Goal: Task Accomplishment & Management: Manage account settings

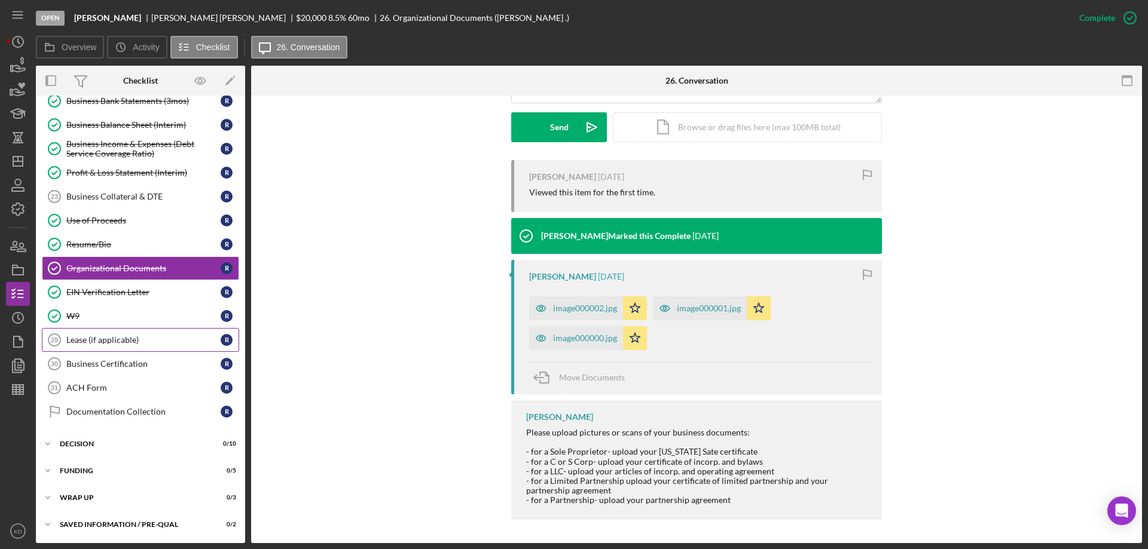
scroll to position [384, 0]
click at [20, 535] on icon "KD" at bounding box center [18, 532] width 24 height 30
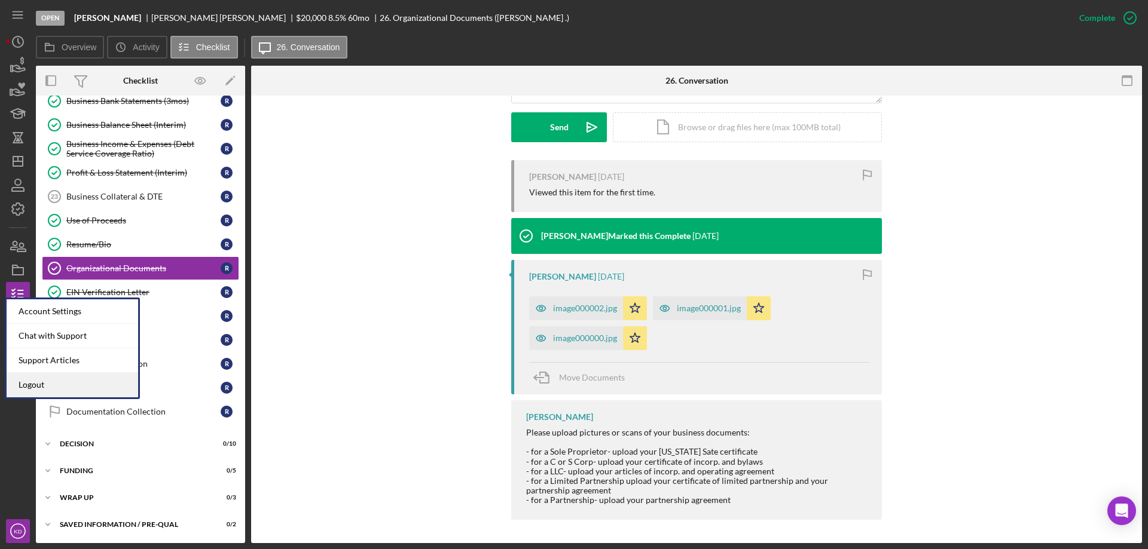
click at [43, 389] on link "Logout" at bounding box center [73, 385] width 132 height 25
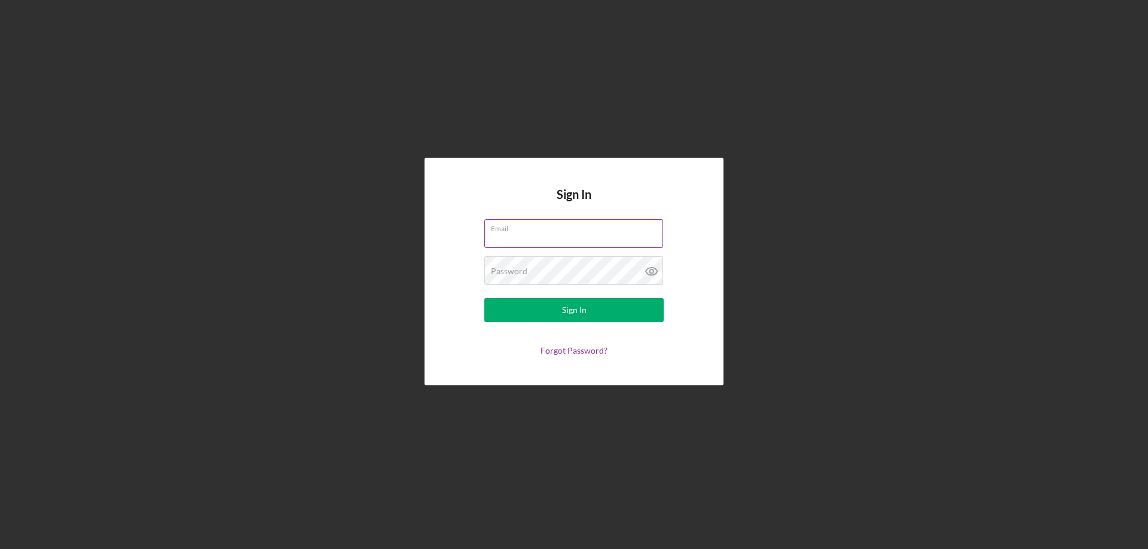
click at [523, 230] on div "Email" at bounding box center [573, 234] width 179 height 30
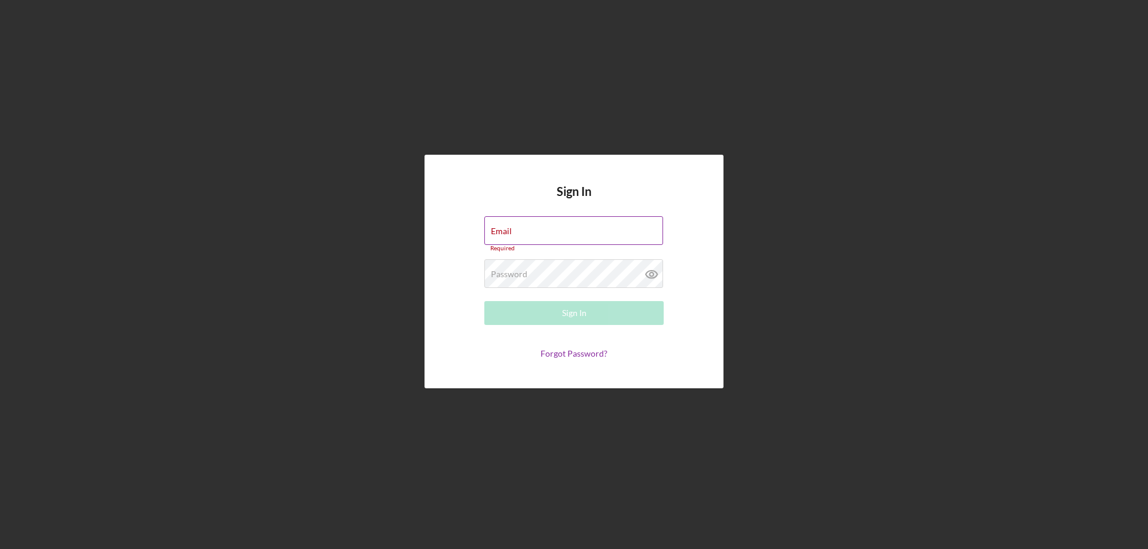
click at [526, 233] on input "Email" at bounding box center [573, 230] width 179 height 29
type input "[EMAIL_ADDRESS][DOMAIN_NAME]"
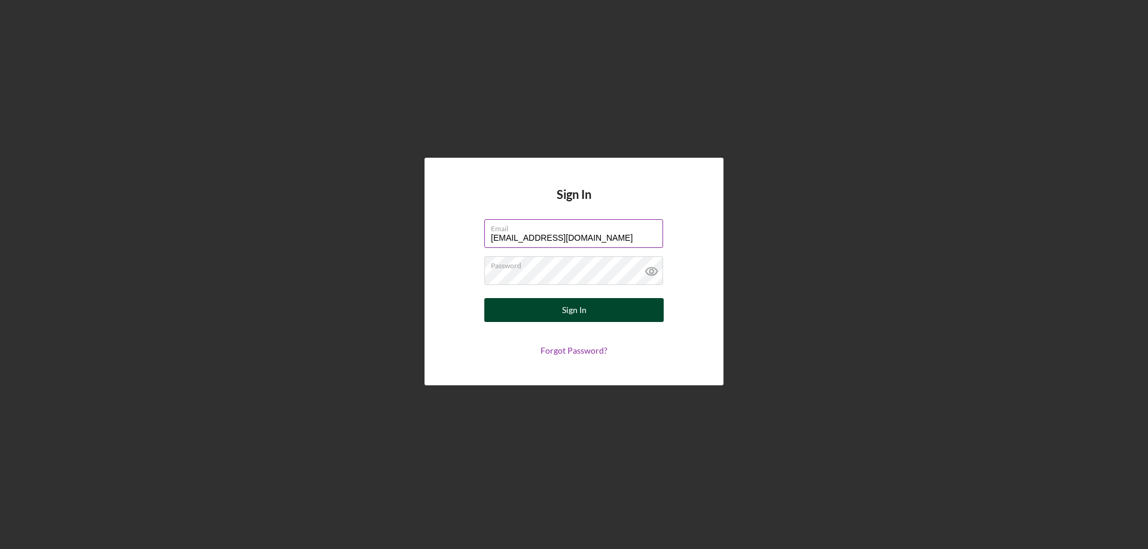
click at [548, 308] on button "Sign In" at bounding box center [573, 310] width 179 height 24
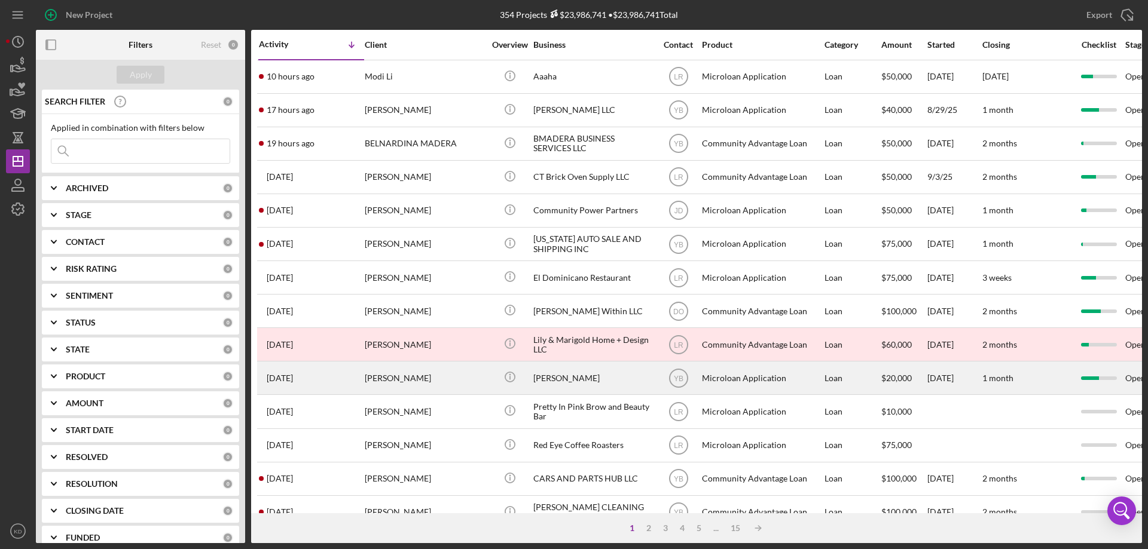
click at [545, 380] on div "[PERSON_NAME]" at bounding box center [593, 378] width 120 height 32
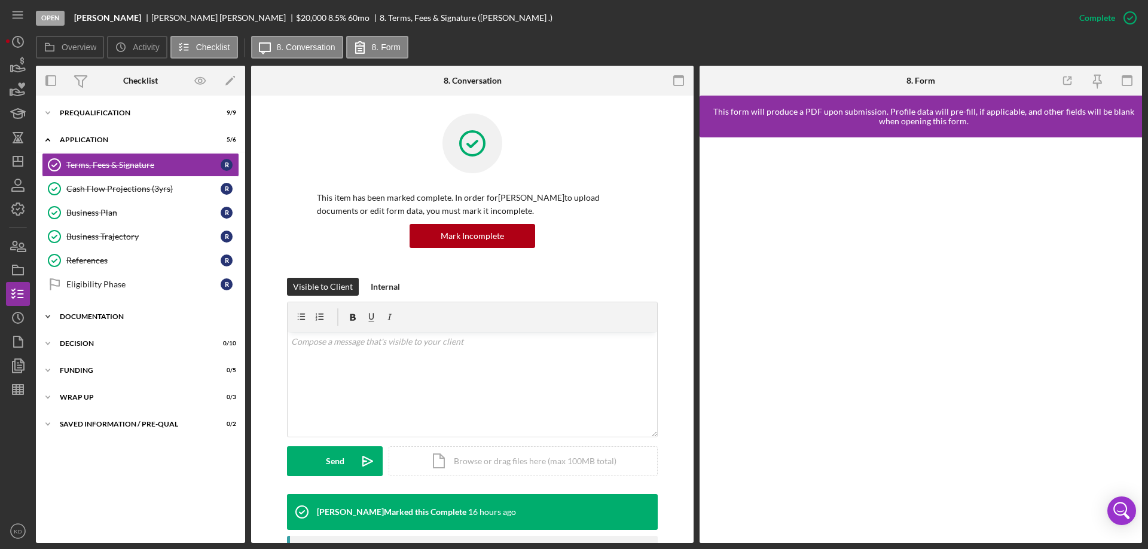
click at [49, 317] on icon "Icon/Expander" at bounding box center [48, 317] width 24 height 24
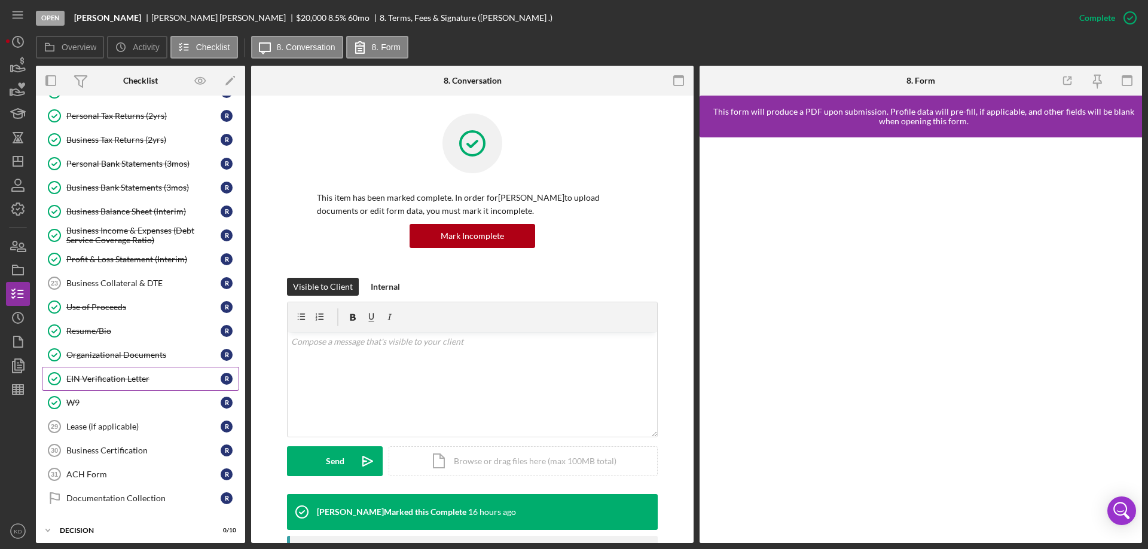
scroll to position [298, 0]
click at [90, 358] on div "Organizational Documents" at bounding box center [143, 355] width 154 height 10
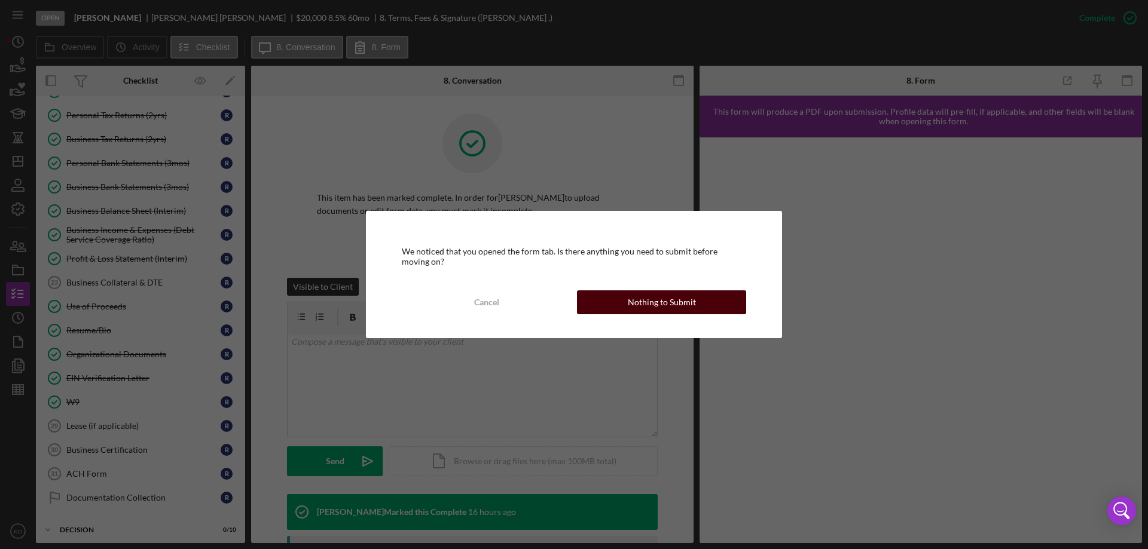
click at [689, 309] on div "Nothing to Submit" at bounding box center [662, 303] width 68 height 24
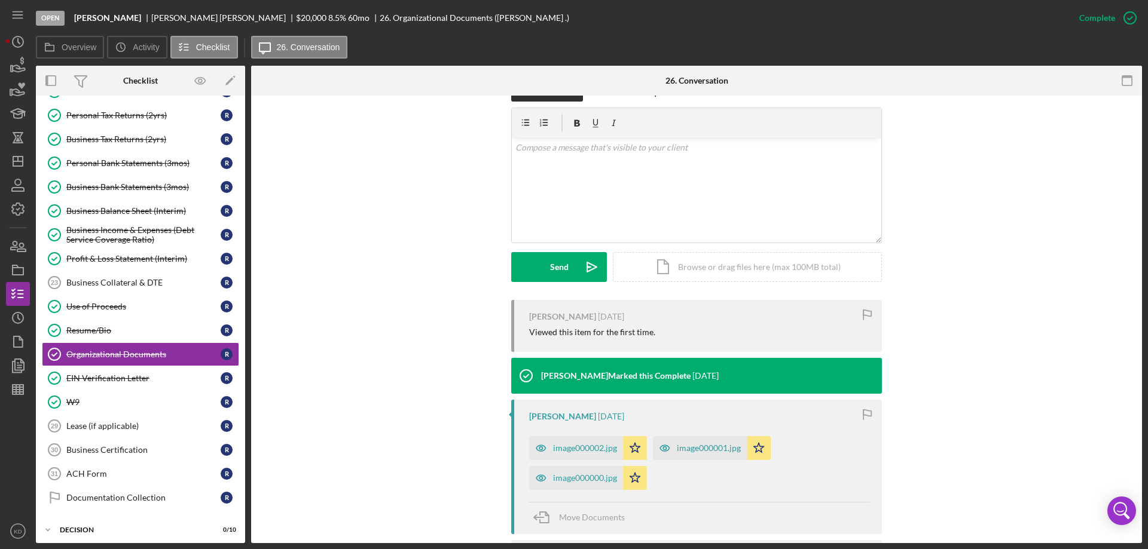
scroll to position [335, 0]
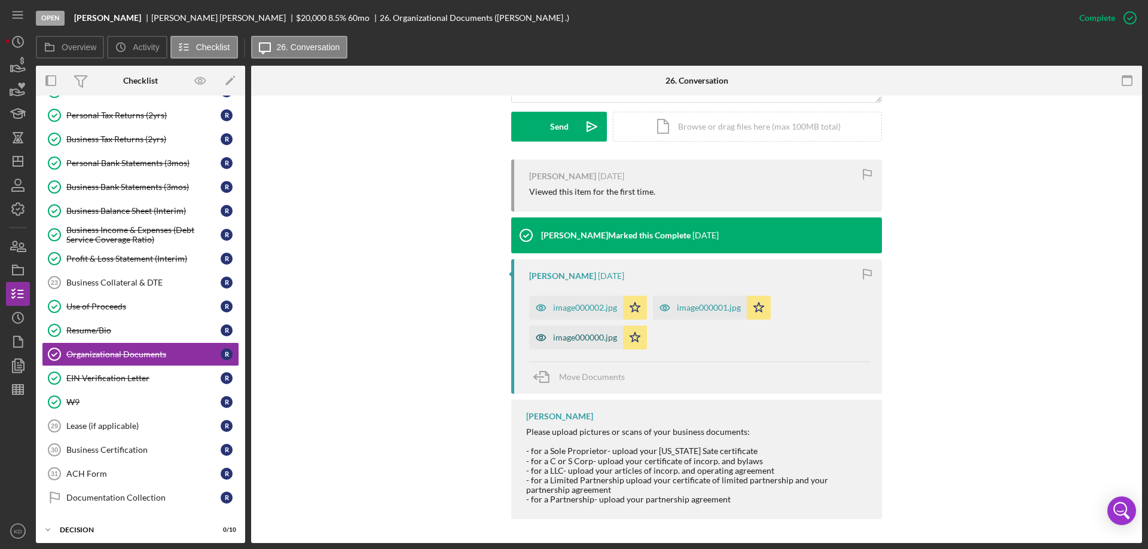
click at [566, 337] on div "image000000.jpg" at bounding box center [585, 338] width 64 height 10
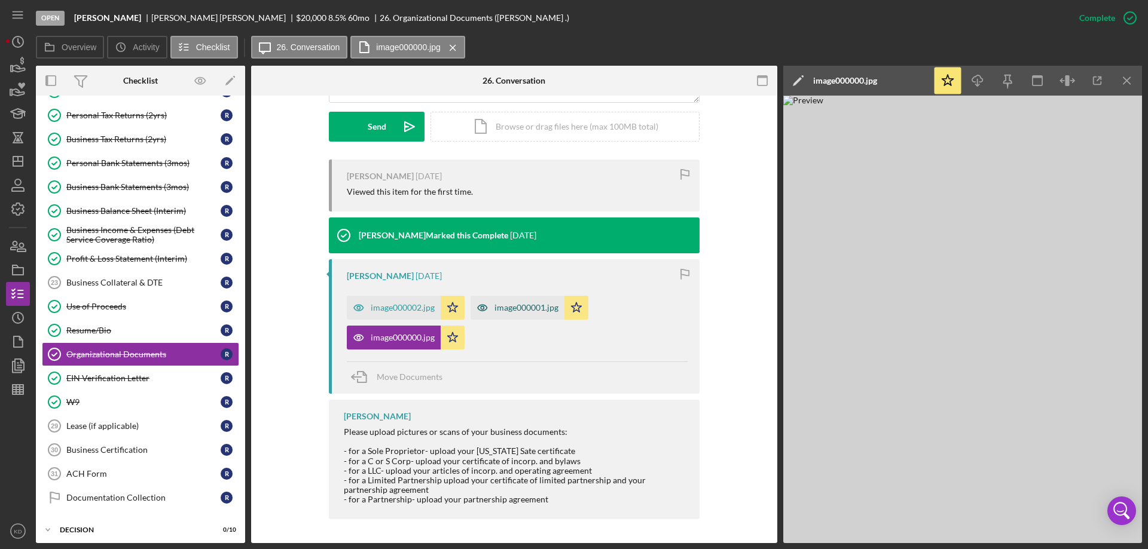
click at [529, 311] on div "image000001.jpg" at bounding box center [526, 308] width 64 height 10
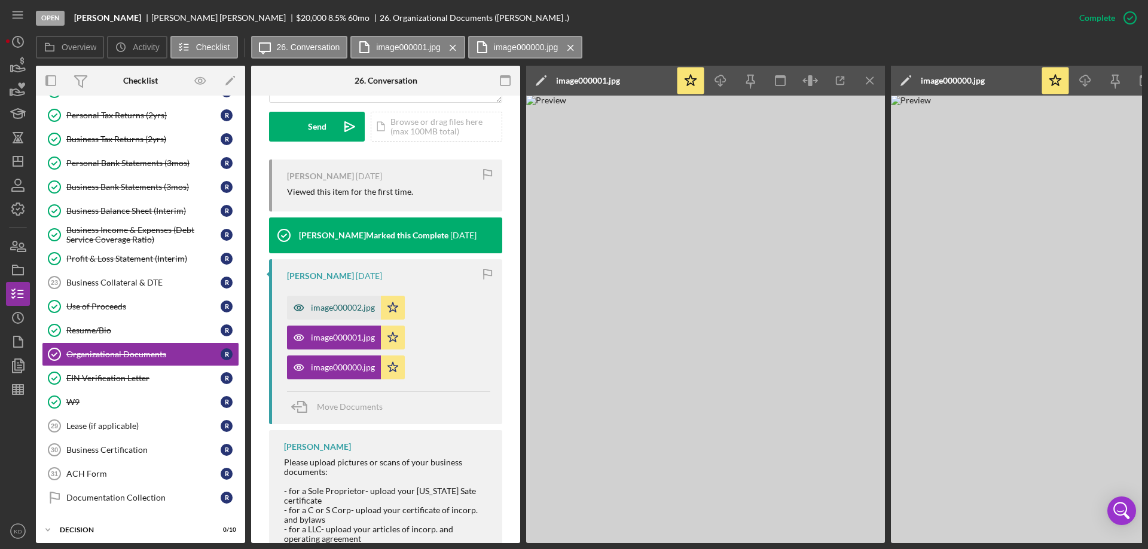
click at [315, 309] on div "image000002.jpg" at bounding box center [343, 308] width 64 height 10
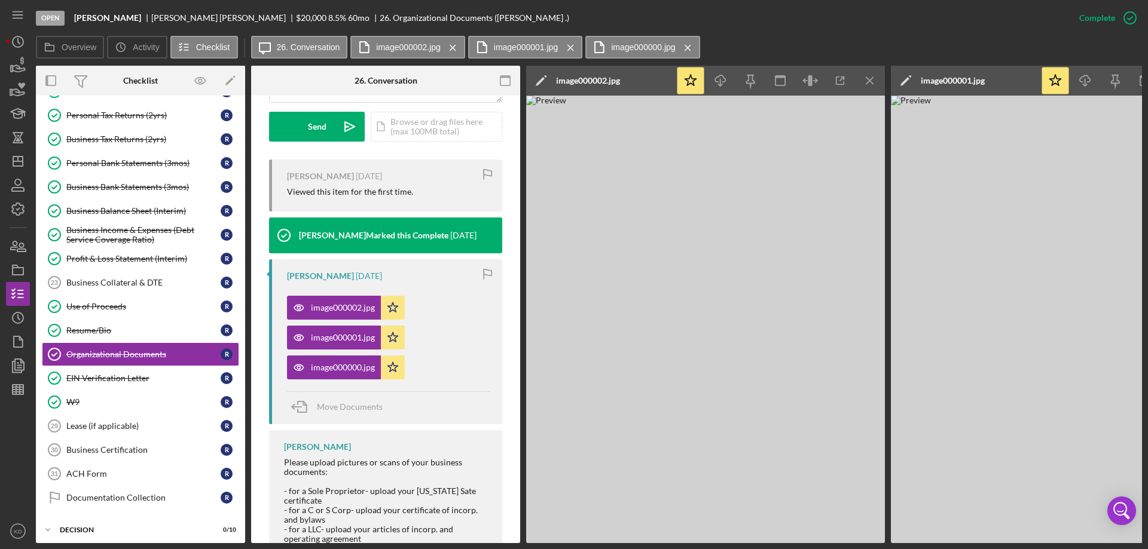
scroll to position [0, 0]
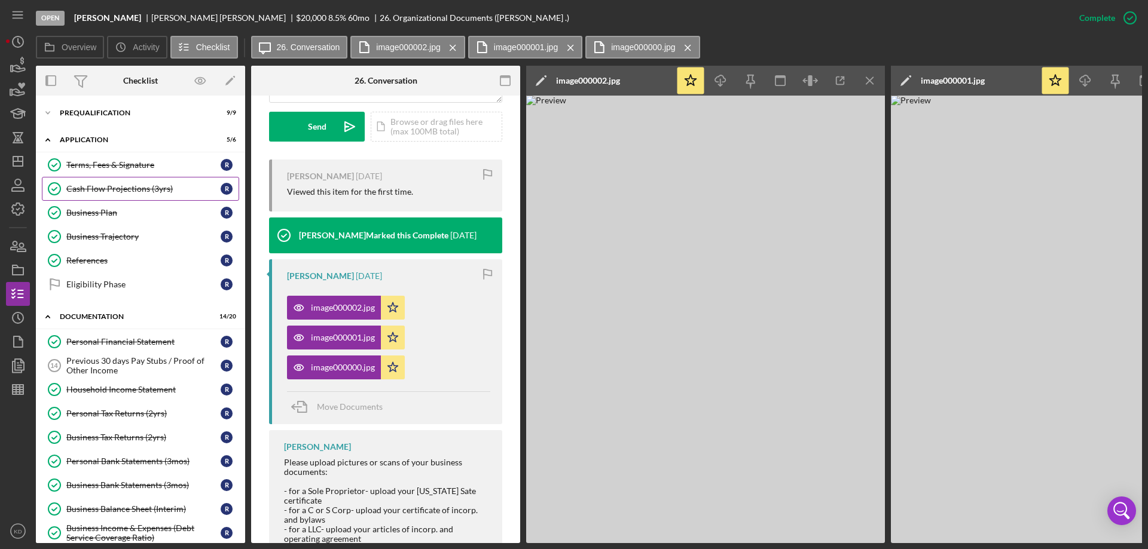
click at [104, 186] on div "Cash Flow Projections (3yrs)" at bounding box center [143, 189] width 154 height 10
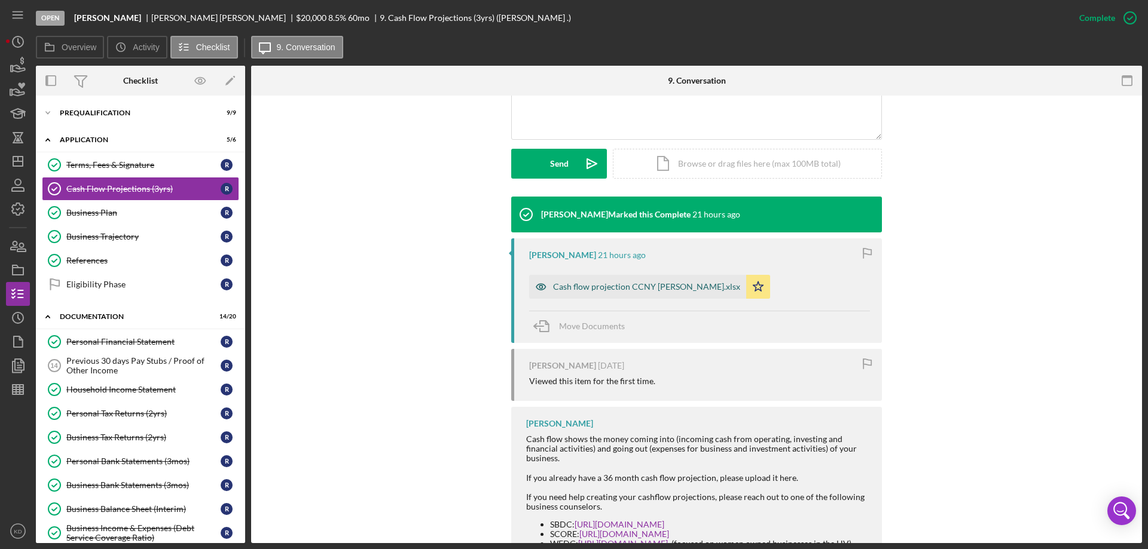
scroll to position [298, 0]
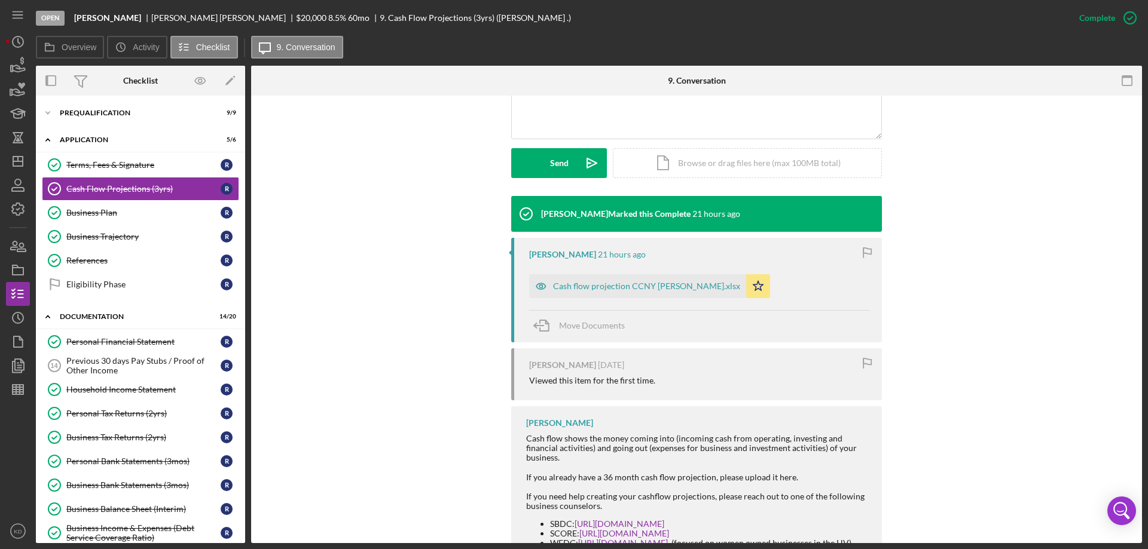
click at [600, 289] on div "Cash flow projection CCNY [PERSON_NAME].xlsx" at bounding box center [646, 287] width 187 height 10
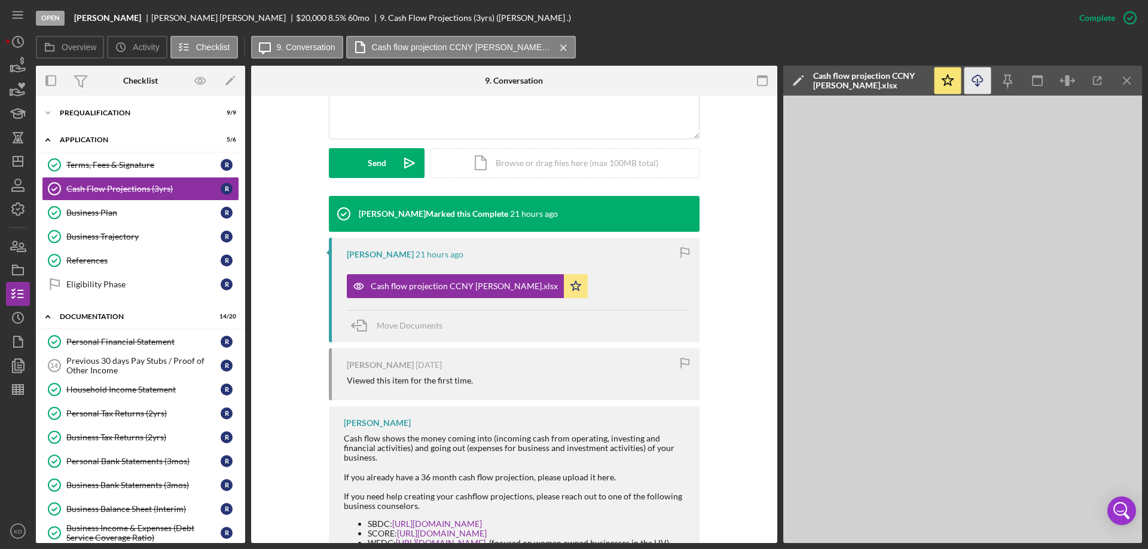
click at [981, 84] on icon "Icon/Download" at bounding box center [977, 81] width 27 height 27
click at [81, 213] on div "Business Plan" at bounding box center [143, 213] width 154 height 10
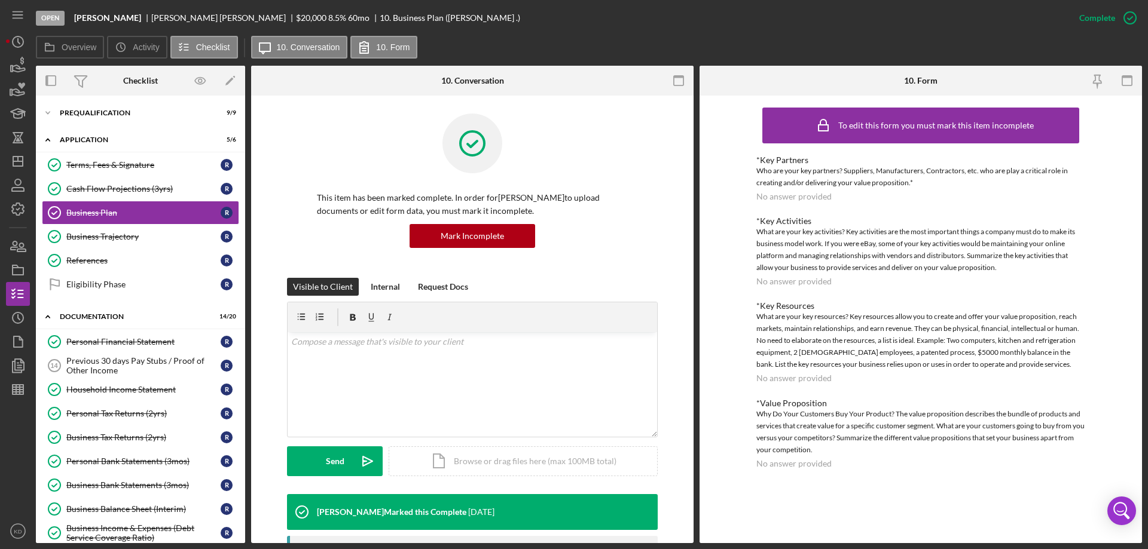
scroll to position [354, 0]
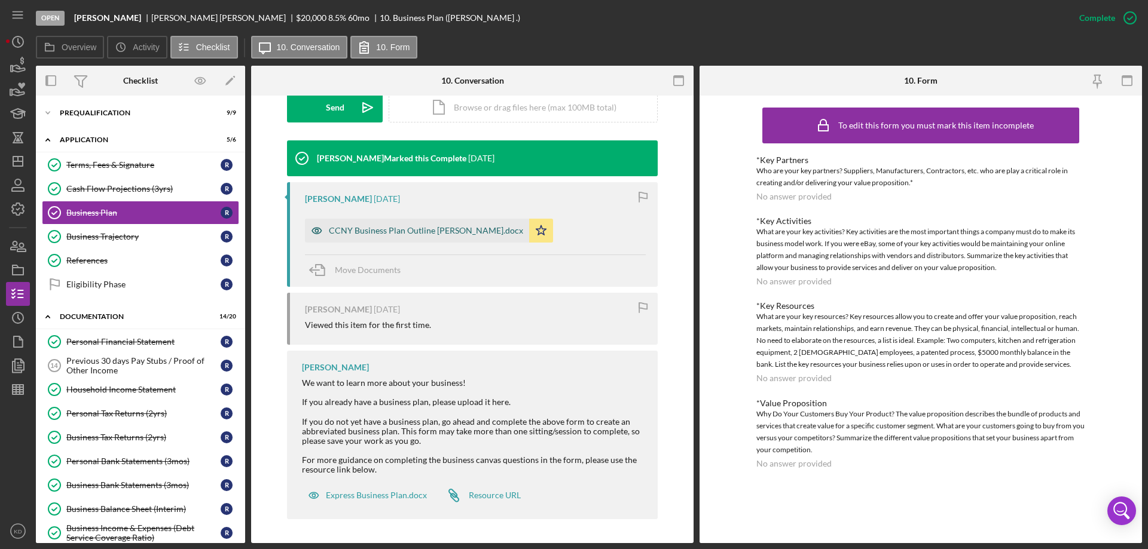
click at [367, 227] on div "CCNY Business Plan Outline [PERSON_NAME].docx" at bounding box center [426, 231] width 194 height 10
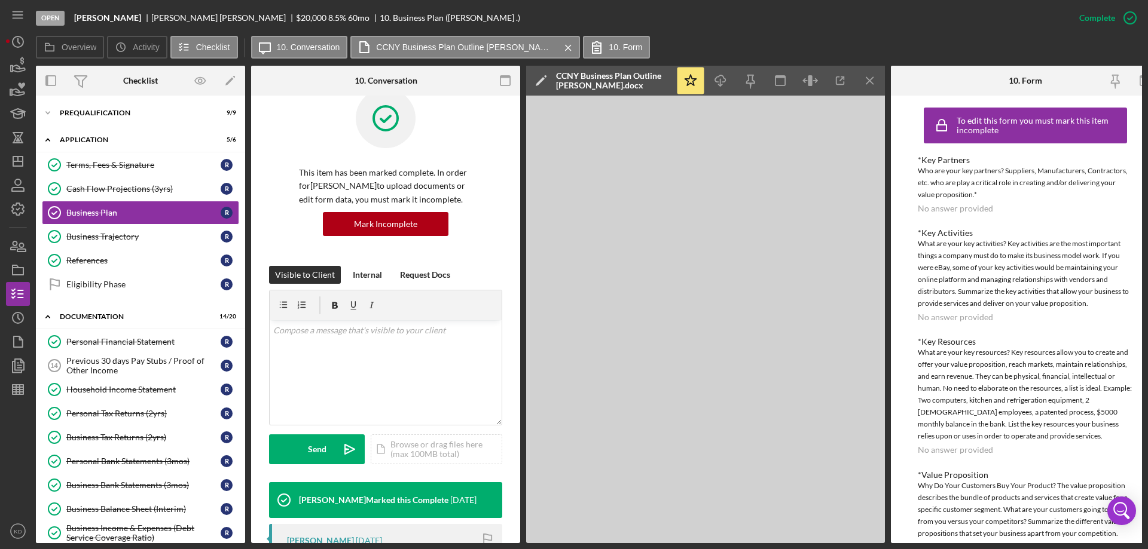
scroll to position [10, 0]
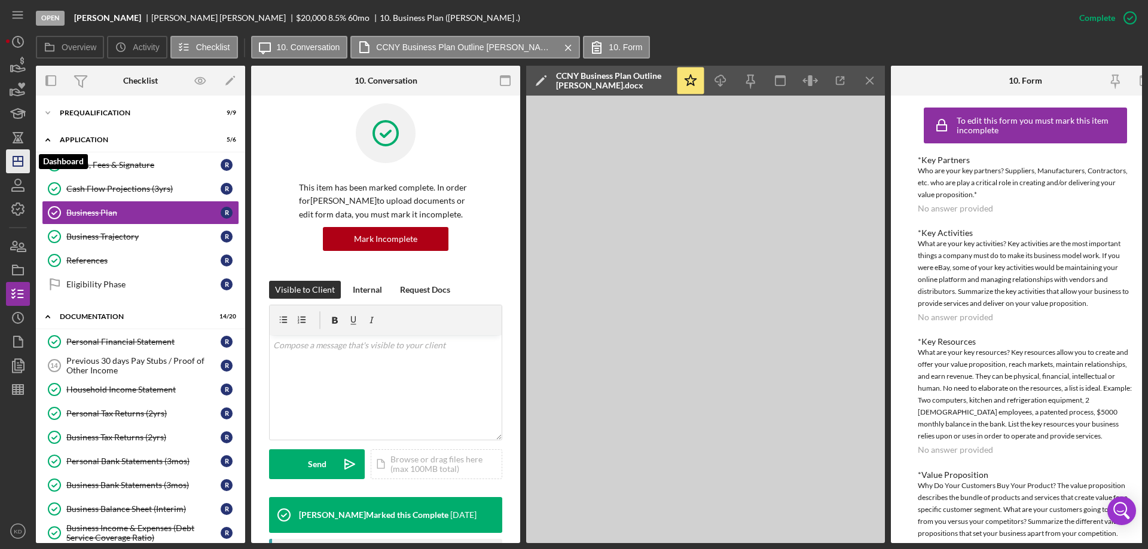
click at [25, 162] on icon "Icon/Dashboard" at bounding box center [18, 161] width 30 height 30
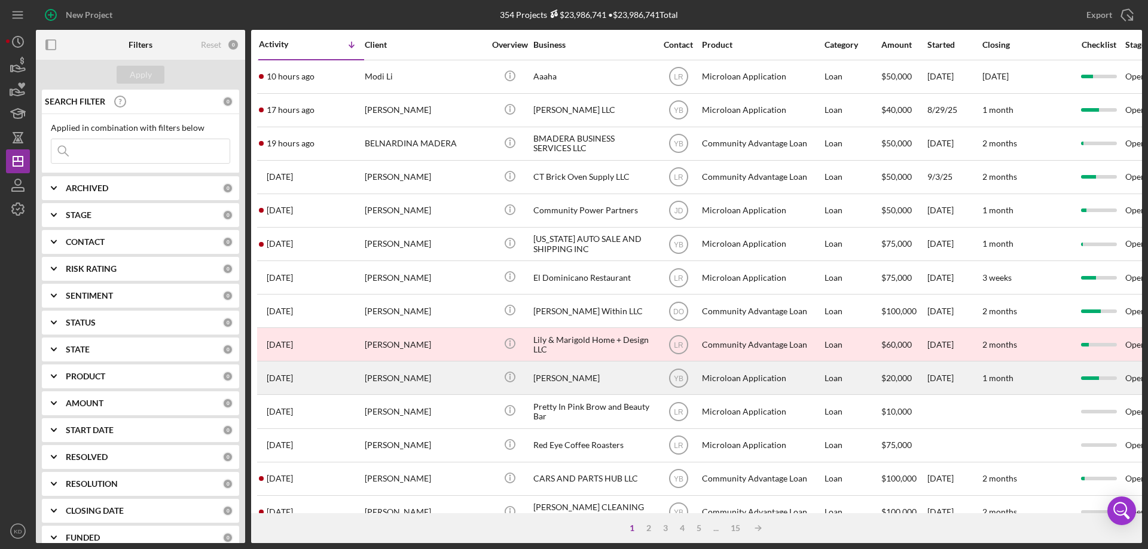
click at [563, 378] on div "[PERSON_NAME]" at bounding box center [593, 378] width 120 height 32
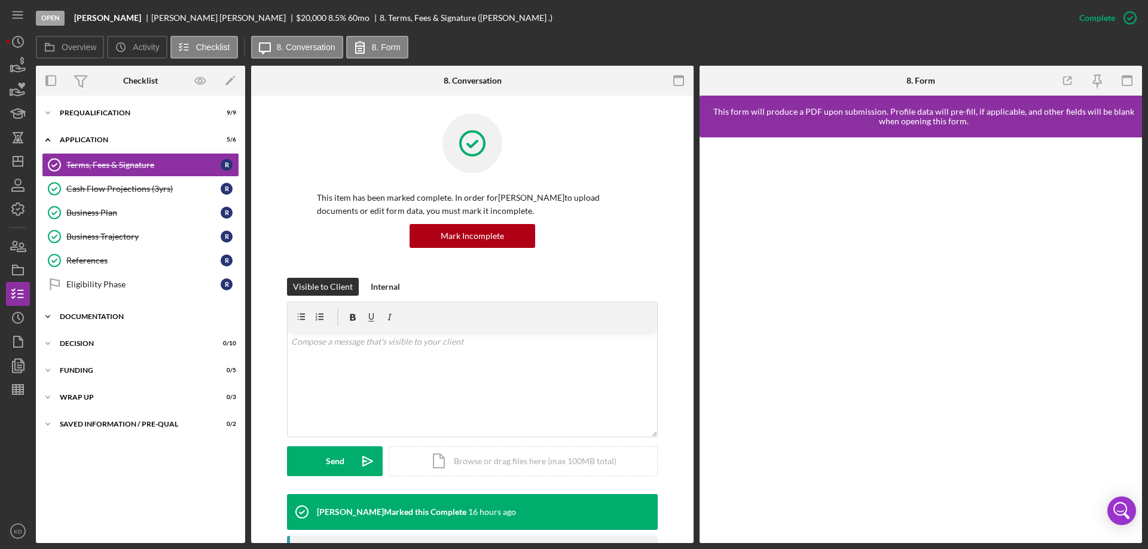
click at [47, 315] on icon "Icon/Expander" at bounding box center [48, 317] width 24 height 24
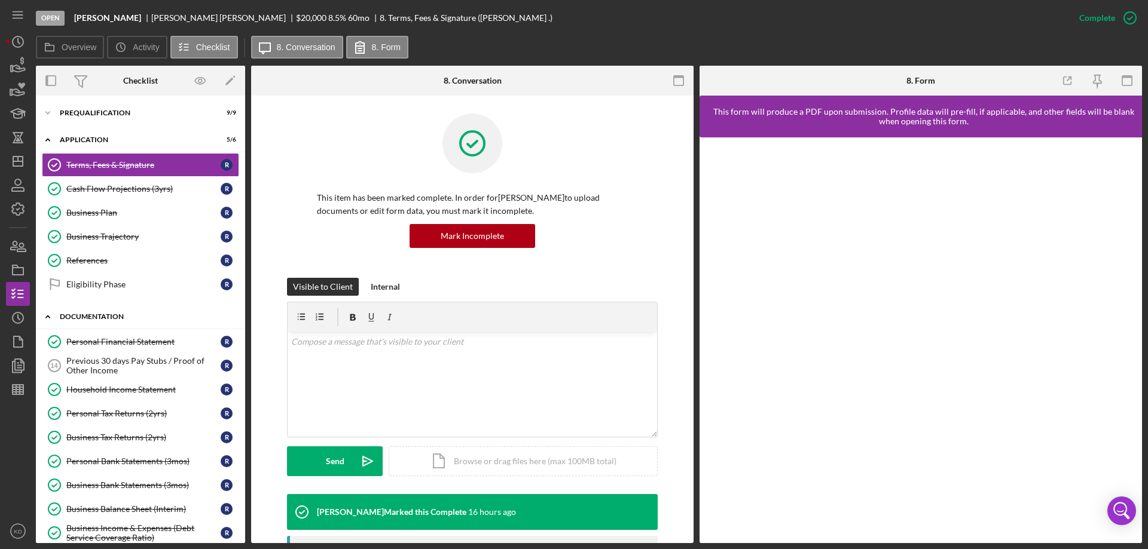
click at [48, 320] on icon "Icon/Expander" at bounding box center [48, 317] width 24 height 24
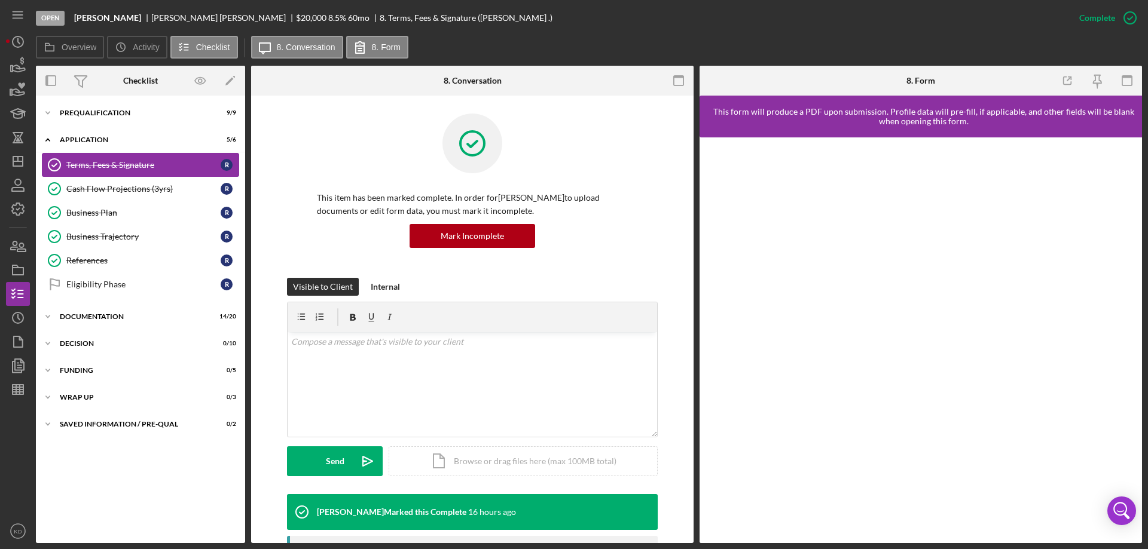
click at [111, 163] on div "Terms, Fees & Signature" at bounding box center [143, 165] width 154 height 10
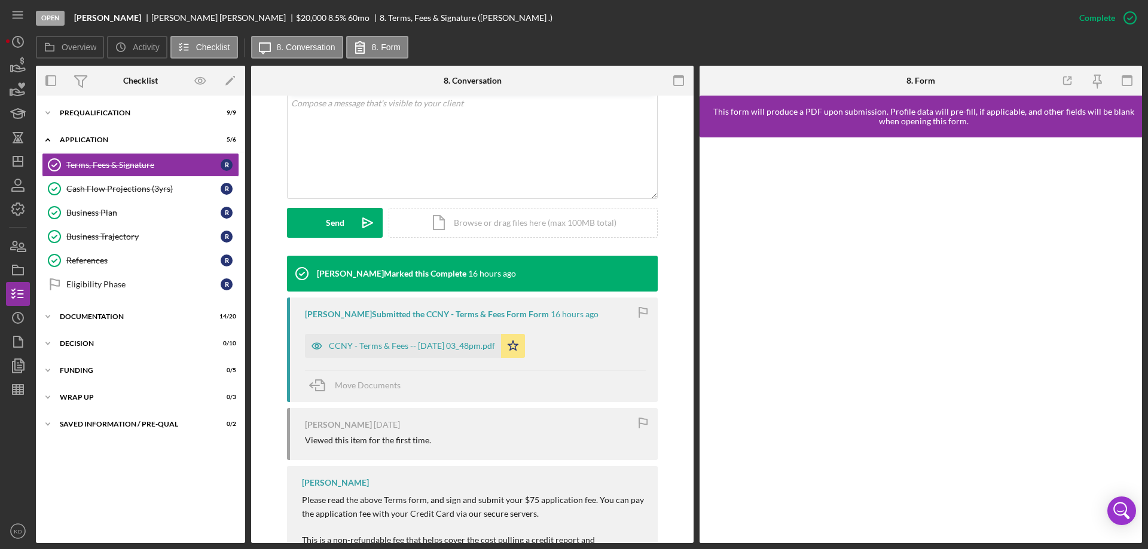
scroll to position [239, 0]
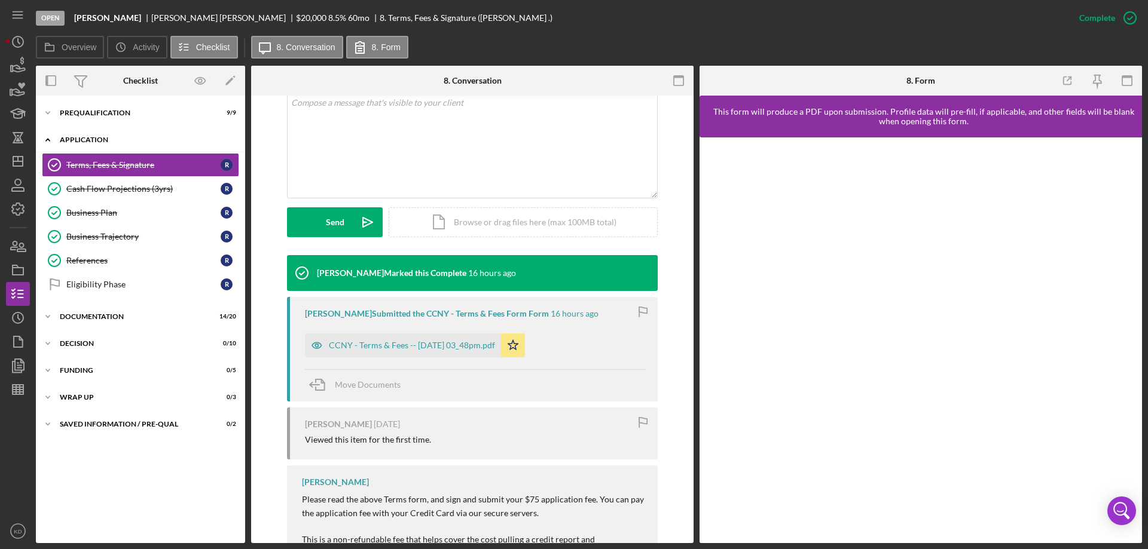
click at [46, 139] on icon "Icon/Expander" at bounding box center [48, 140] width 24 height 24
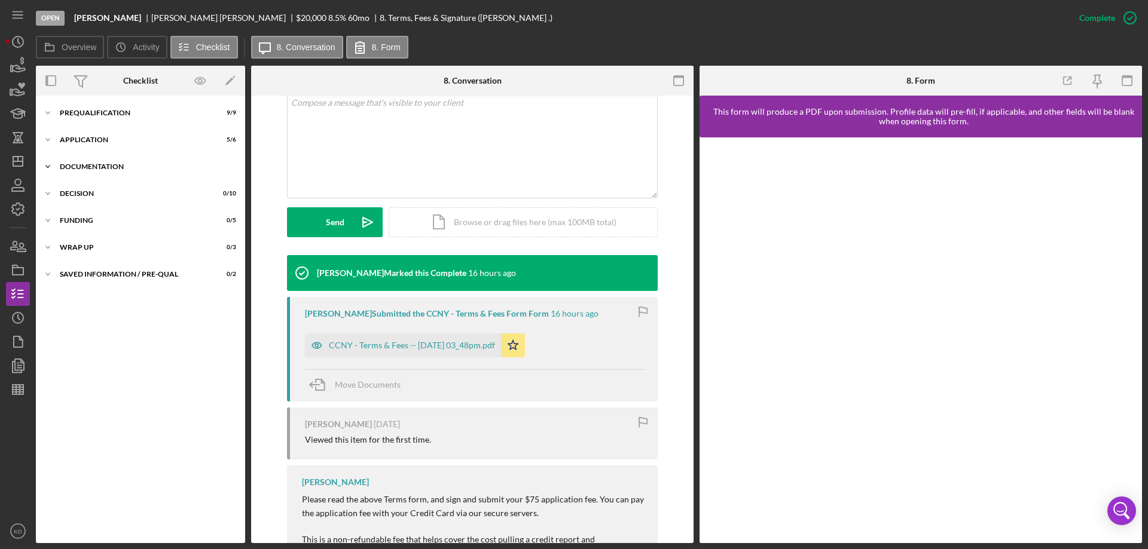
click at [50, 168] on icon "Icon/Expander" at bounding box center [48, 167] width 24 height 24
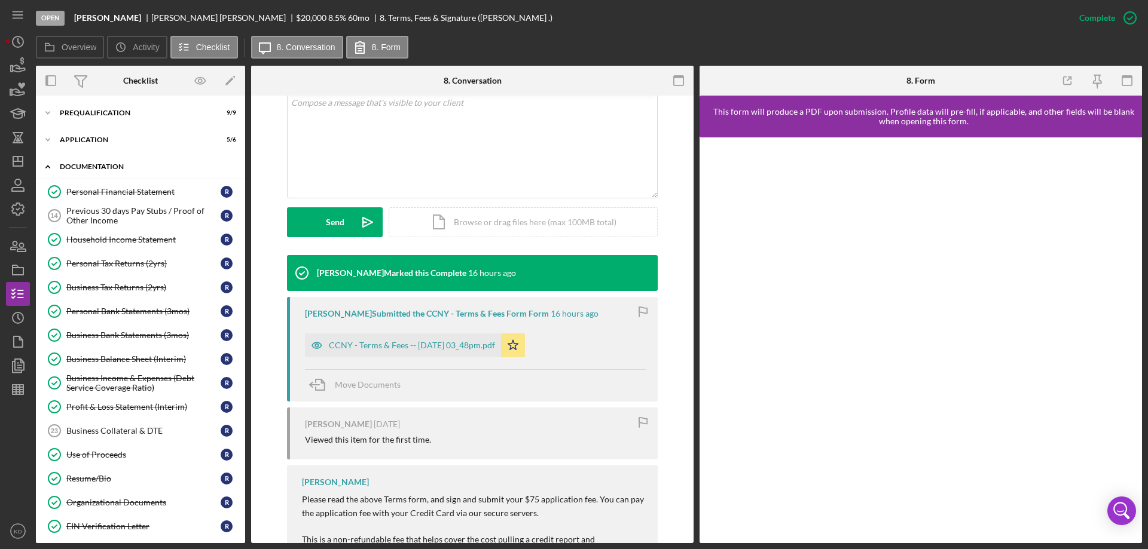
click at [49, 168] on icon "Icon/Expander" at bounding box center [48, 167] width 24 height 24
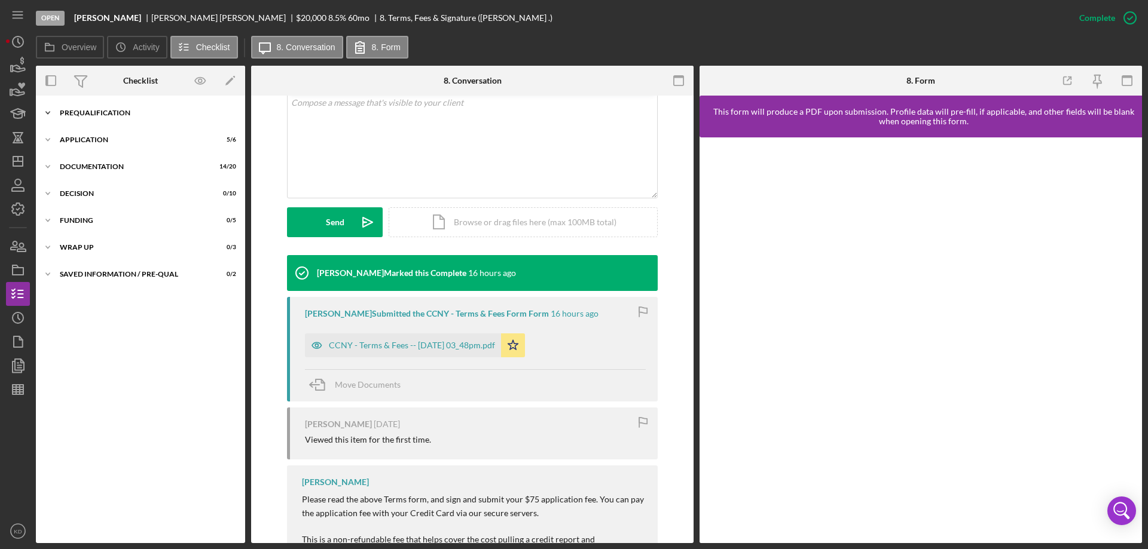
click at [47, 111] on icon "Icon/Expander" at bounding box center [48, 113] width 24 height 24
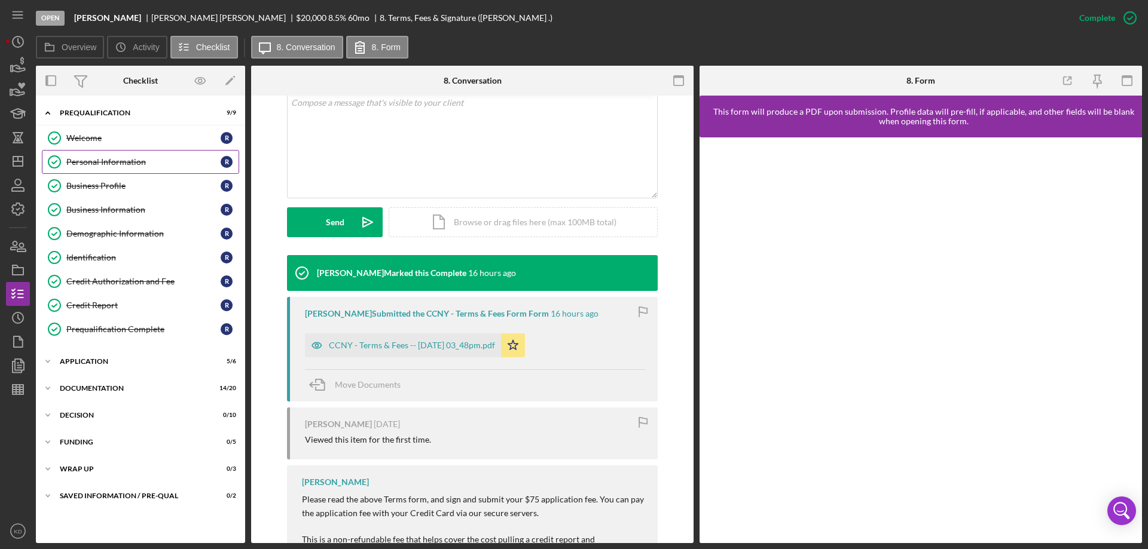
click at [93, 162] on div "Personal Information" at bounding box center [143, 162] width 154 height 10
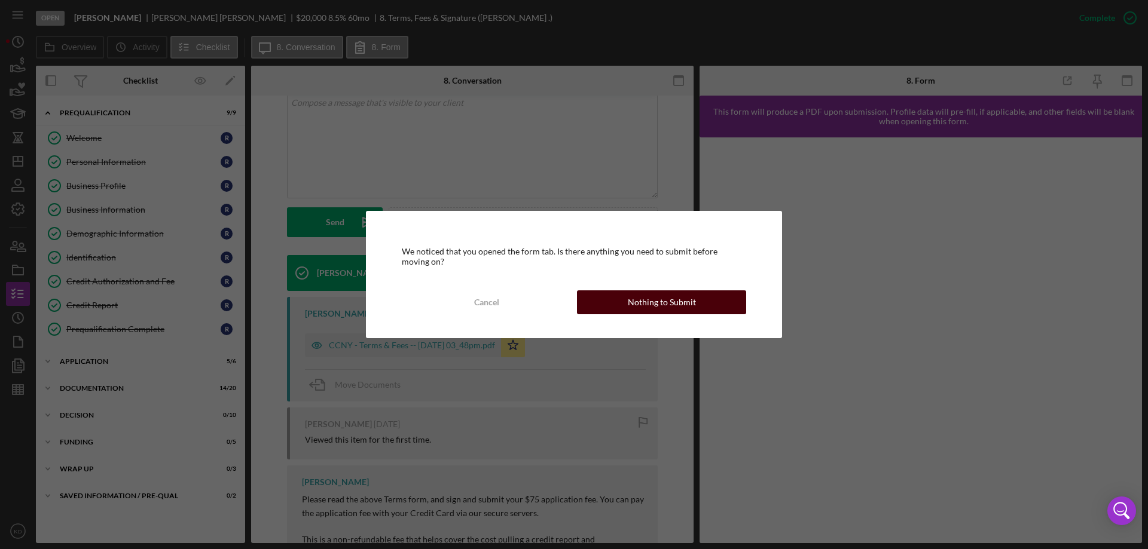
click at [646, 300] on div "Nothing to Submit" at bounding box center [662, 303] width 68 height 24
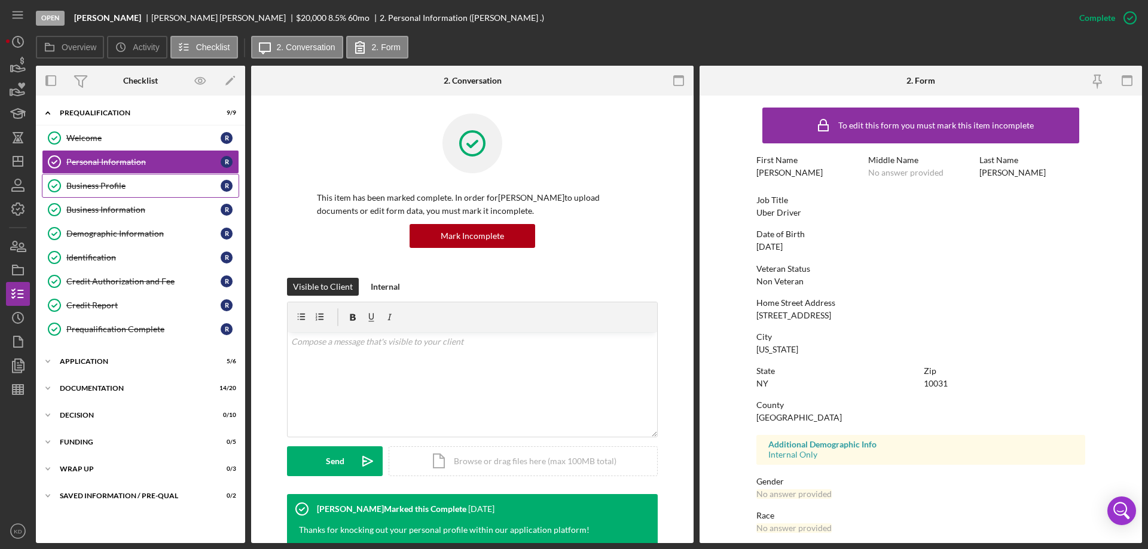
click at [79, 187] on div "Business Profile" at bounding box center [143, 186] width 154 height 10
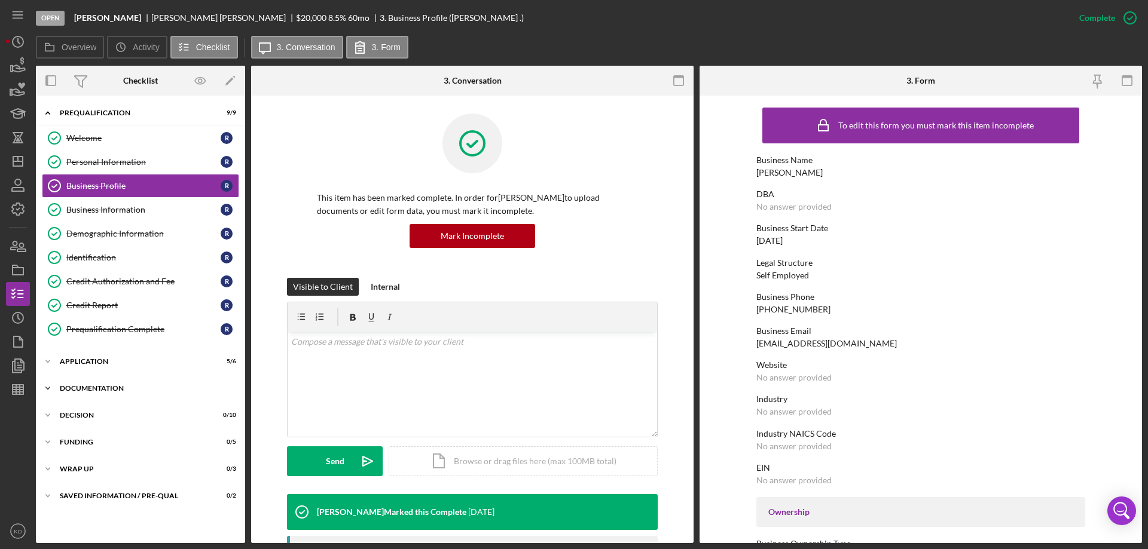
click at [47, 387] on icon "Icon/Expander" at bounding box center [48, 389] width 24 height 24
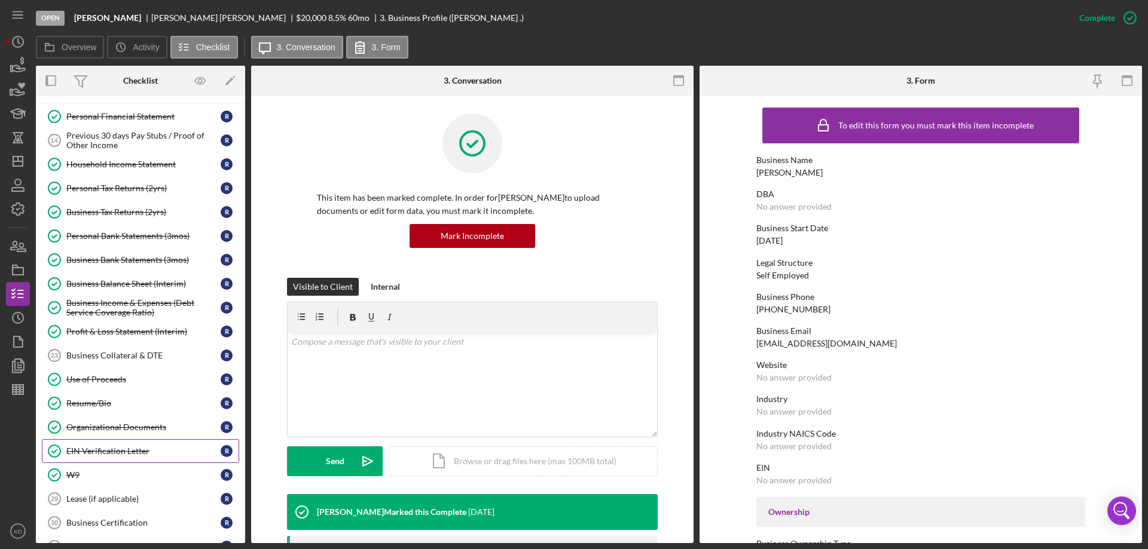
scroll to position [298, 0]
click at [100, 448] on div "EIN Verification Letter" at bounding box center [143, 450] width 154 height 10
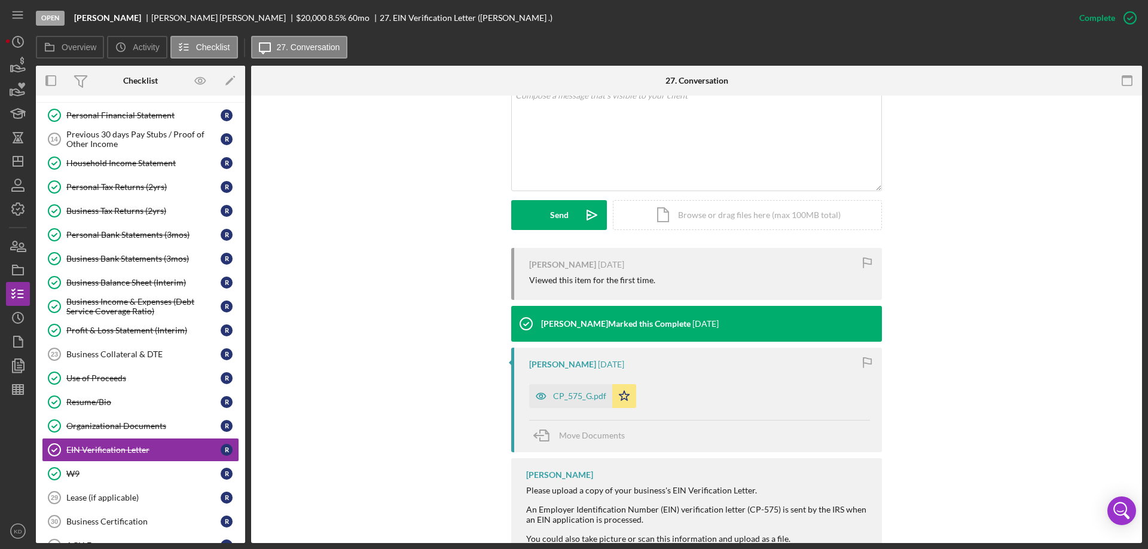
scroll to position [286, 0]
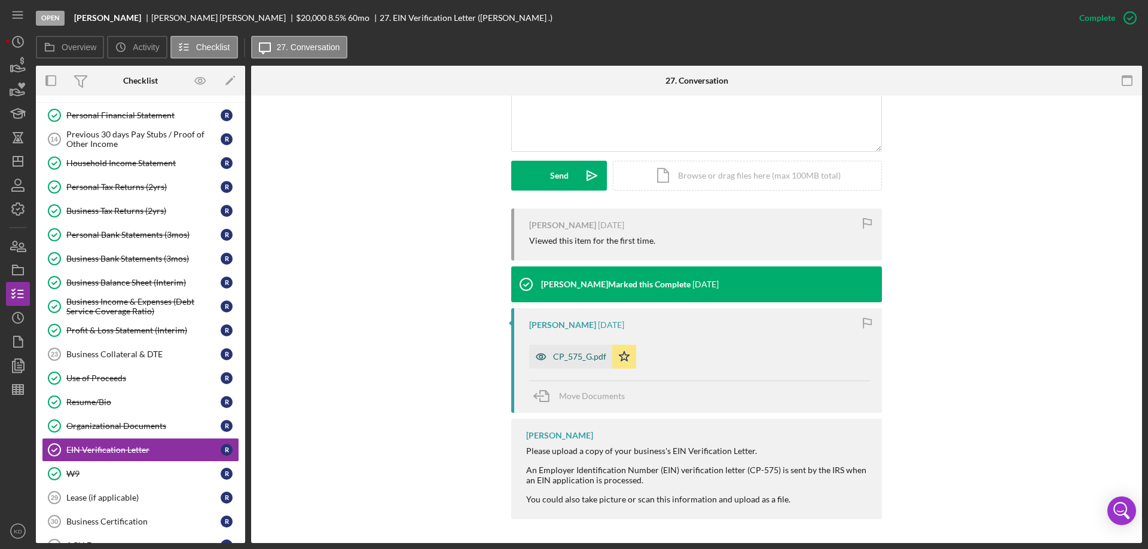
click at [575, 357] on div "CP_575_G.pdf" at bounding box center [579, 357] width 53 height 10
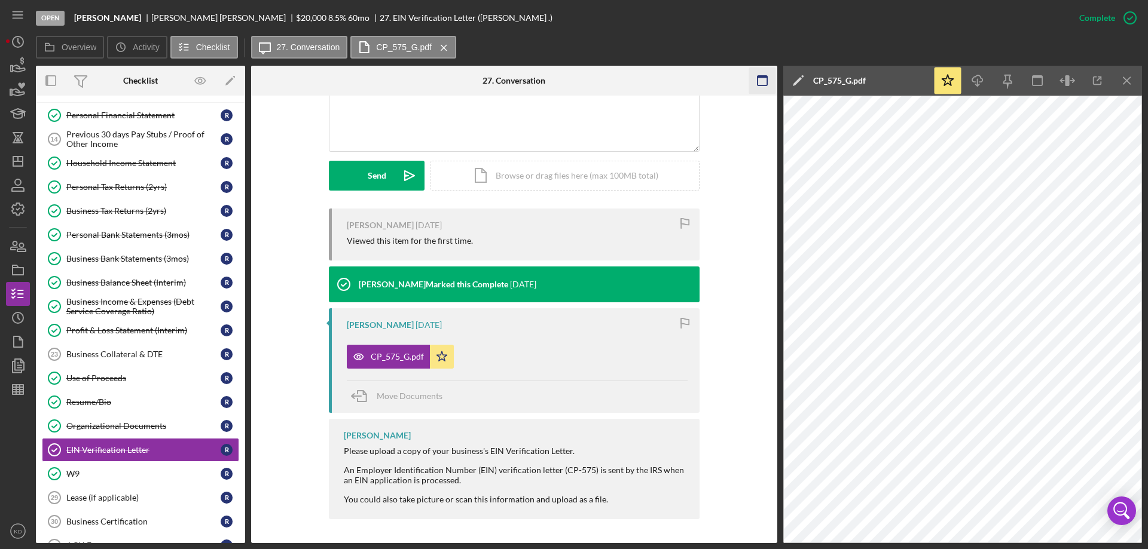
click at [1123, 83] on icon "Icon/Menu Close" at bounding box center [1127, 81] width 27 height 27
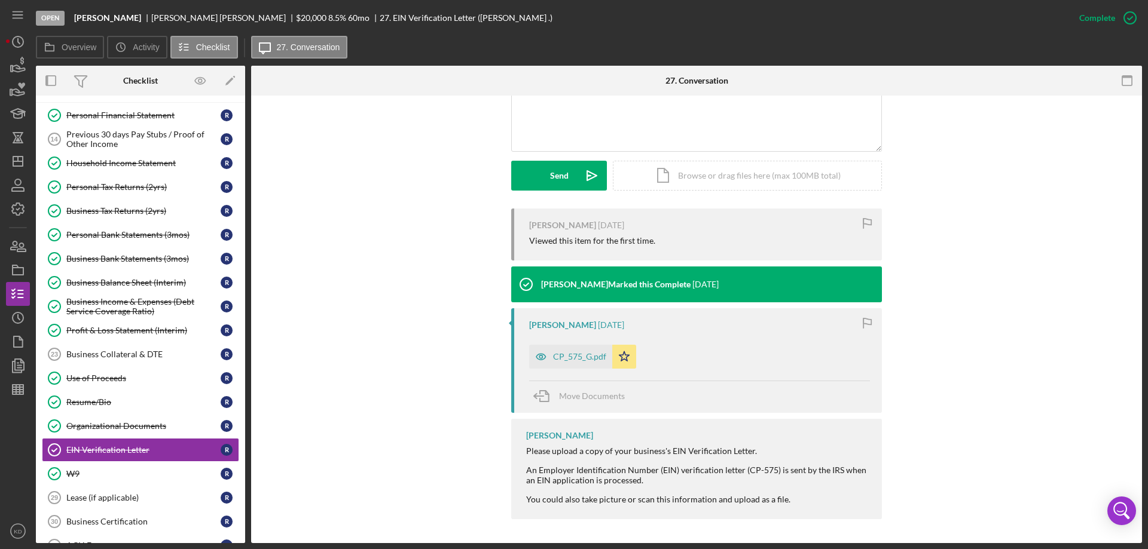
scroll to position [0, 0]
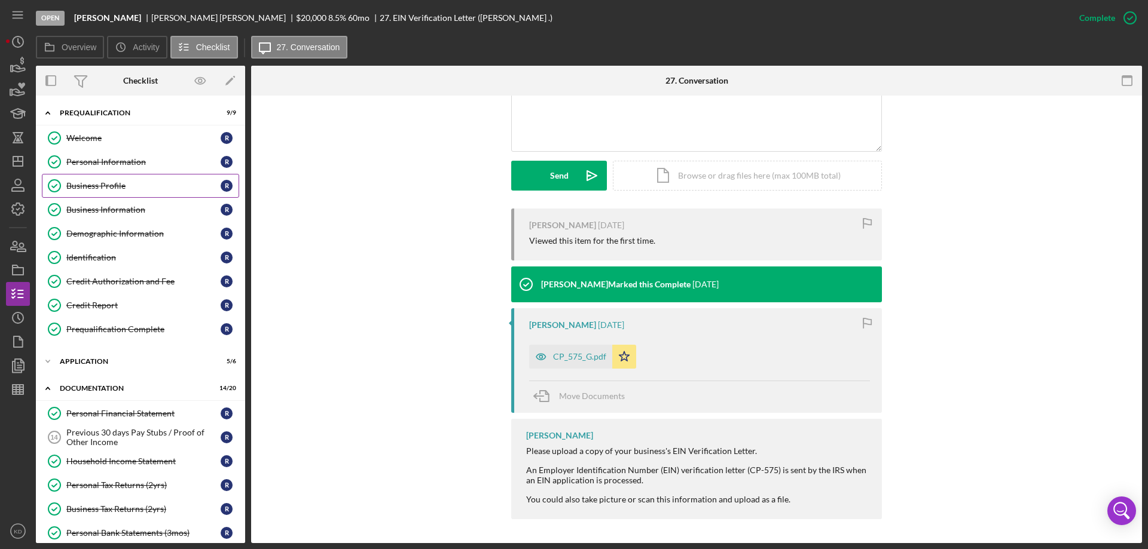
click at [59, 186] on icon "Business Profile" at bounding box center [54, 186] width 30 height 30
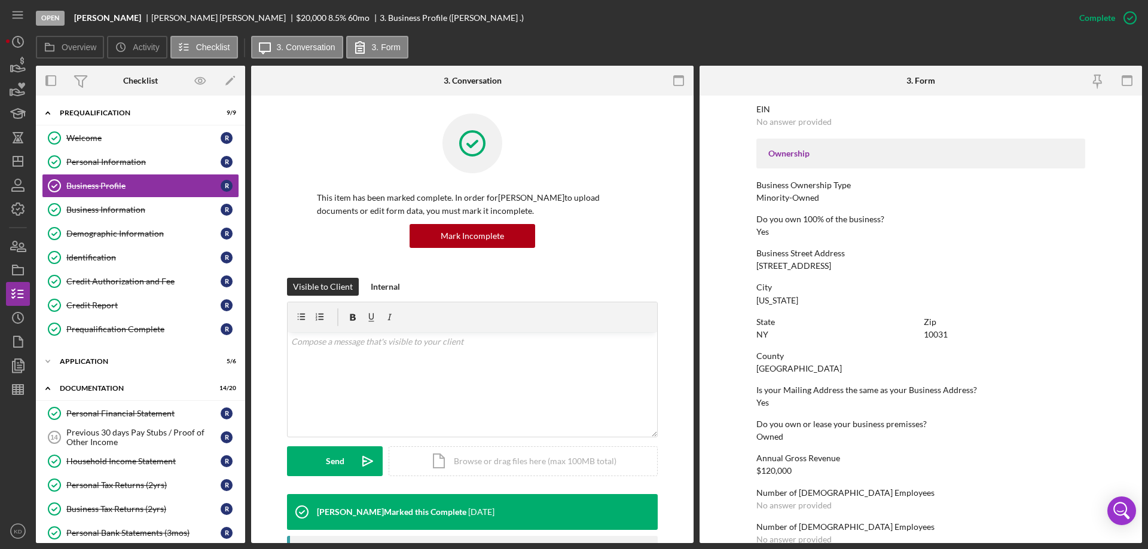
scroll to position [120, 0]
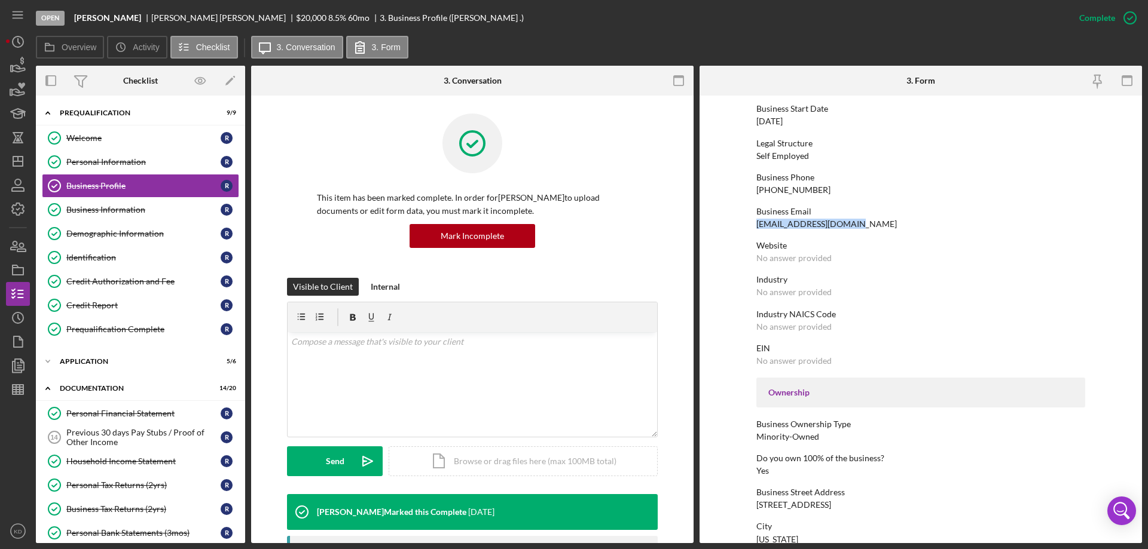
drag, startPoint x: 848, startPoint y: 224, endPoint x: 753, endPoint y: 225, distance: 95.7
click at [753, 225] on form "To edit this form you must mark this item incomplete Business Name [PERSON_NAME…" at bounding box center [921, 320] width 442 height 448
copy div "[EMAIL_ADDRESS][DOMAIN_NAME]"
click at [82, 234] on div "Demographic Information" at bounding box center [143, 234] width 154 height 10
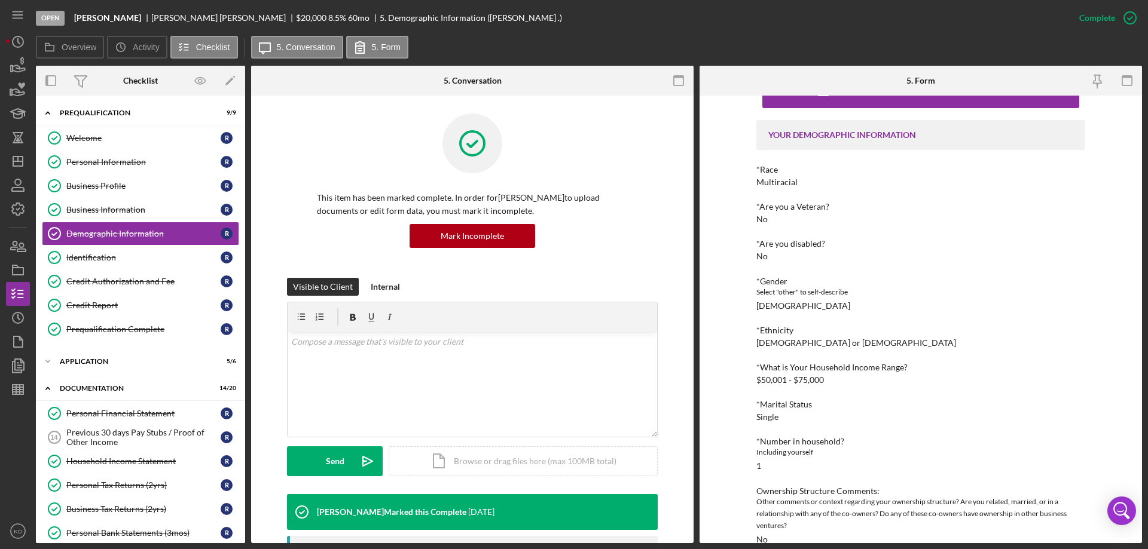
scroll to position [54, 0]
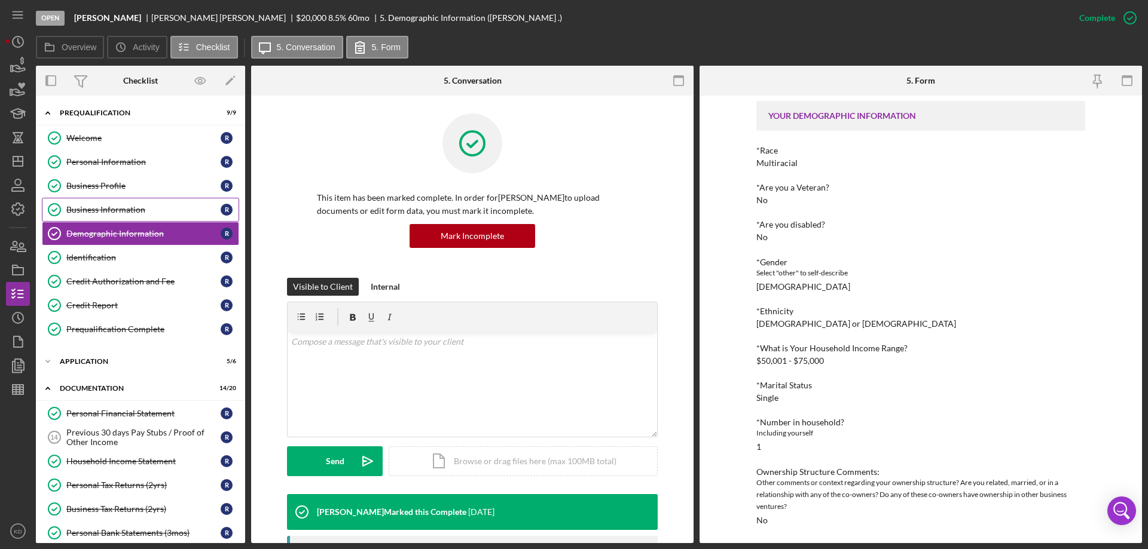
click at [103, 213] on div "Business Information" at bounding box center [143, 210] width 154 height 10
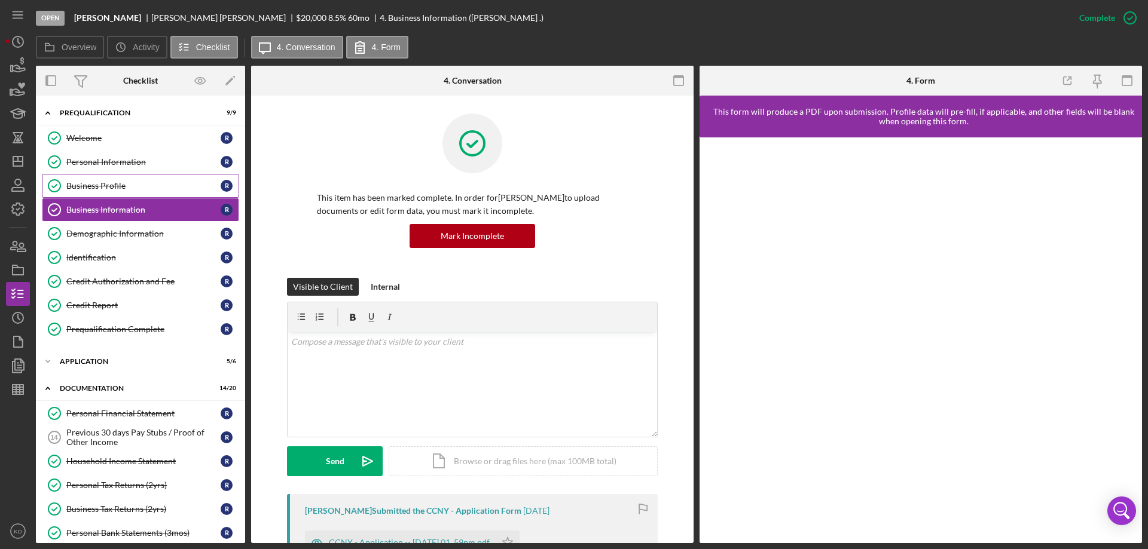
click at [81, 184] on div "Business Profile" at bounding box center [143, 186] width 154 height 10
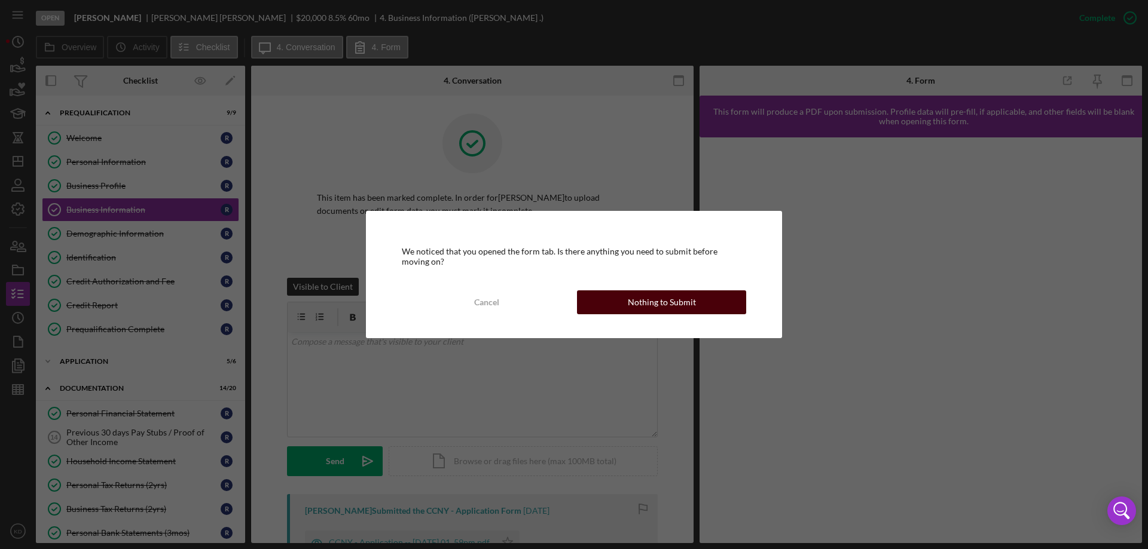
click at [621, 297] on button "Nothing to Submit" at bounding box center [661, 303] width 169 height 24
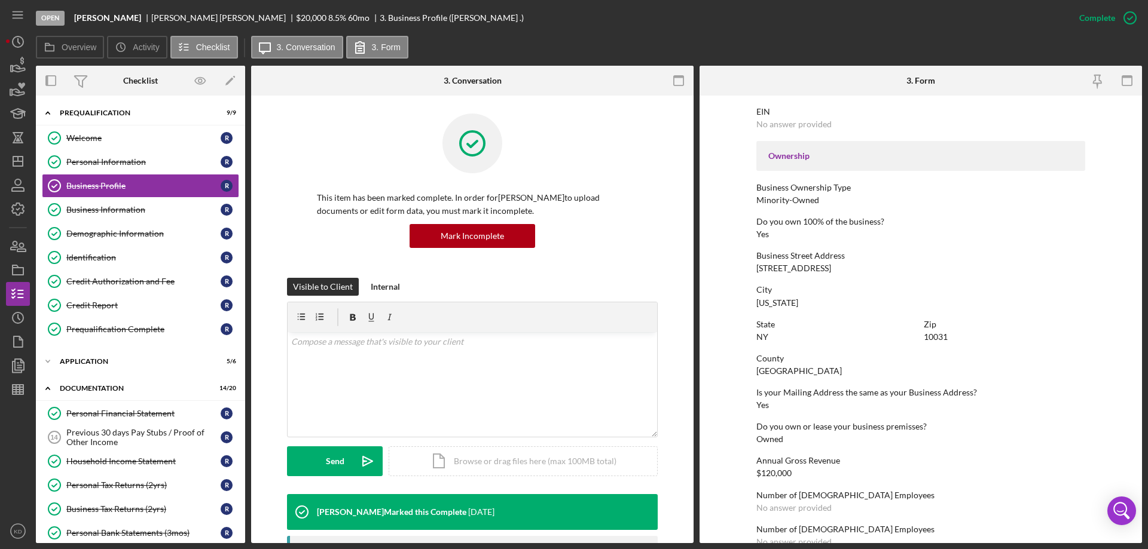
scroll to position [358, 0]
click at [19, 163] on icon "Icon/Dashboard" at bounding box center [18, 161] width 30 height 30
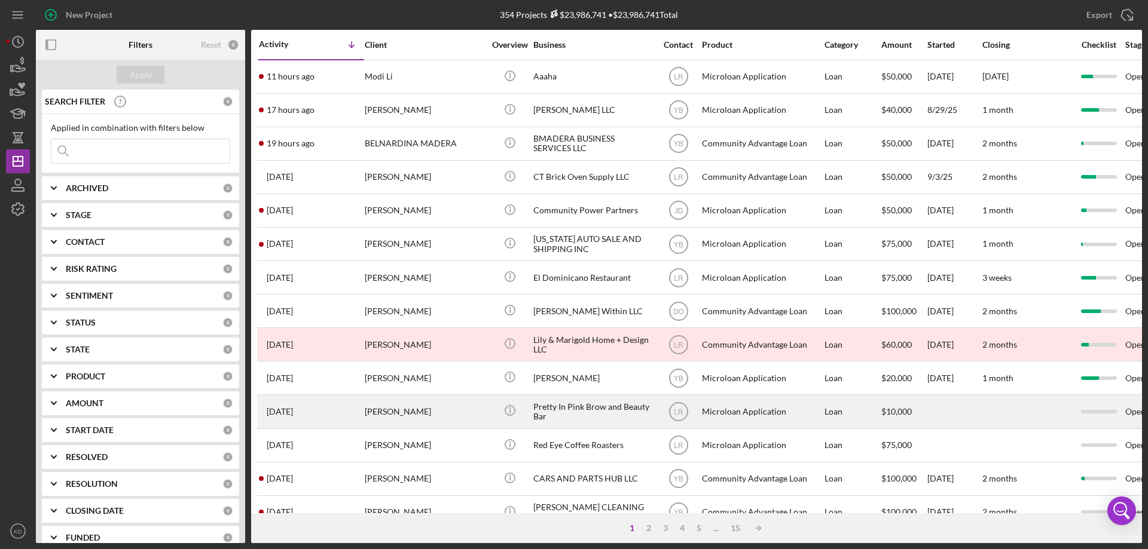
click at [567, 408] on div "Pretty In Pink Brow and Beauty Bar" at bounding box center [593, 412] width 120 height 32
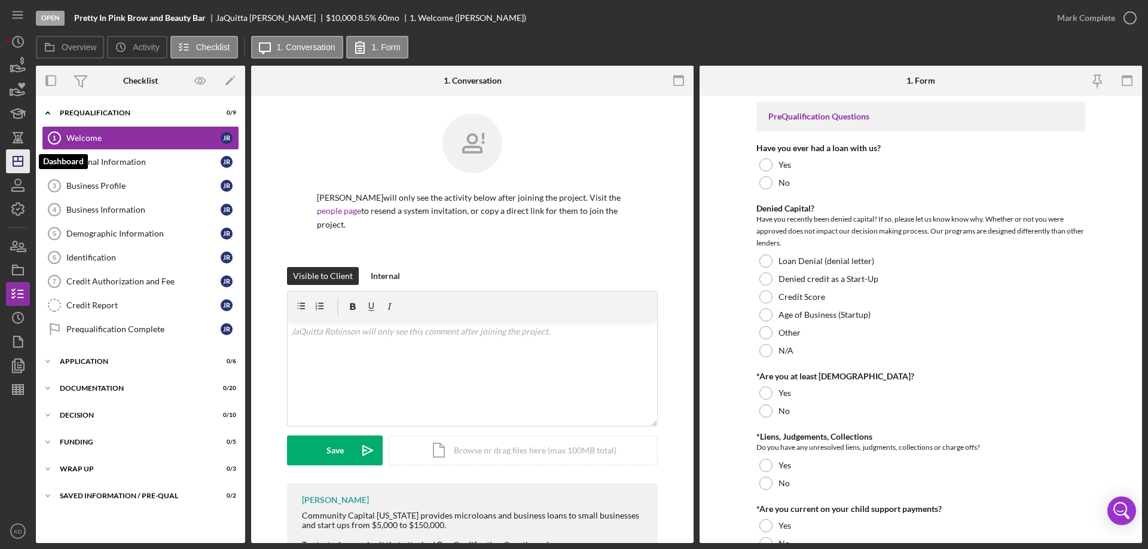
click at [20, 164] on icon "Icon/Dashboard" at bounding box center [18, 161] width 30 height 30
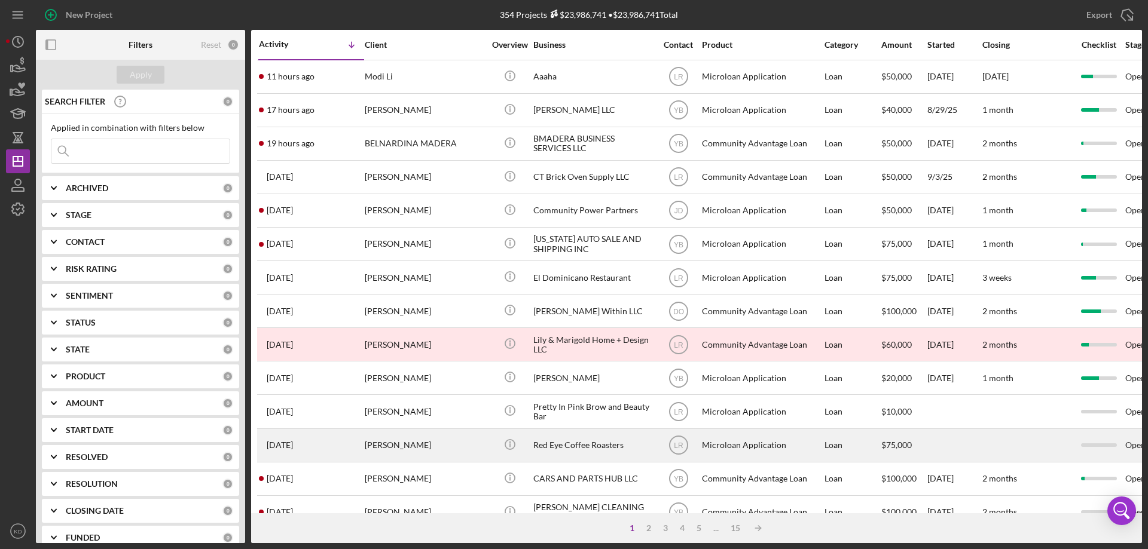
click at [596, 443] on div "Red Eye Coffee Roasters" at bounding box center [593, 446] width 120 height 32
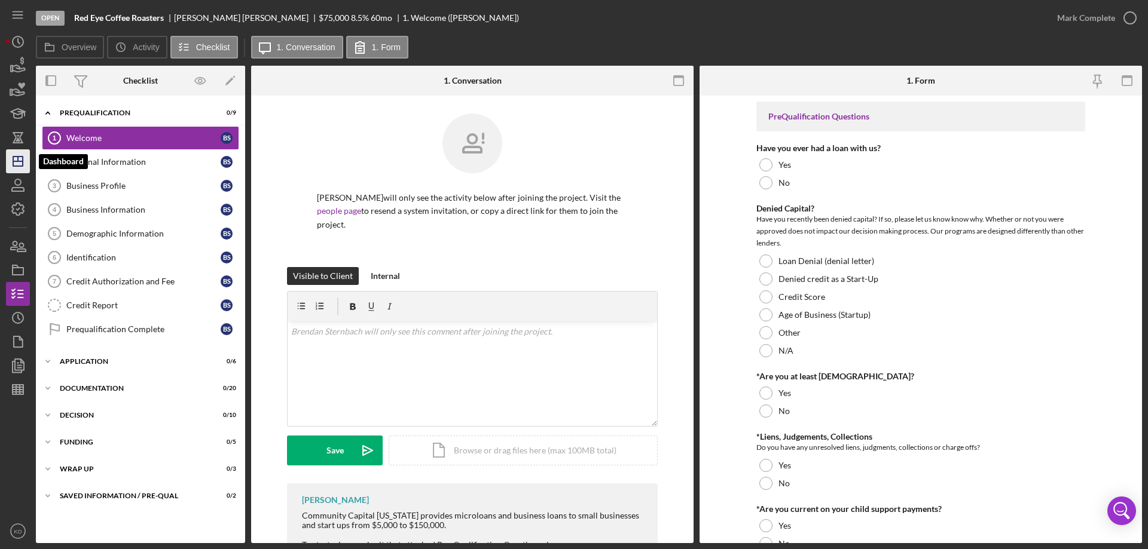
click at [20, 167] on icon "Icon/Dashboard" at bounding box center [18, 161] width 30 height 30
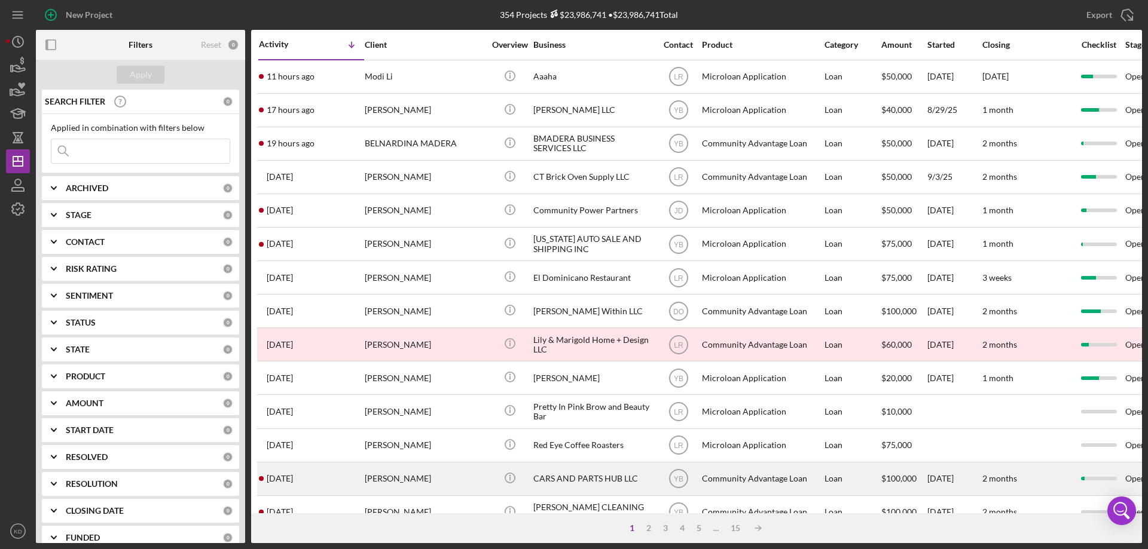
click at [556, 474] on div "CARS AND PARTS HUB LLC" at bounding box center [593, 479] width 120 height 32
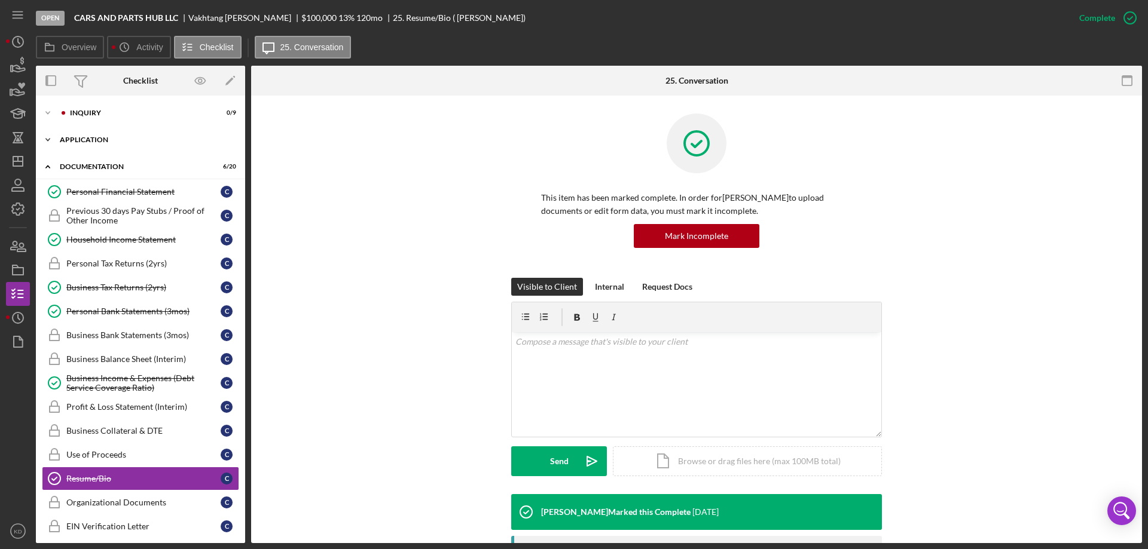
click at [46, 138] on icon "Icon/Expander" at bounding box center [48, 140] width 24 height 24
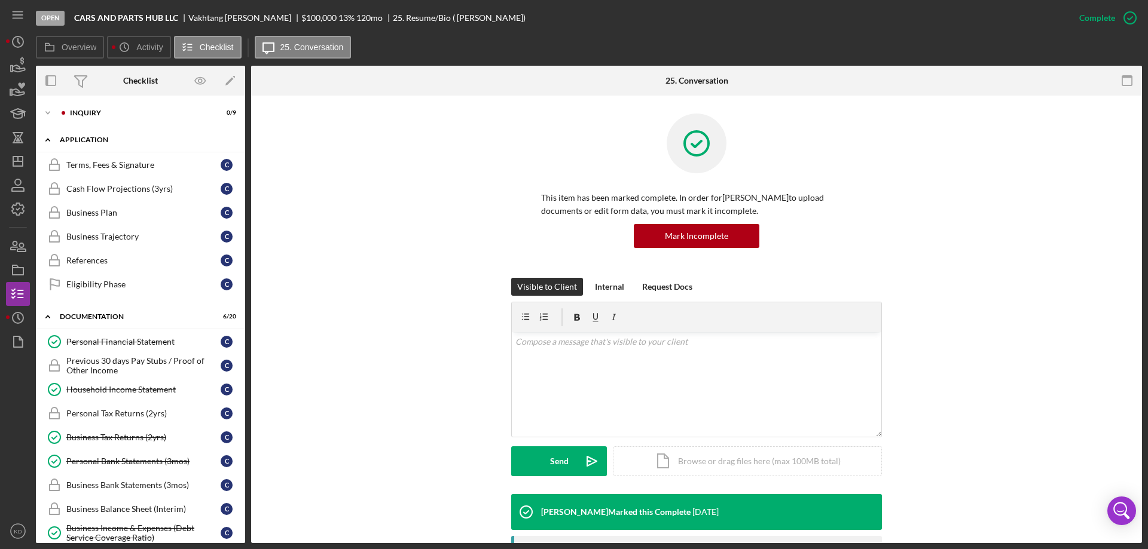
click at [48, 138] on icon "Icon/Expander" at bounding box center [48, 140] width 24 height 24
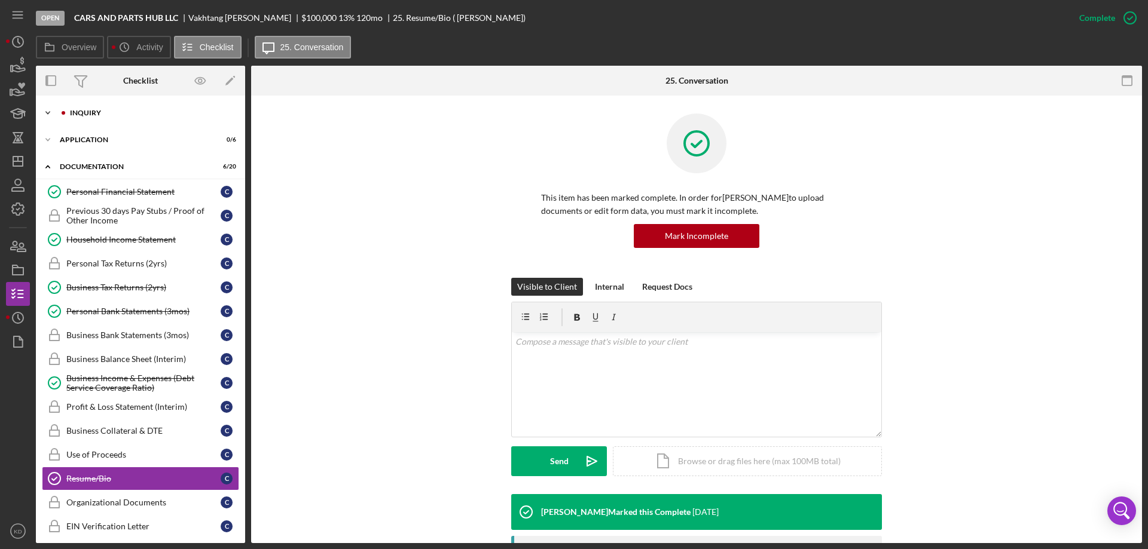
click at [48, 111] on icon "Icon/Expander" at bounding box center [48, 113] width 24 height 24
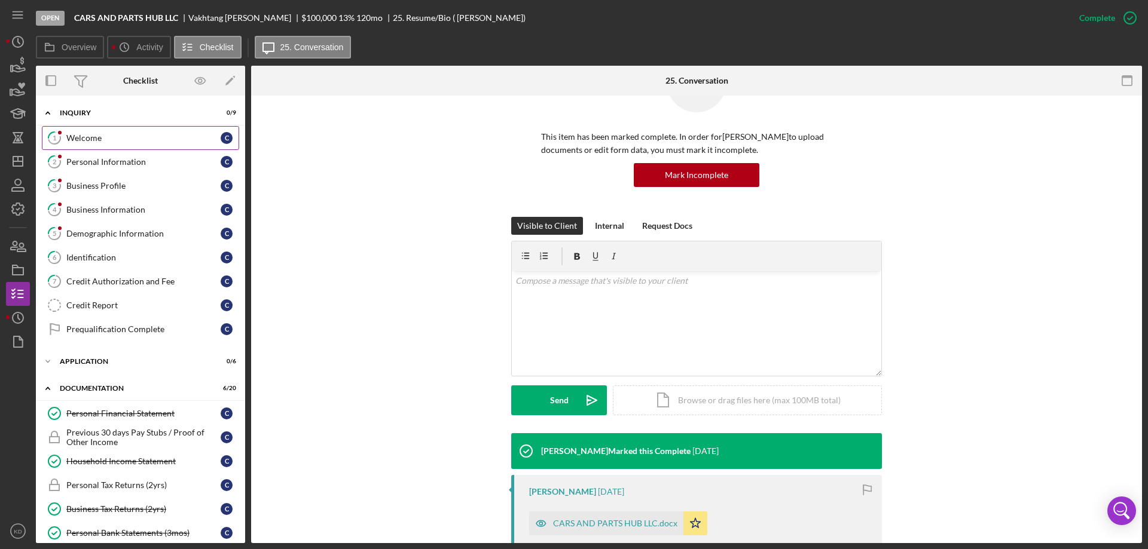
scroll to position [60, 0]
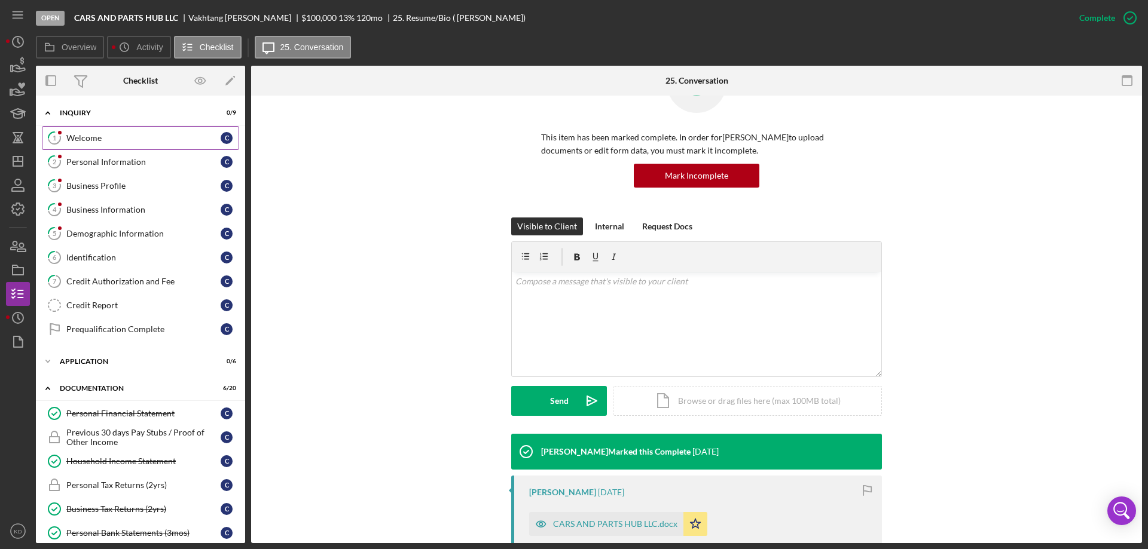
click at [77, 139] on div "Welcome" at bounding box center [143, 138] width 154 height 10
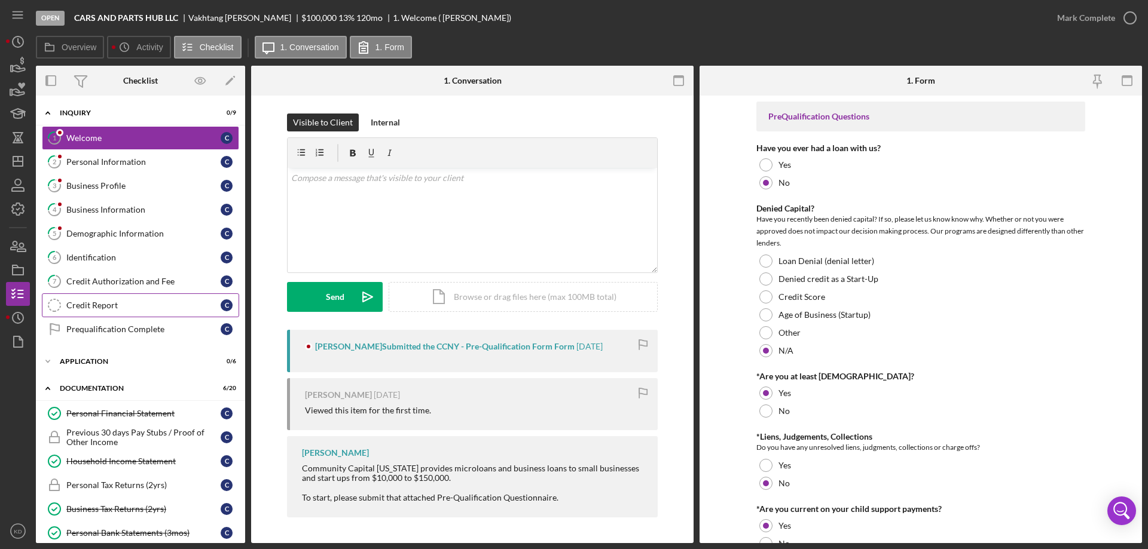
click at [87, 307] on div "Credit Report" at bounding box center [143, 306] width 154 height 10
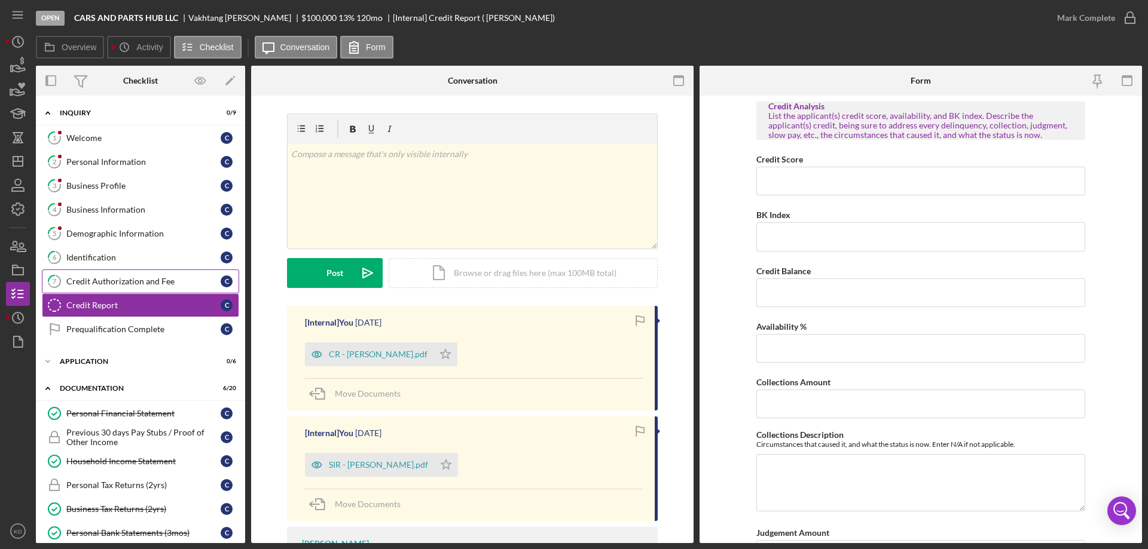
click at [71, 278] on div "Credit Authorization and Fee" at bounding box center [143, 282] width 154 height 10
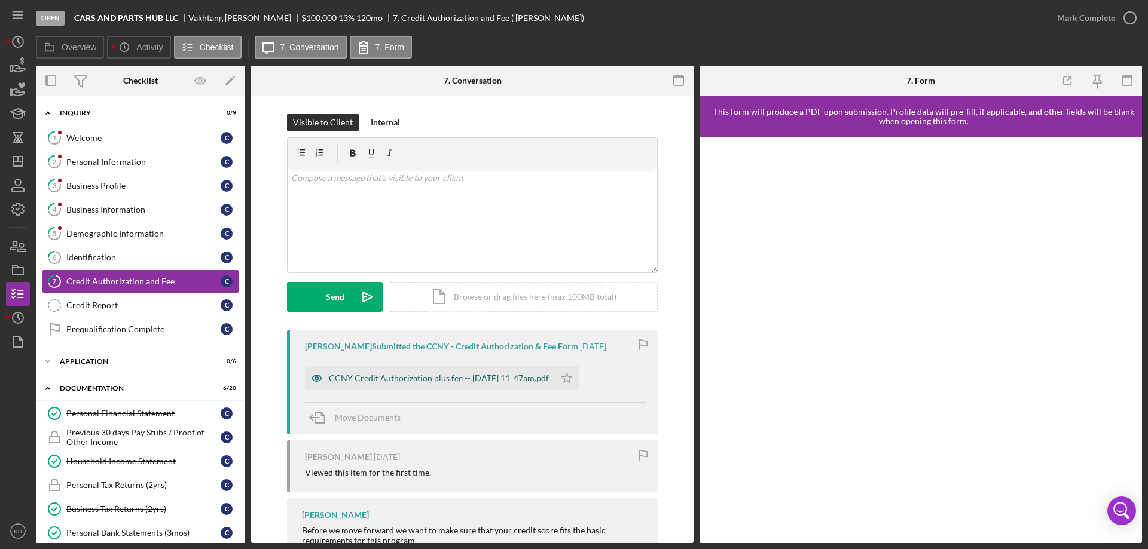
click at [457, 377] on div "CCNY Credit Authorization plus fee -- [DATE] 11_47am.pdf" at bounding box center [439, 379] width 220 height 10
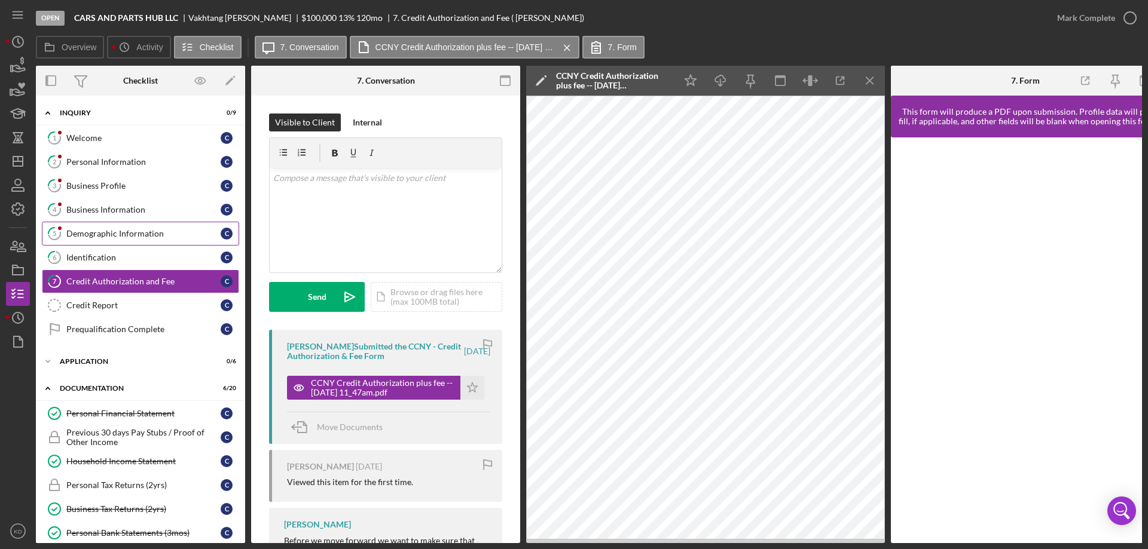
click at [119, 234] on div "Demographic Information" at bounding box center [143, 234] width 154 height 10
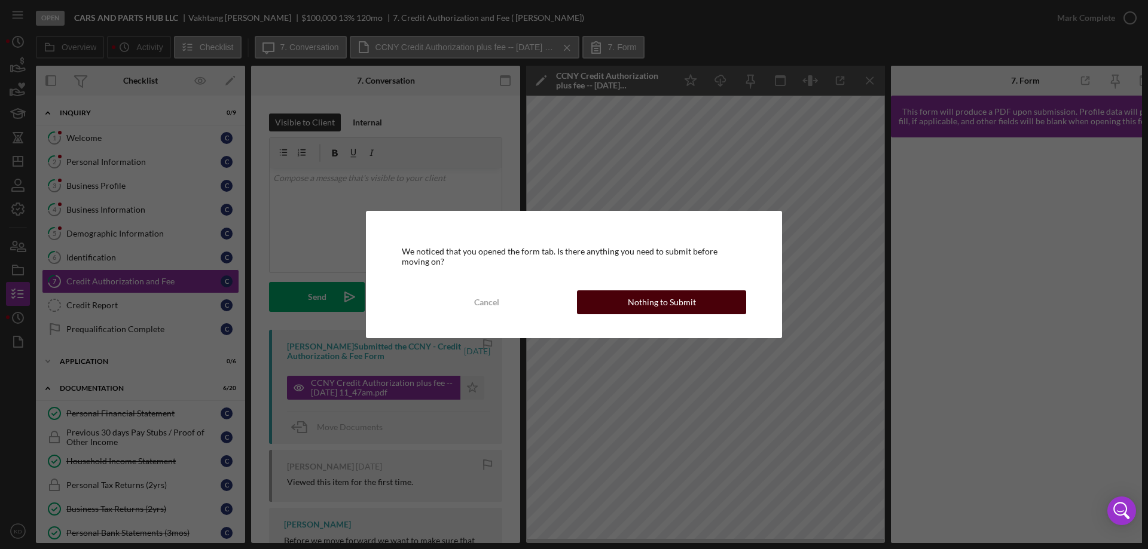
click at [673, 304] on div "Nothing to Submit" at bounding box center [662, 303] width 68 height 24
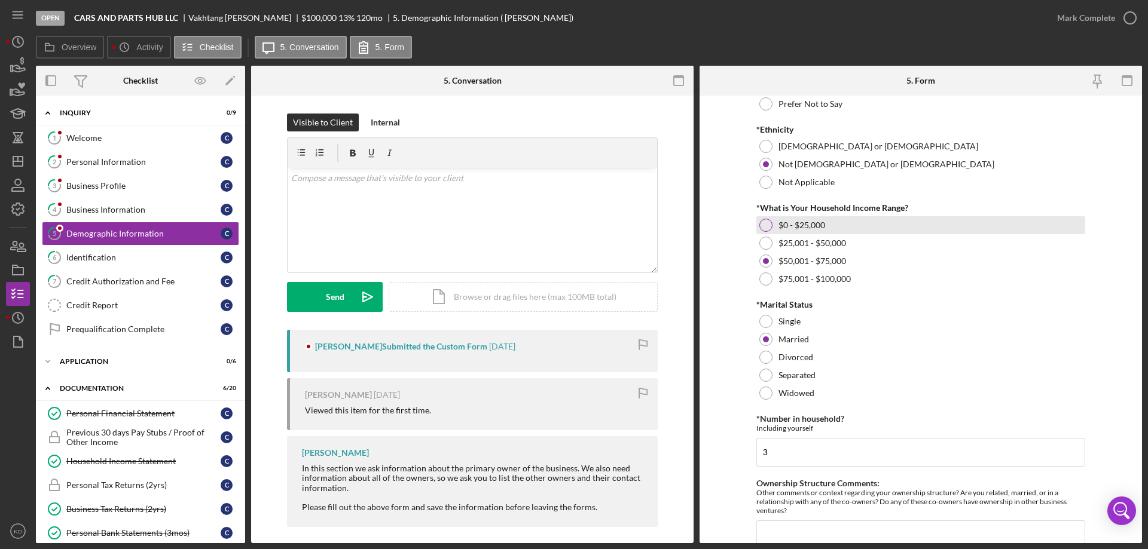
scroll to position [239, 0]
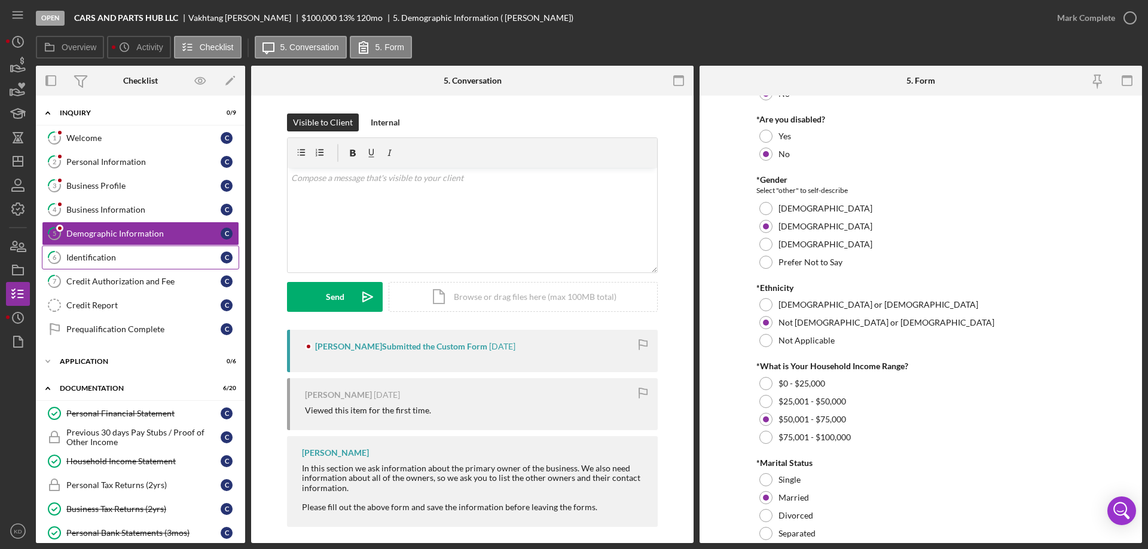
click at [87, 259] on div "Identification" at bounding box center [143, 258] width 154 height 10
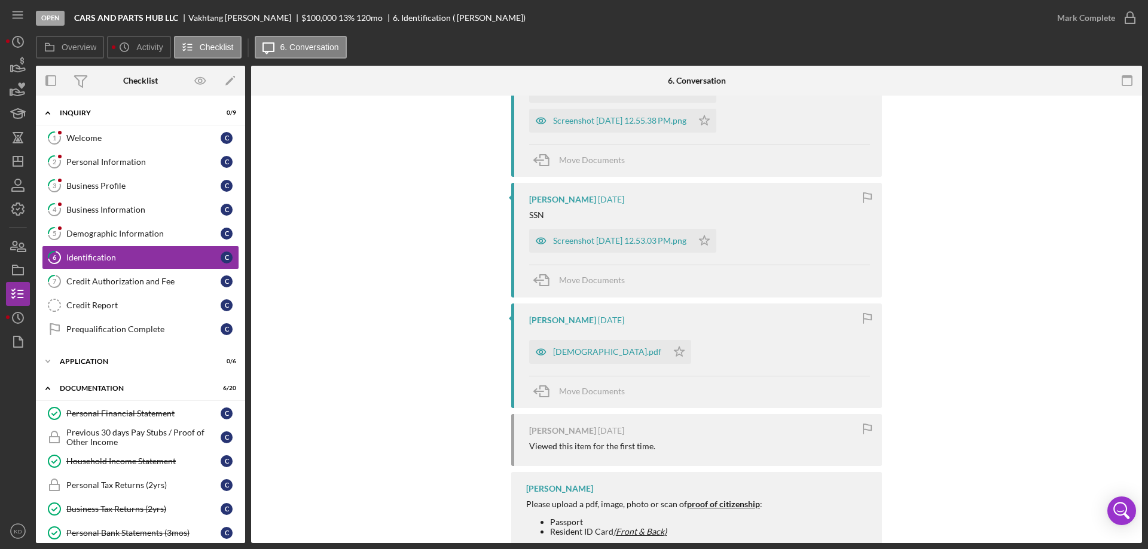
scroll to position [298, 0]
click at [559, 347] on div "[DEMOGRAPHIC_DATA].pdf" at bounding box center [607, 351] width 108 height 10
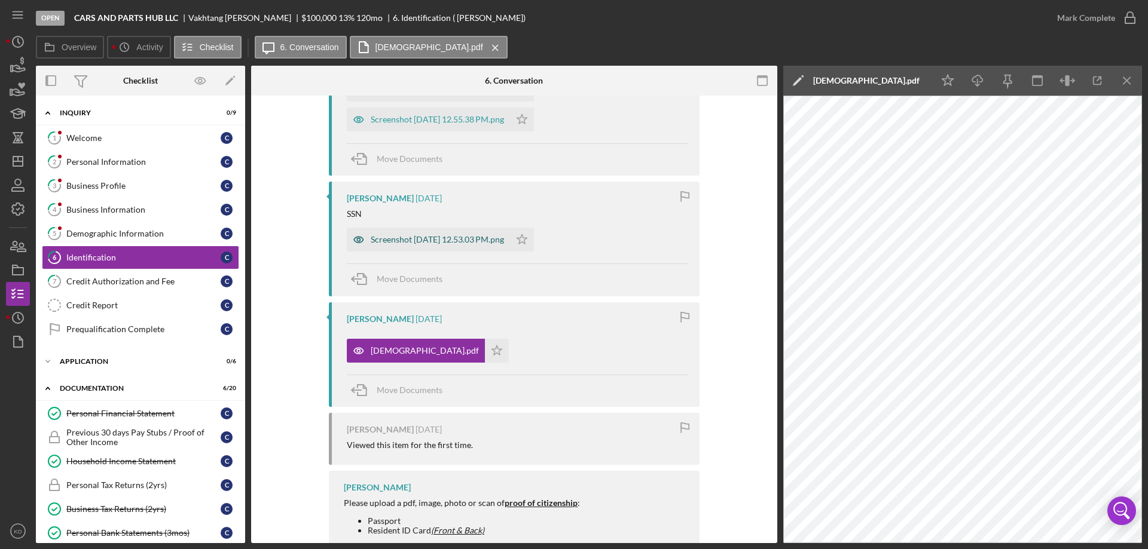
click at [395, 239] on div "Screenshot [DATE] 12.53.03 PM.png" at bounding box center [437, 240] width 133 height 10
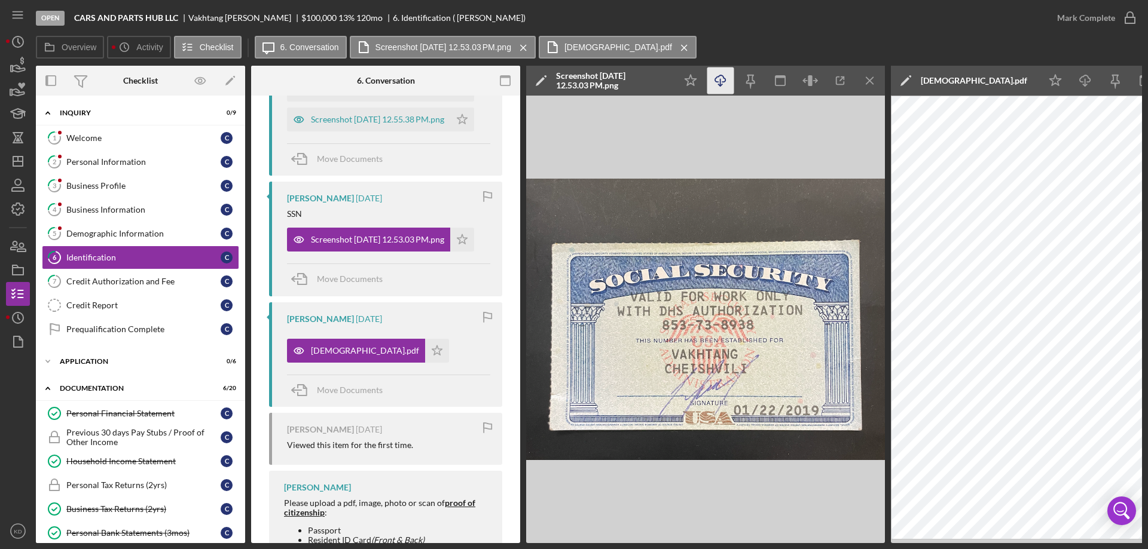
click at [720, 77] on icon "Icon/Download" at bounding box center [720, 81] width 27 height 27
click at [866, 81] on icon "Icon/Menu Close" at bounding box center [870, 81] width 27 height 27
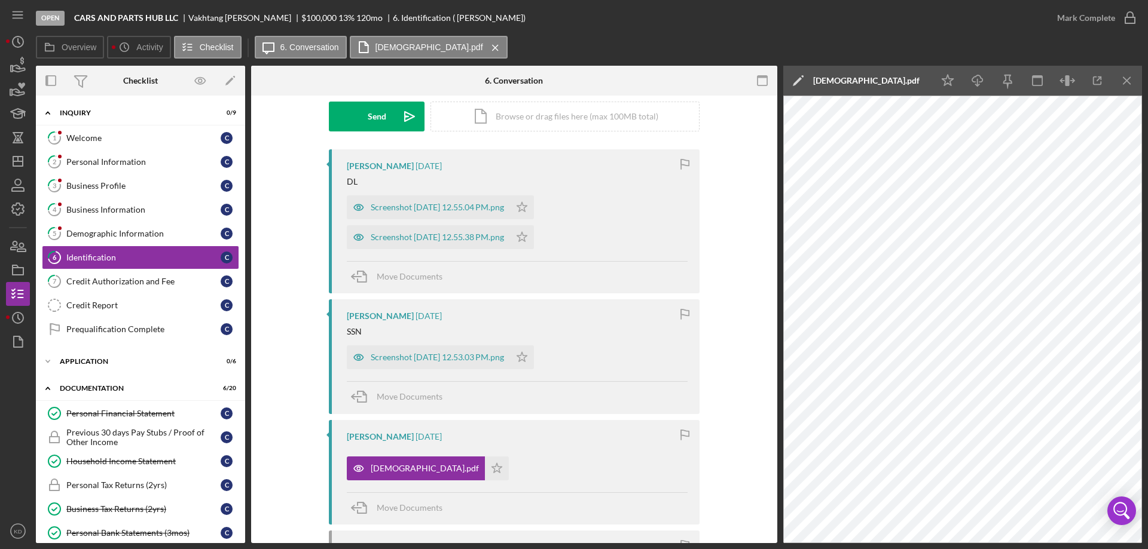
scroll to position [180, 0]
click at [1126, 81] on line "button" at bounding box center [1126, 80] width 7 height 7
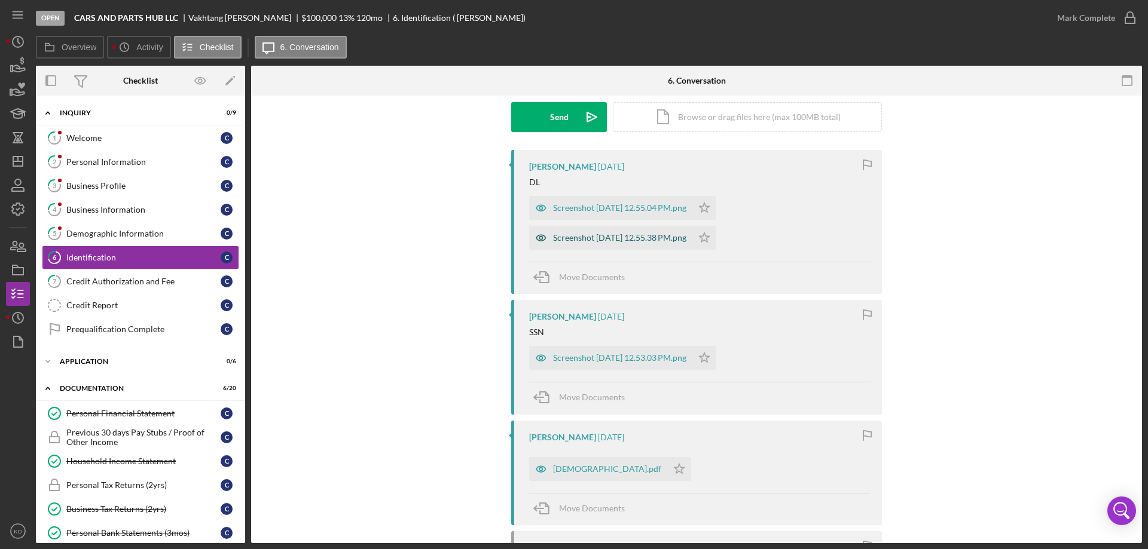
click at [609, 236] on div "Screenshot [DATE] 12.55.38 PM.png" at bounding box center [619, 238] width 133 height 10
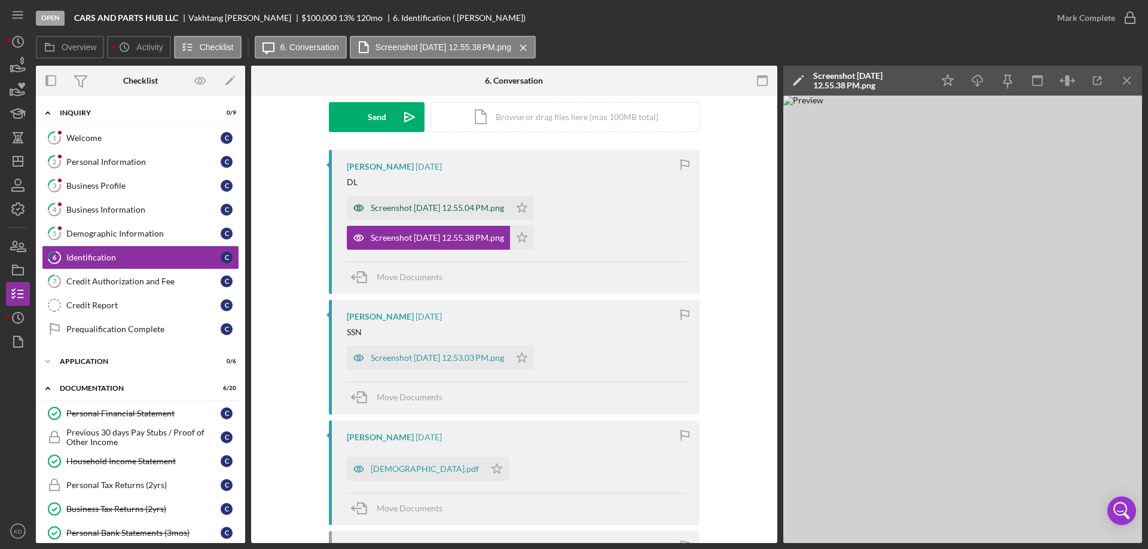
click at [466, 207] on div "Screenshot [DATE] 12.55.04 PM.png" at bounding box center [437, 208] width 133 height 10
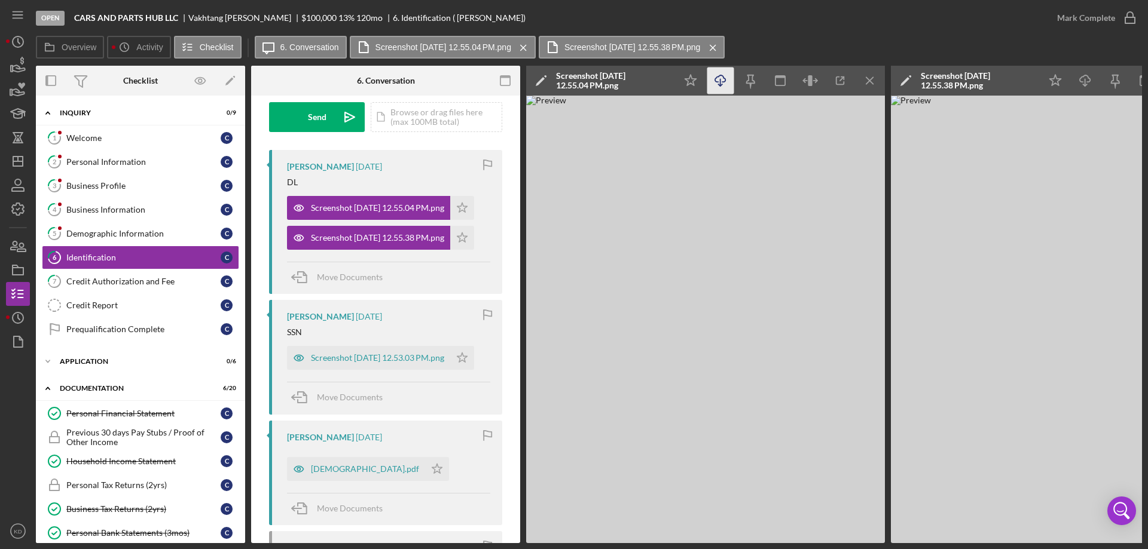
click at [719, 81] on icon "Icon/Download" at bounding box center [720, 81] width 27 height 27
click at [870, 83] on icon "Icon/Menu Close" at bounding box center [870, 81] width 27 height 27
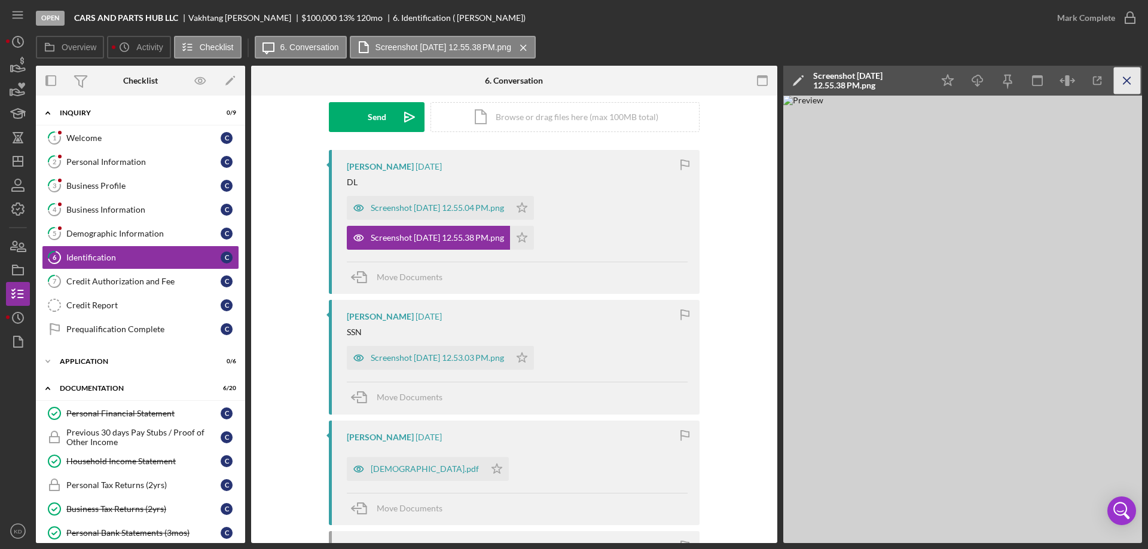
click at [1131, 81] on icon "Icon/Menu Close" at bounding box center [1127, 81] width 27 height 27
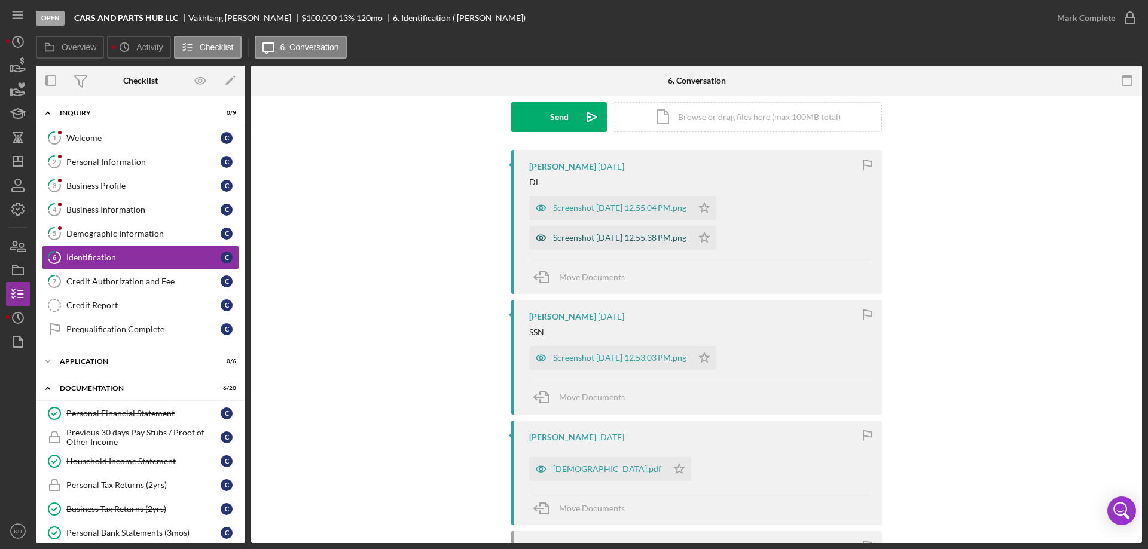
click at [642, 239] on div "Screenshot [DATE] 12.55.38 PM.png" at bounding box center [619, 238] width 133 height 10
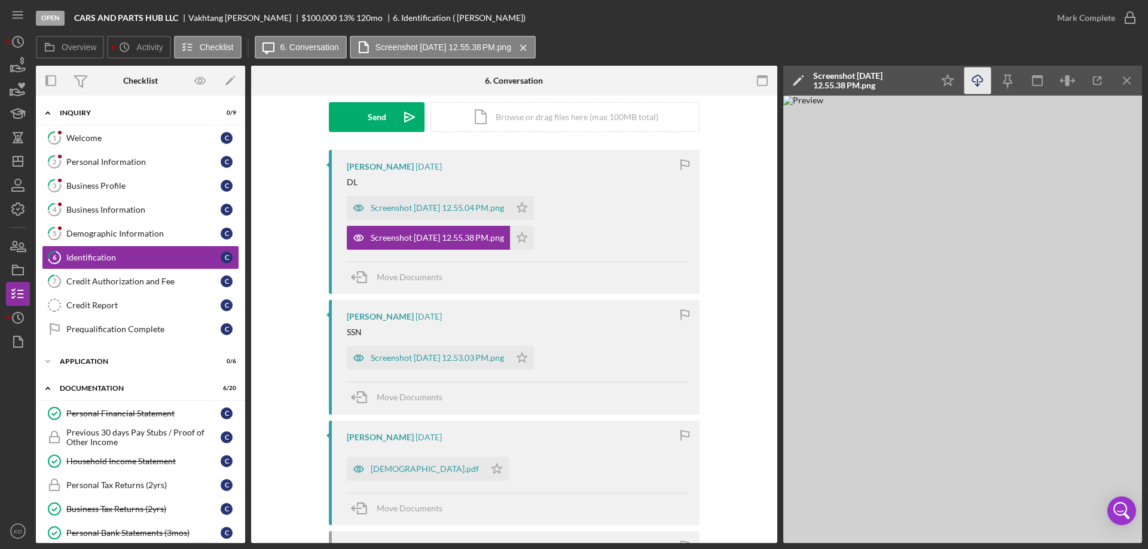
click at [981, 80] on icon "Icon/Download" at bounding box center [977, 81] width 27 height 27
click at [123, 413] on div "Personal Financial Statement" at bounding box center [143, 414] width 154 height 10
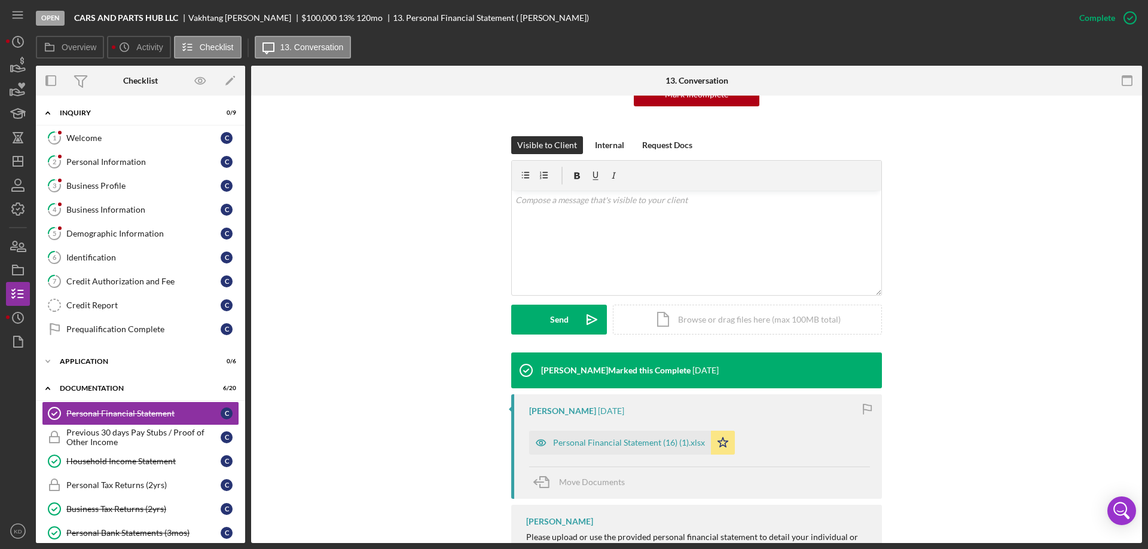
scroll to position [179, 0]
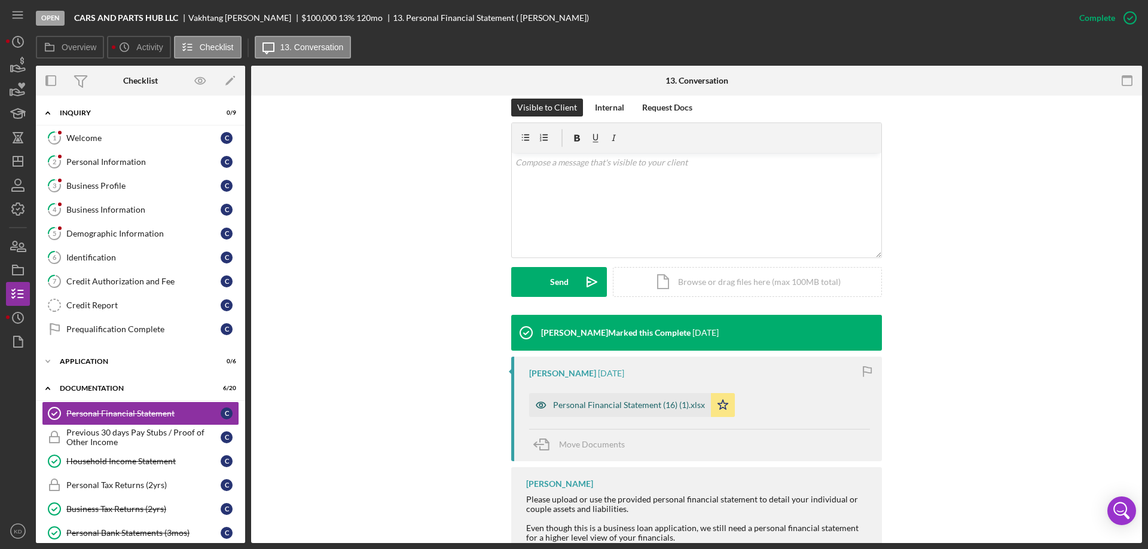
click at [639, 404] on div "Personal Financial Statement (16) (1).xlsx" at bounding box center [629, 406] width 152 height 10
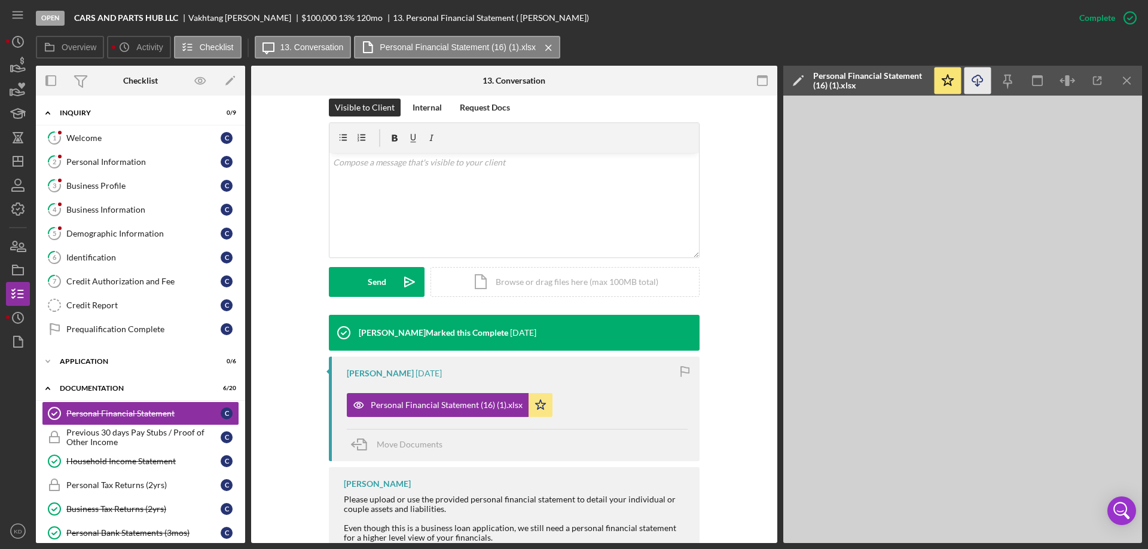
click at [978, 81] on icon "Icon/Download" at bounding box center [977, 81] width 27 height 27
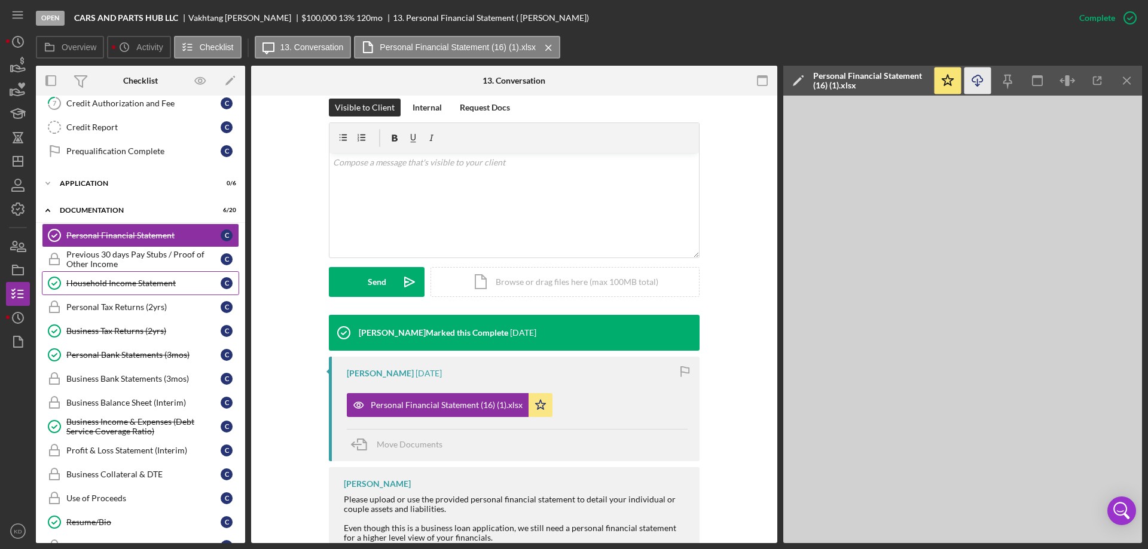
scroll to position [179, 0]
click at [95, 281] on div "Household Income Statement" at bounding box center [143, 283] width 154 height 10
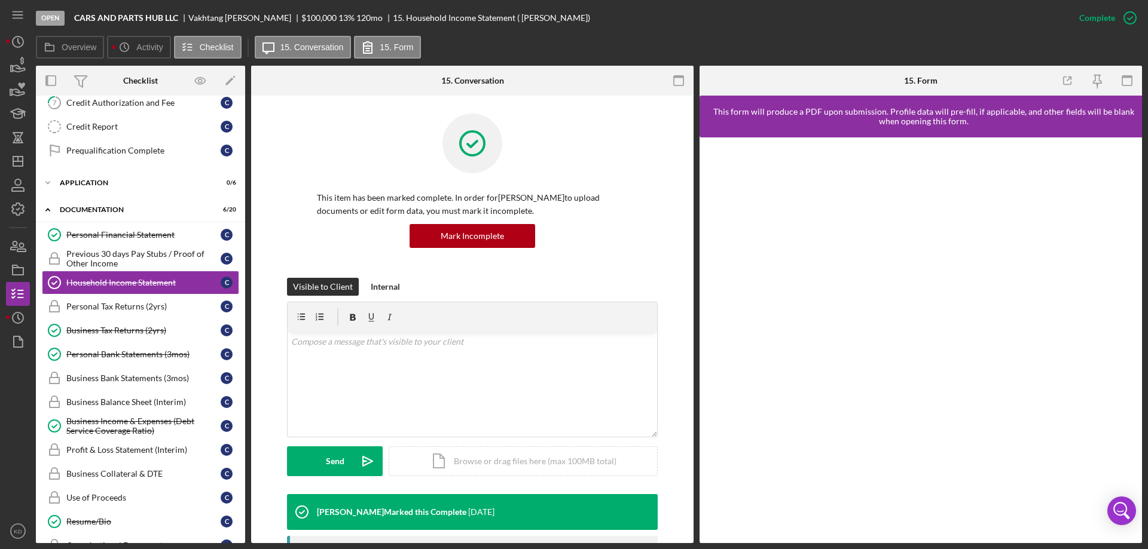
scroll to position [248, 0]
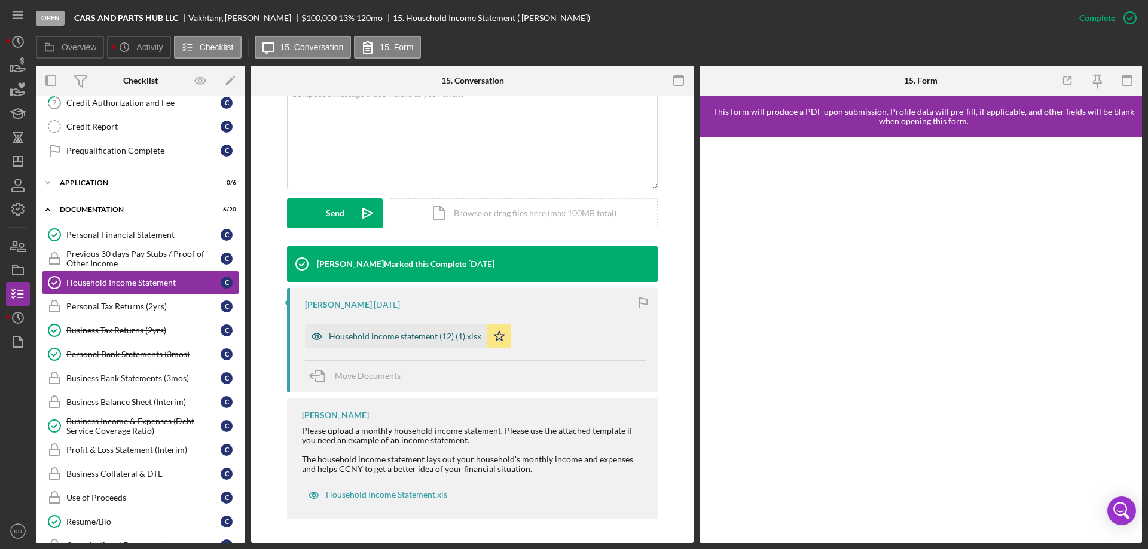
click at [347, 338] on div "Household income statement (12) (1).xlsx" at bounding box center [405, 337] width 152 height 10
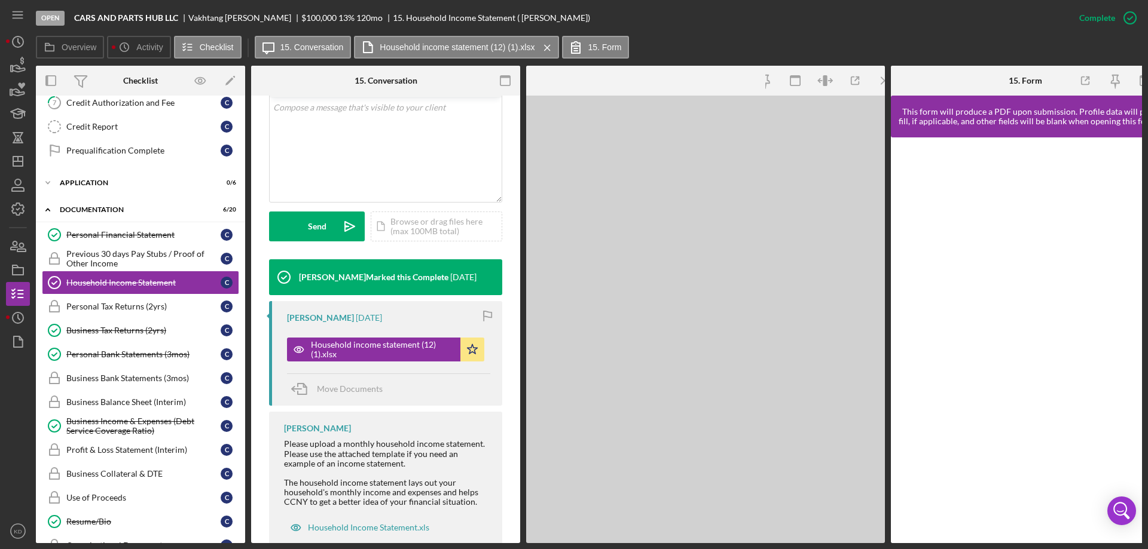
scroll to position [262, 0]
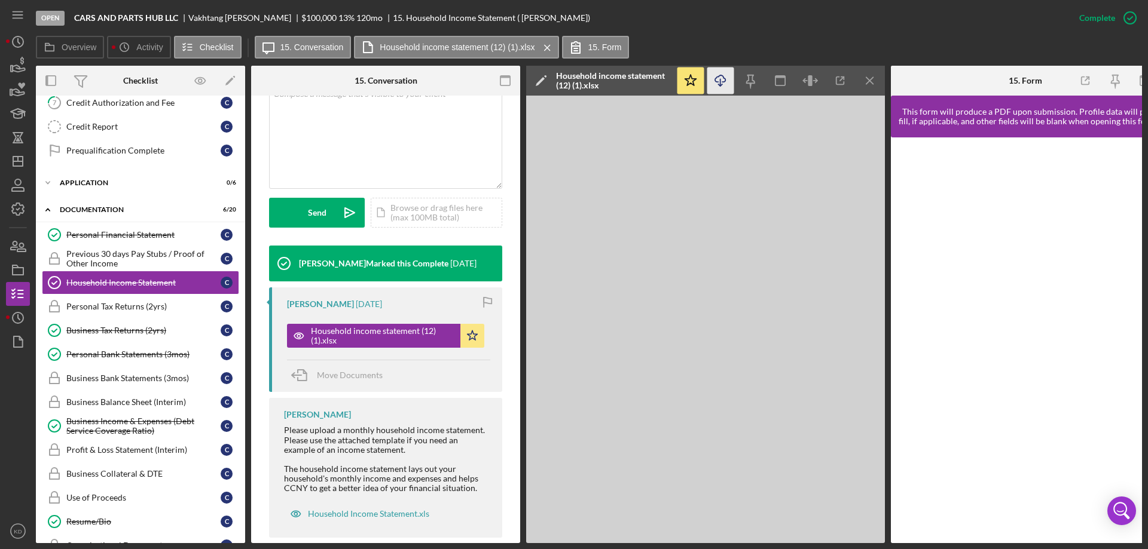
click at [719, 80] on icon "Icon/Download" at bounding box center [720, 81] width 27 height 27
click at [102, 328] on div "Business Tax Returns (2yrs)" at bounding box center [143, 331] width 154 height 10
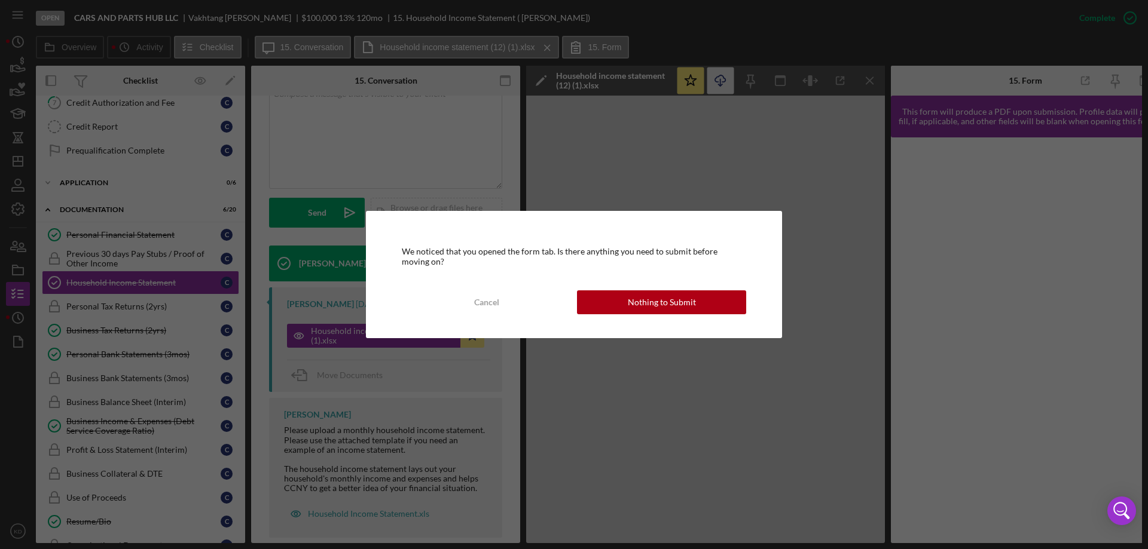
click at [694, 301] on button "Nothing to Submit" at bounding box center [661, 303] width 169 height 24
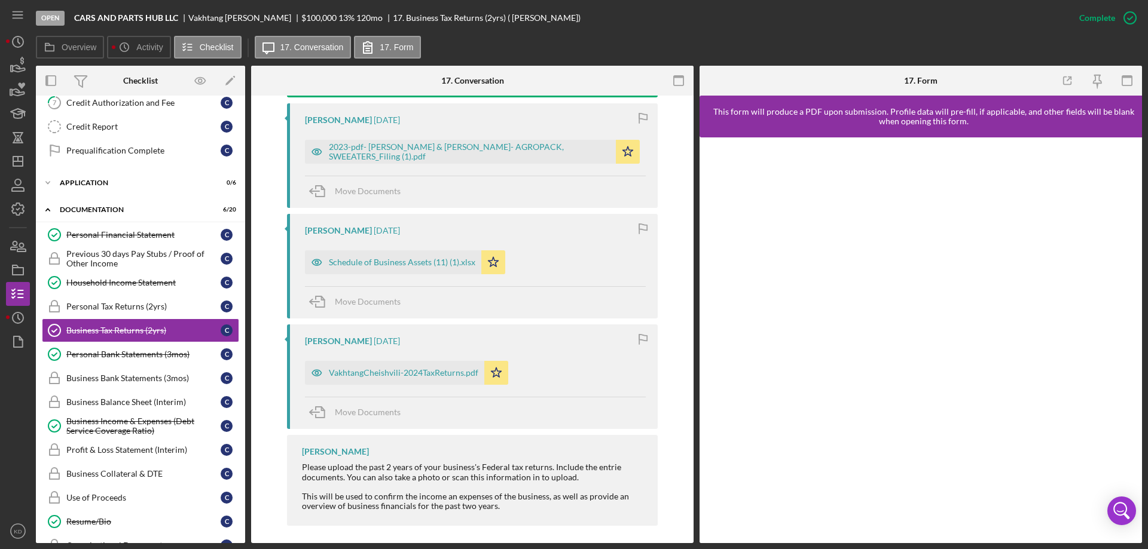
scroll to position [439, 0]
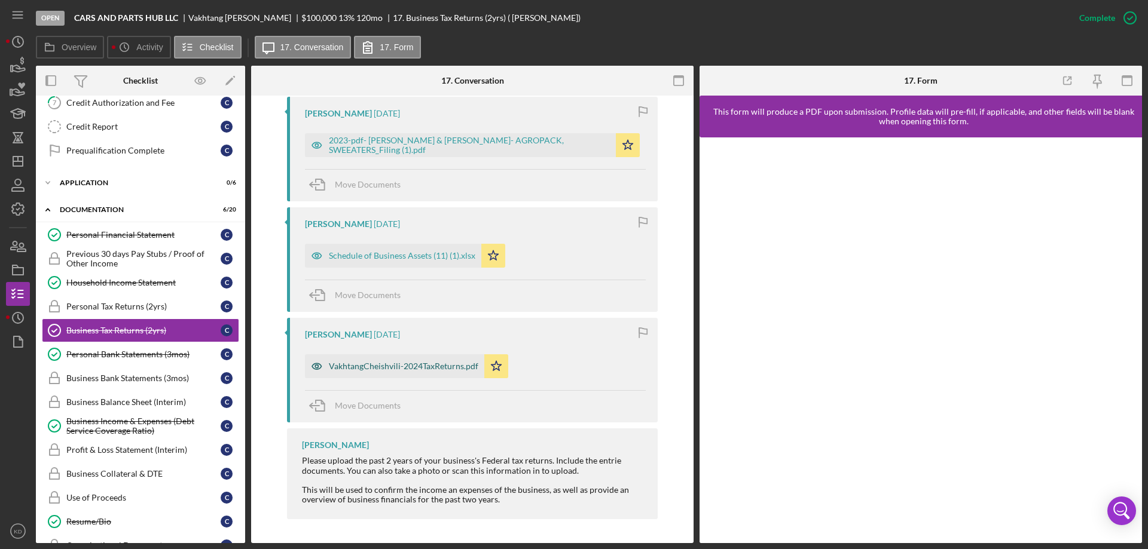
click at [364, 363] on div "VakhtangCheishvili-2024TaxReturns.pdf" at bounding box center [403, 367] width 149 height 10
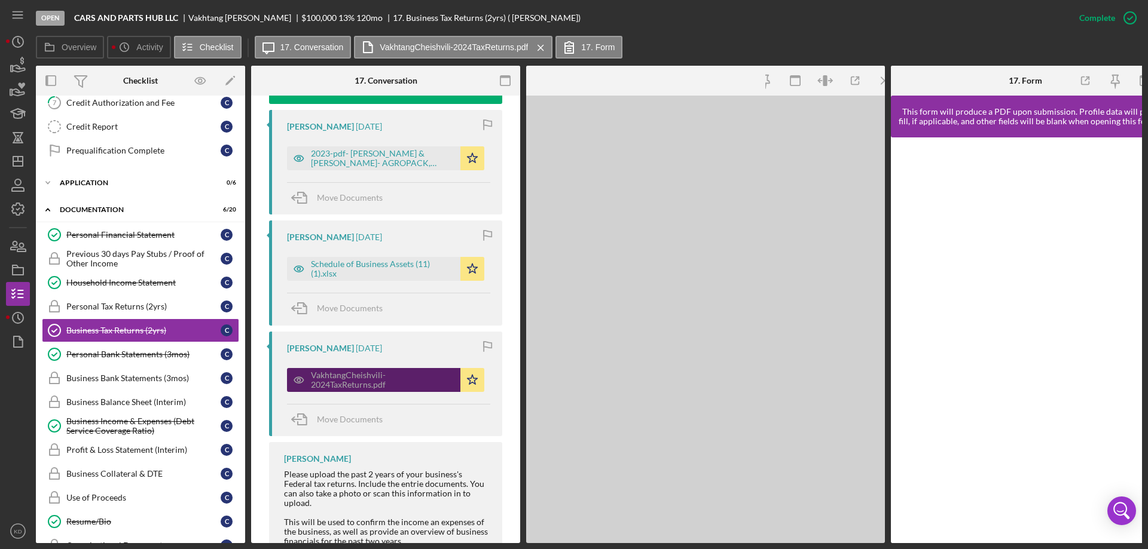
scroll to position [453, 0]
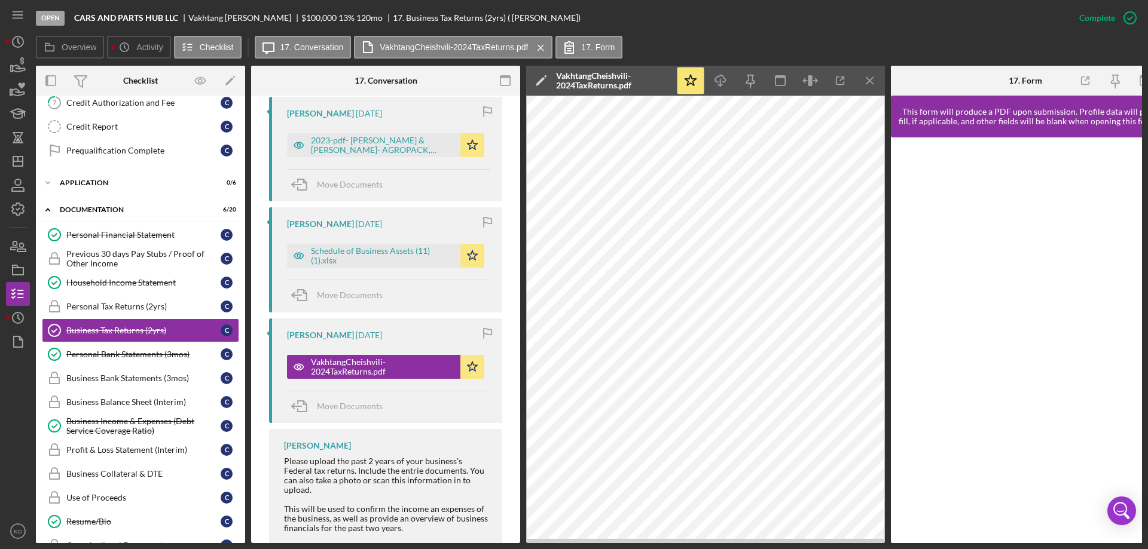
click at [869, 81] on icon "Icon/Menu Close" at bounding box center [870, 81] width 27 height 27
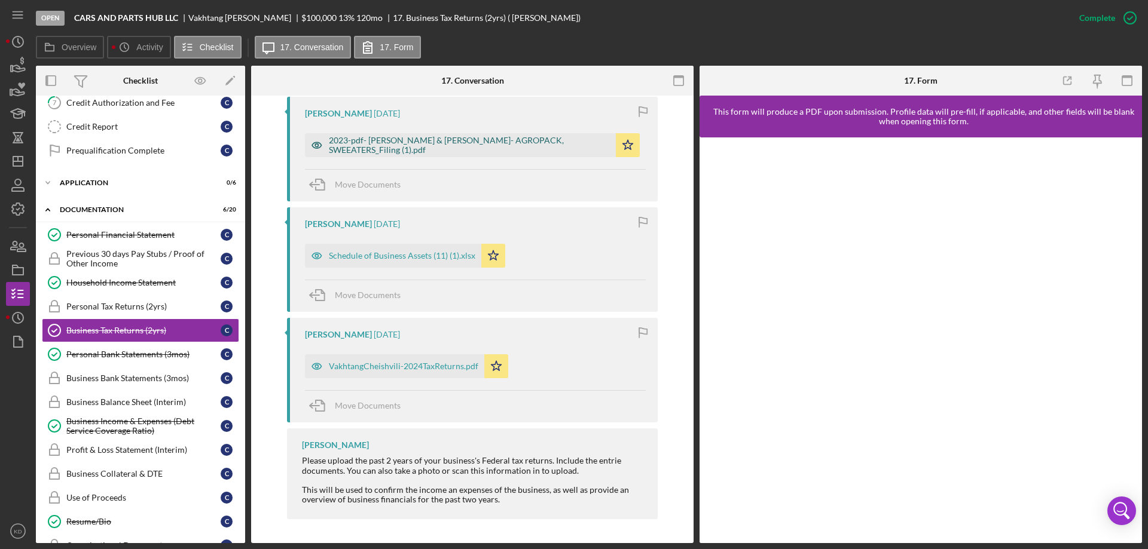
click at [369, 141] on div "2023-pdf- [PERSON_NAME] & [PERSON_NAME]- AGROPACK, SWEEATERS_Filing (1).pdf" at bounding box center [469, 145] width 281 height 19
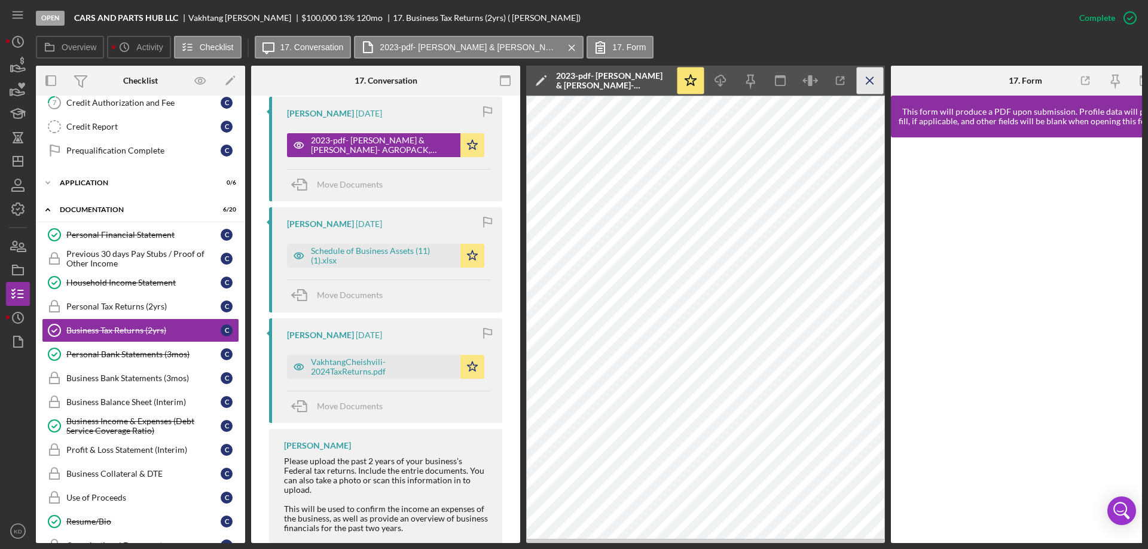
click at [866, 80] on icon "Icon/Menu Close" at bounding box center [870, 81] width 27 height 27
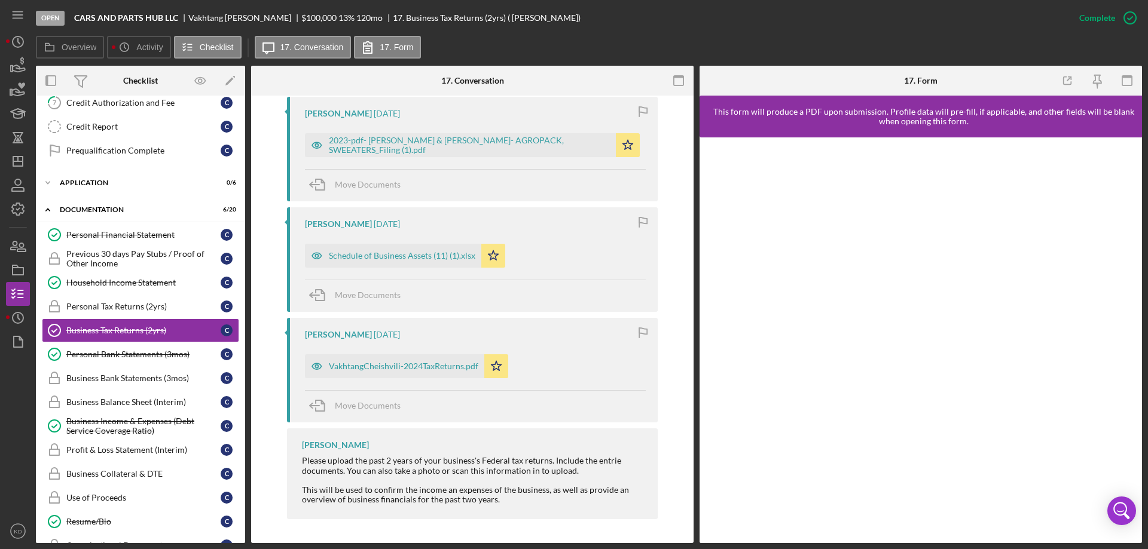
scroll to position [439, 0]
click at [335, 255] on div "Schedule of Business Assets (11) (1).xlsx" at bounding box center [402, 256] width 146 height 10
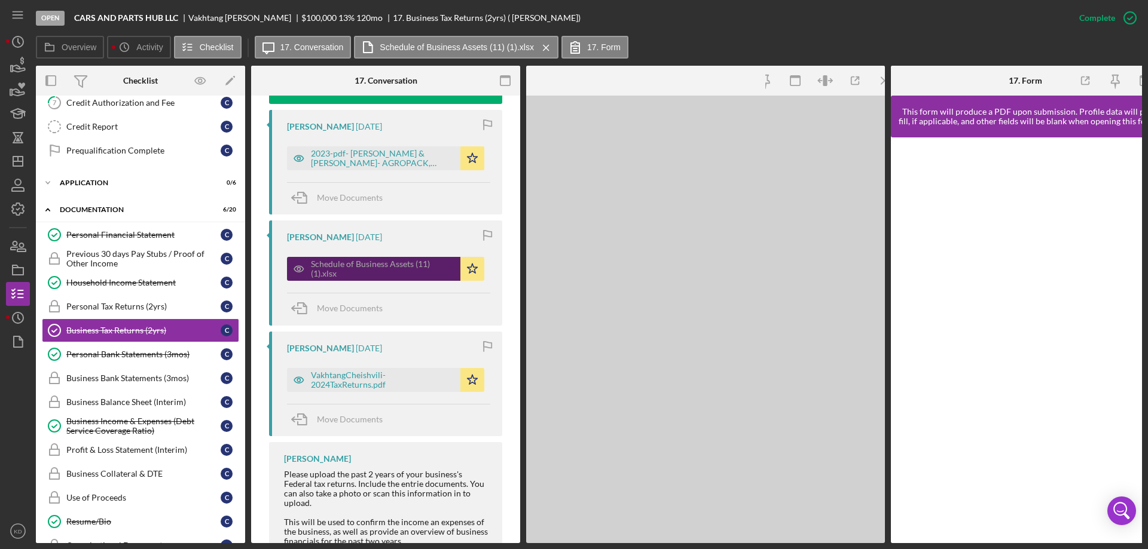
scroll to position [453, 0]
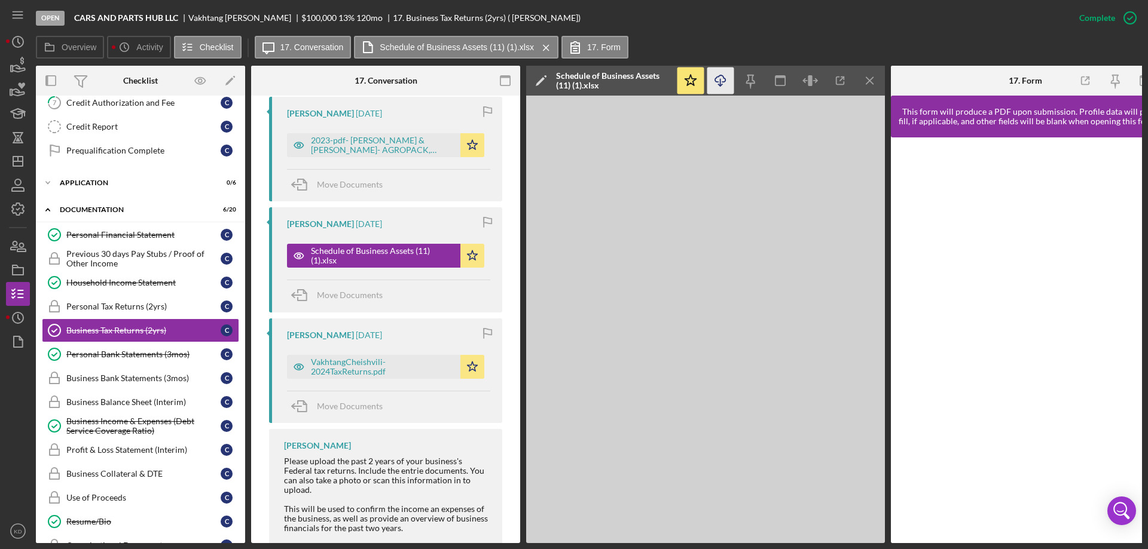
click at [717, 78] on icon "Icon/Download" at bounding box center [720, 81] width 27 height 27
click at [128, 423] on div "Business Income & Expenses (Debt Service Coverage Ratio)" at bounding box center [143, 426] width 154 height 19
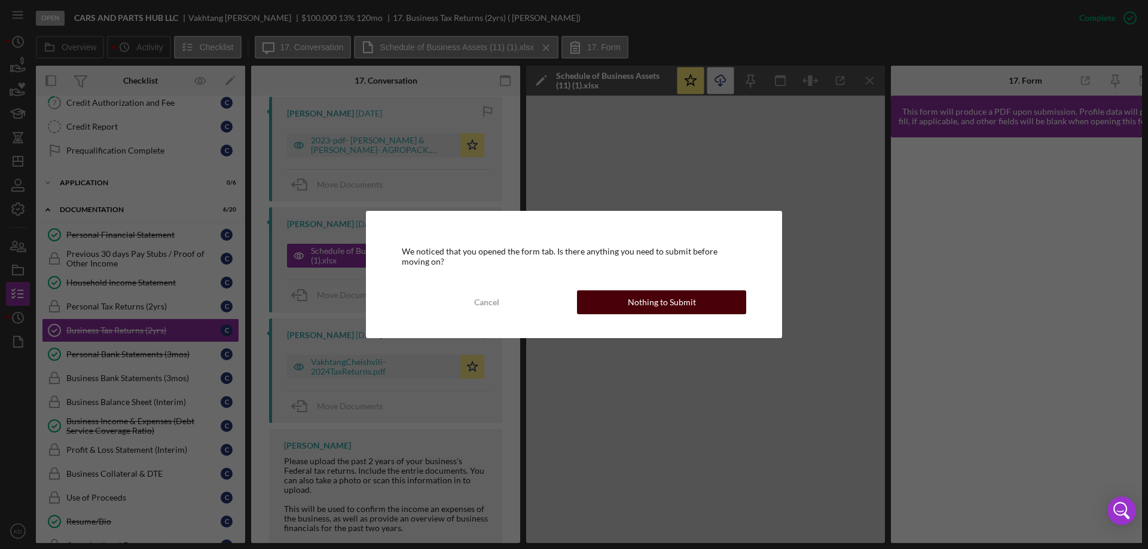
click at [683, 306] on div "Nothing to Submit" at bounding box center [662, 303] width 68 height 24
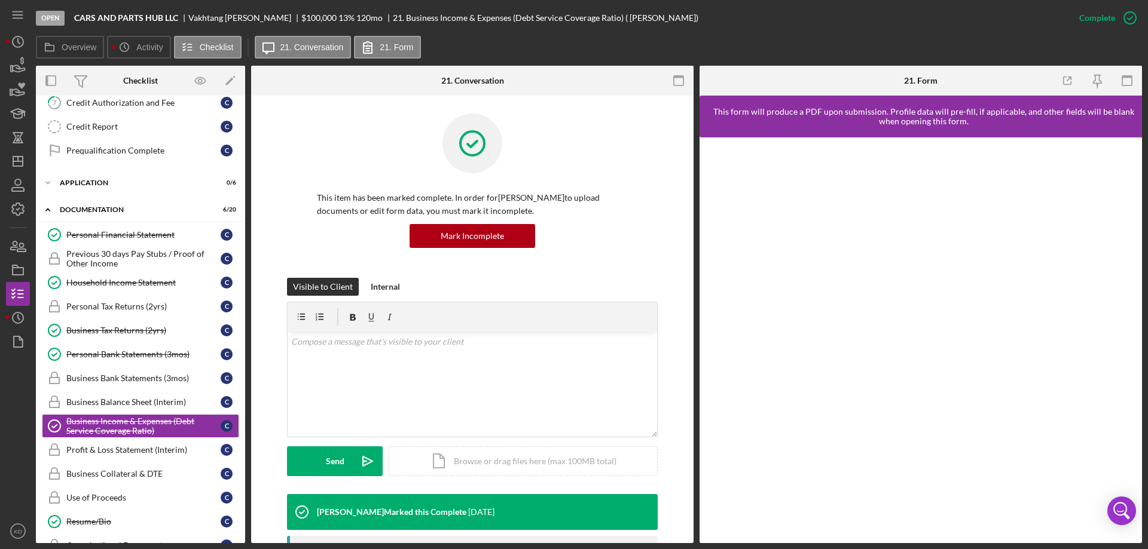
scroll to position [228, 0]
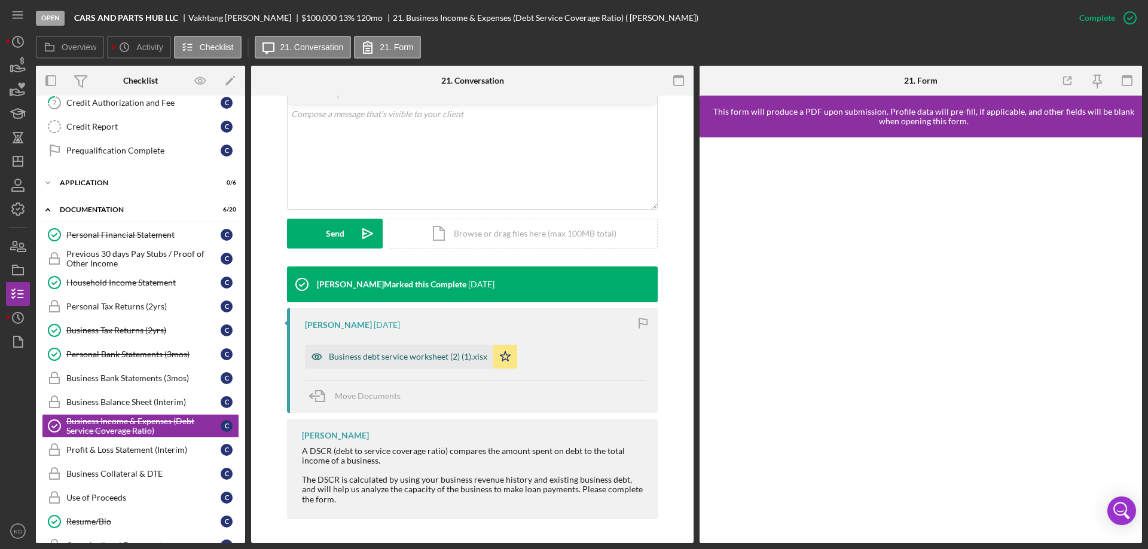
click at [405, 355] on div "Business debt service worksheet (2) (1).xlsx" at bounding box center [408, 357] width 158 height 10
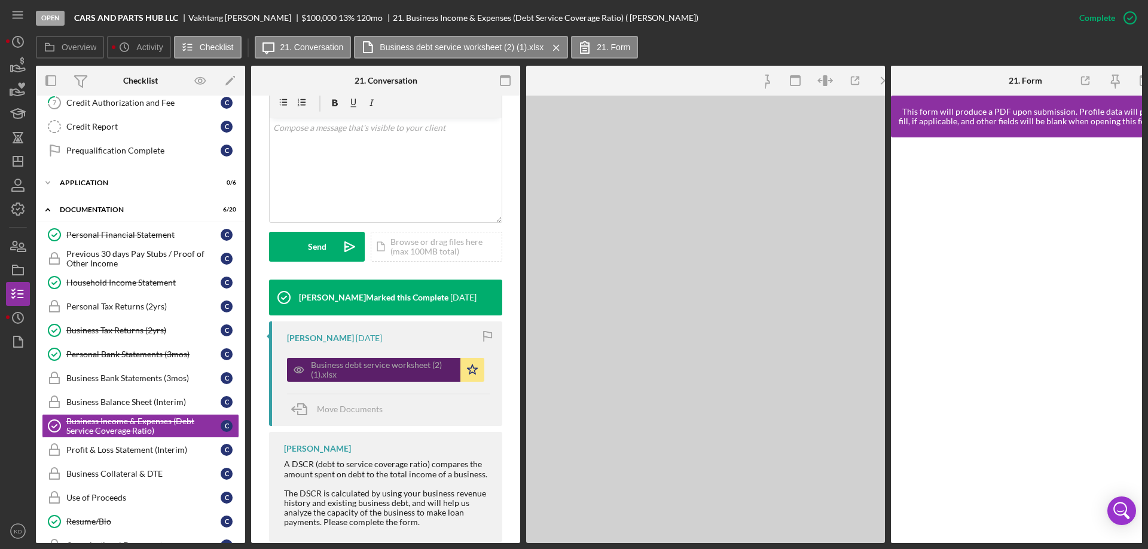
scroll to position [242, 0]
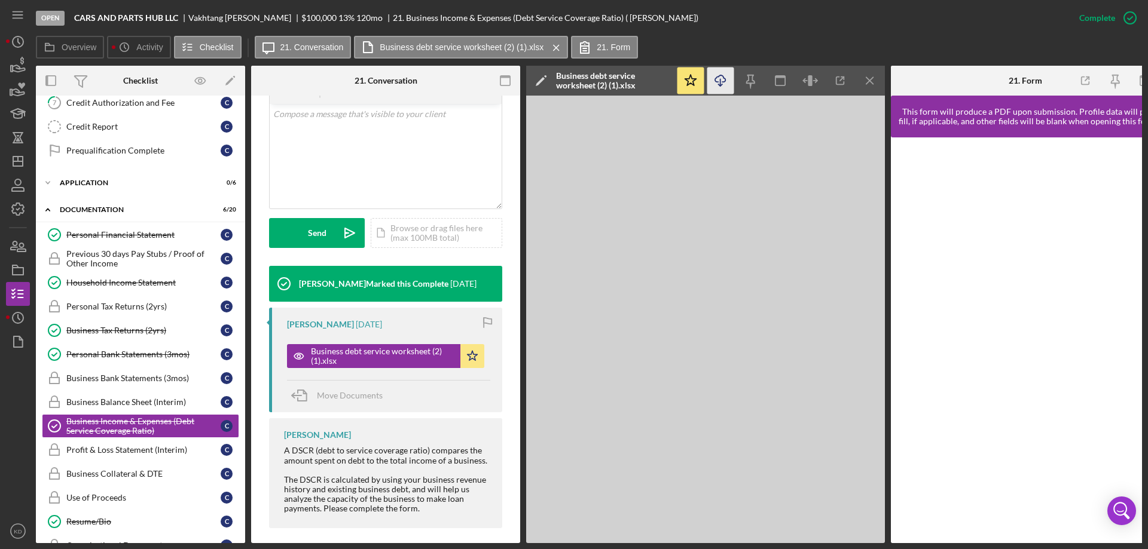
click at [720, 80] on line "button" at bounding box center [720, 82] width 0 height 7
click at [102, 353] on div "Personal Bank Statements (3mos)" at bounding box center [143, 355] width 154 height 10
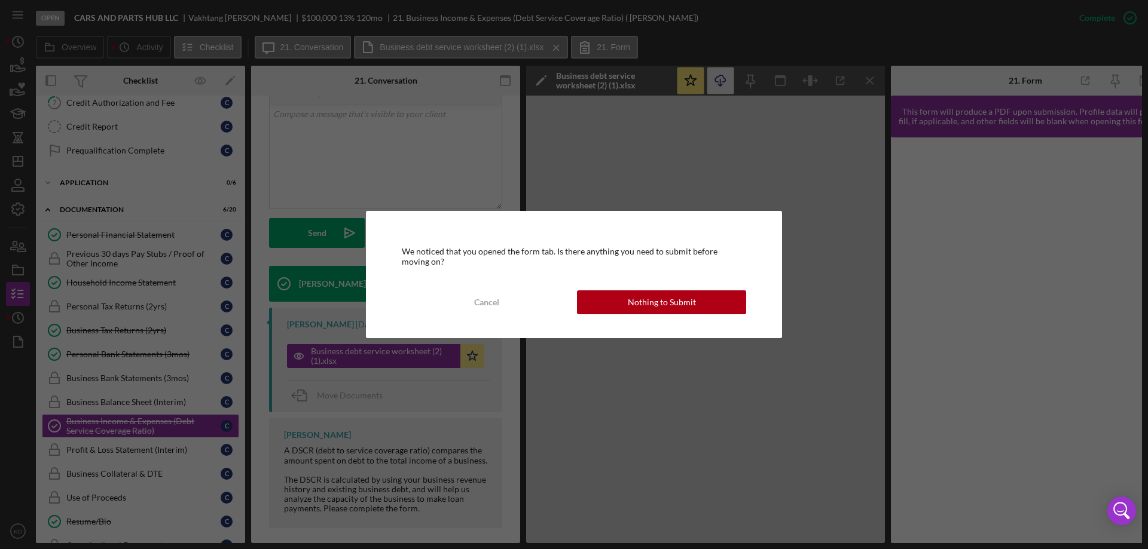
click at [700, 304] on button "Nothing to Submit" at bounding box center [661, 303] width 169 height 24
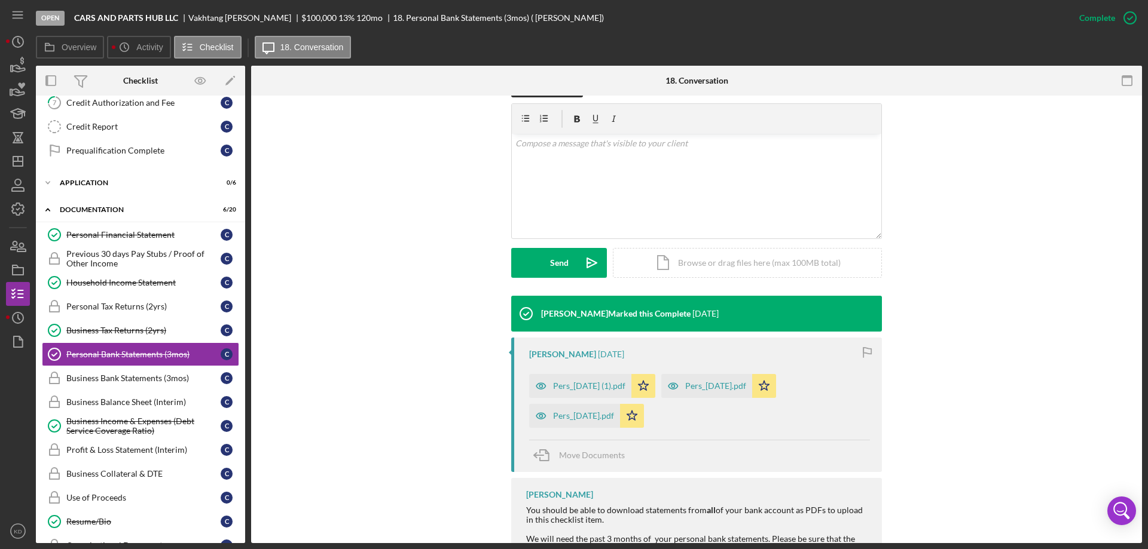
scroll to position [267, 0]
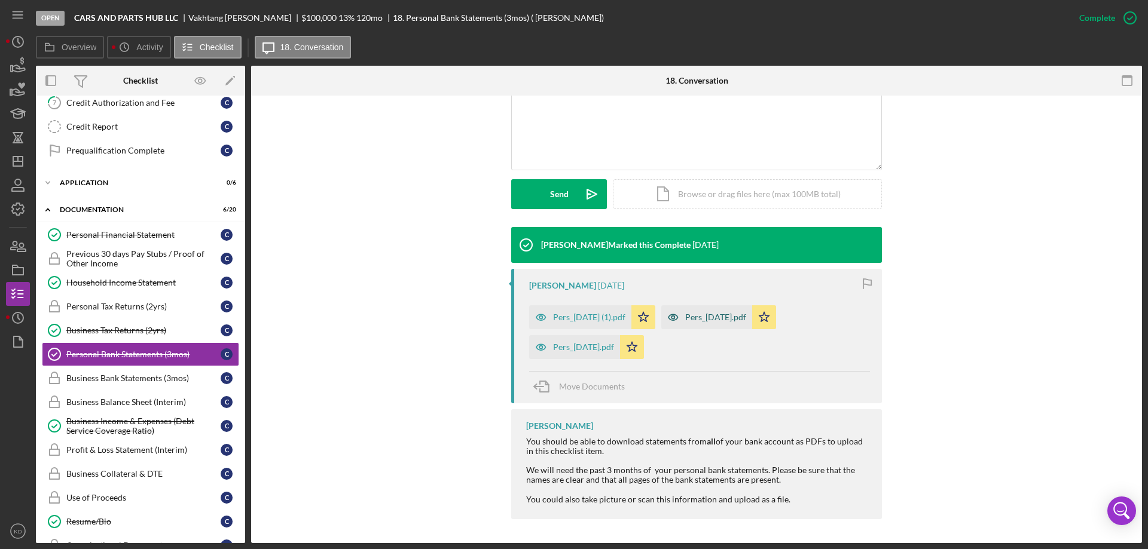
click at [737, 315] on div "Pers_[DATE].pdf" at bounding box center [715, 318] width 61 height 10
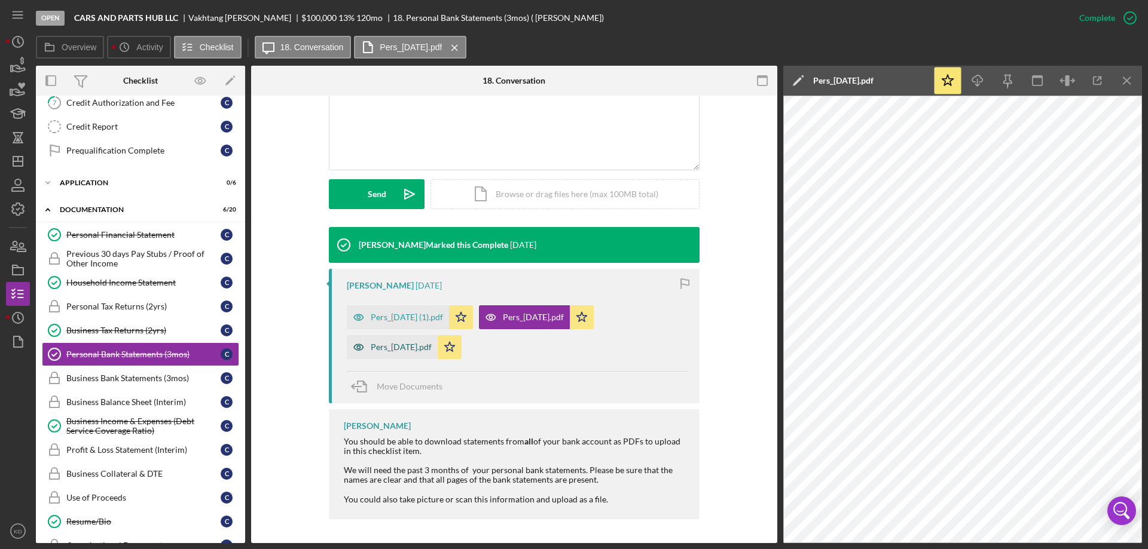
click at [397, 344] on div "Pers_[DATE].pdf" at bounding box center [401, 348] width 61 height 10
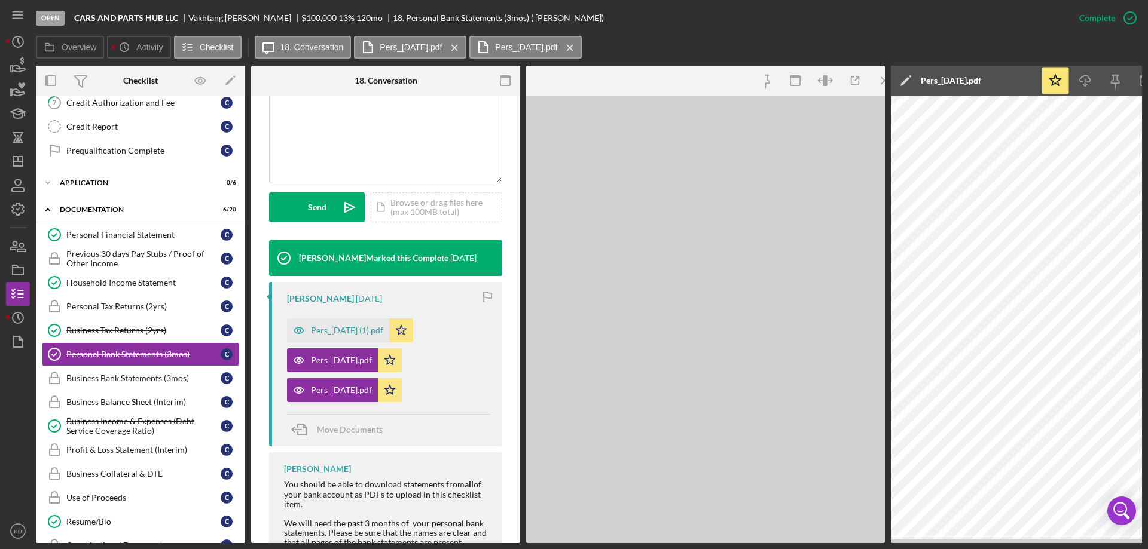
scroll to position [280, 0]
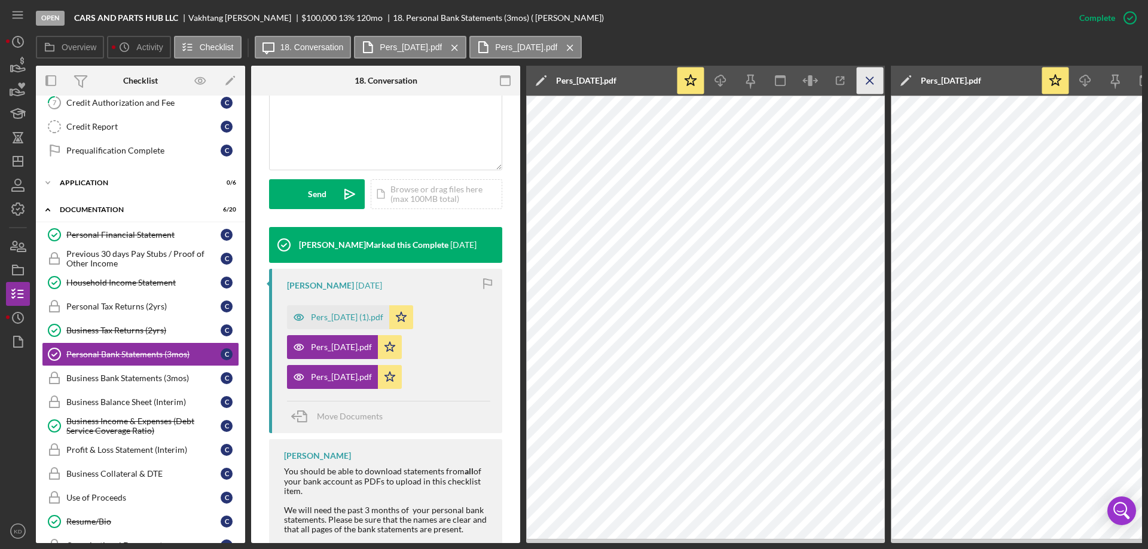
click at [871, 80] on line "button" at bounding box center [869, 80] width 7 height 7
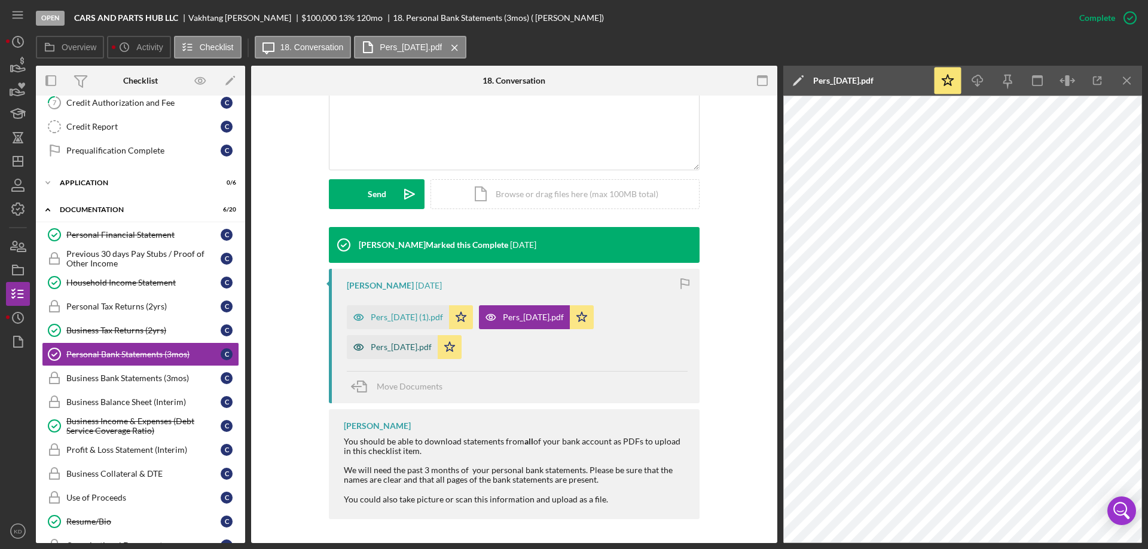
click at [393, 345] on div "Pers_[DATE].pdf" at bounding box center [401, 348] width 61 height 10
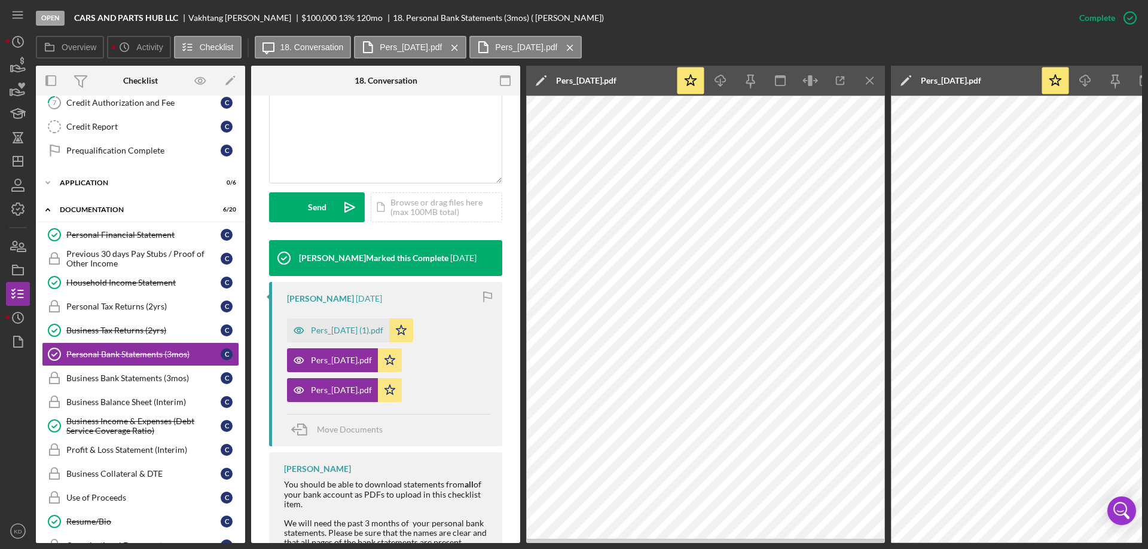
scroll to position [280, 0]
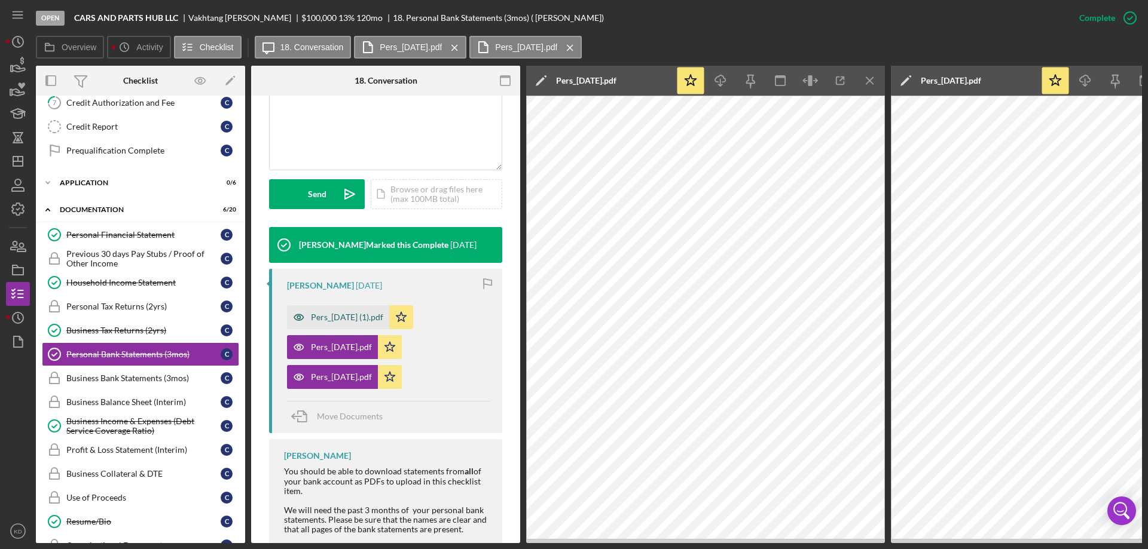
click at [335, 313] on div "Pers_[DATE] (1).pdf" at bounding box center [347, 318] width 72 height 10
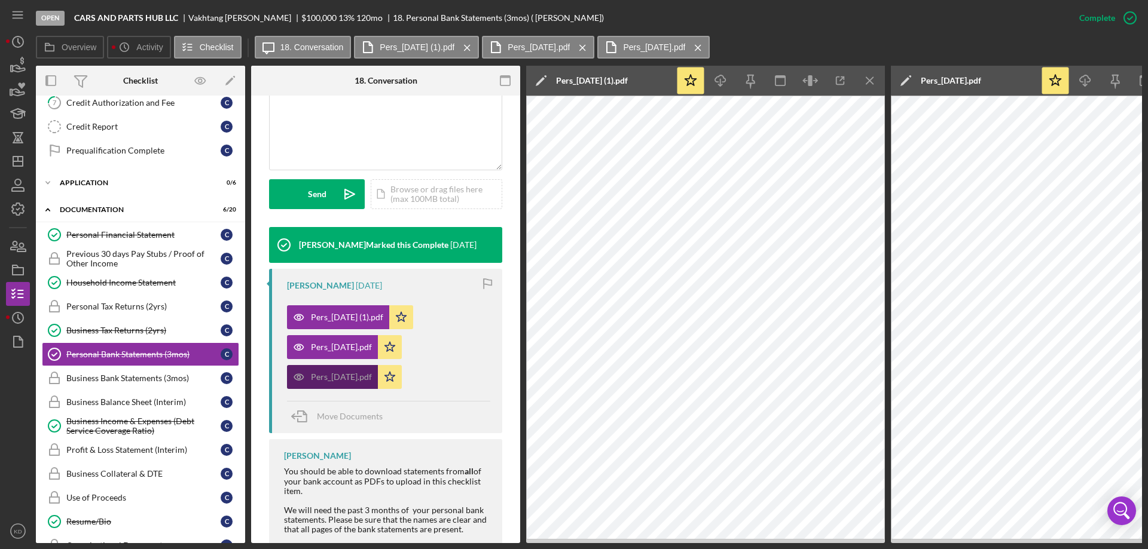
click at [328, 383] on div "Pers_[DATE].pdf" at bounding box center [332, 377] width 91 height 24
click at [874, 80] on icon "Icon/Menu Close" at bounding box center [870, 81] width 27 height 27
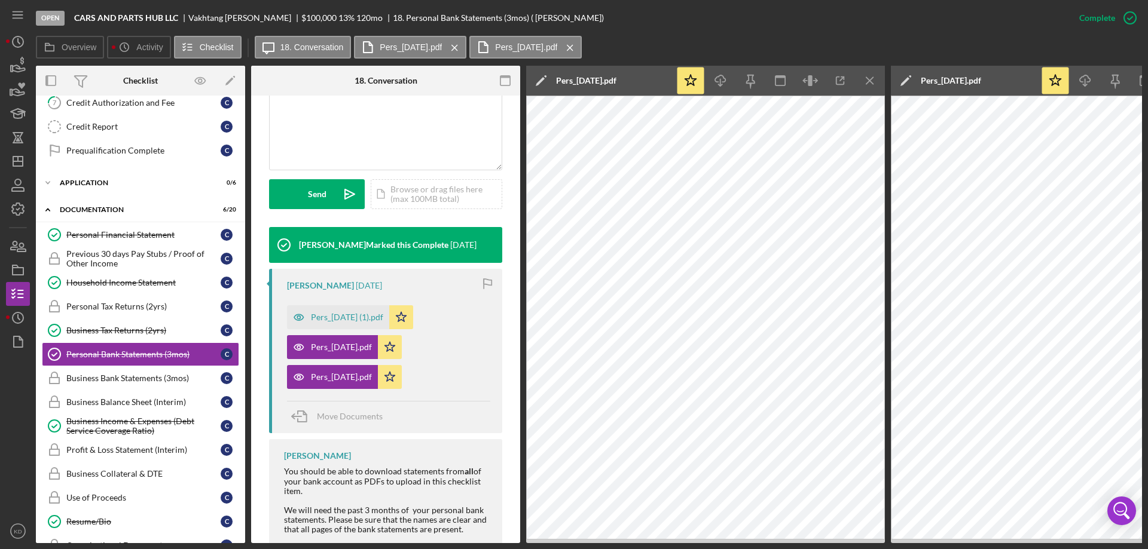
click at [870, 81] on icon "Icon/Menu Close" at bounding box center [870, 81] width 27 height 27
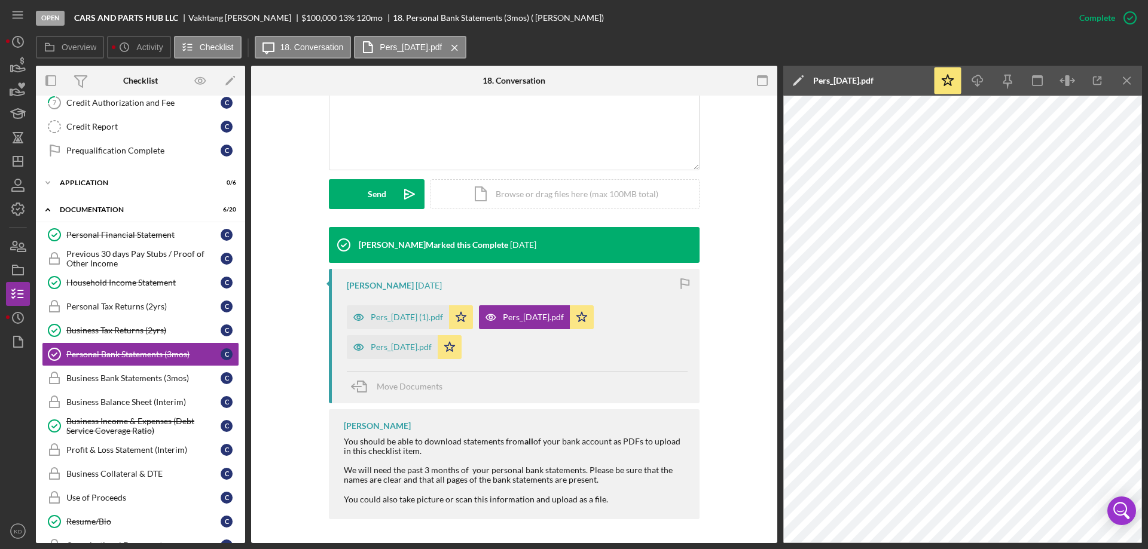
scroll to position [267, 0]
click at [1123, 77] on line "button" at bounding box center [1126, 80] width 7 height 7
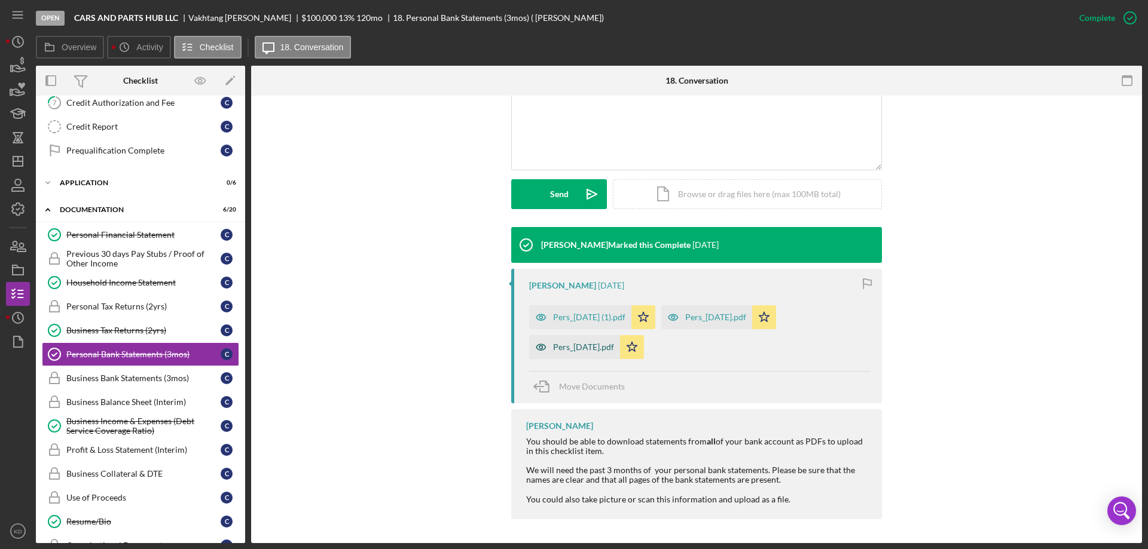
click at [558, 346] on div "Pers_[DATE].pdf" at bounding box center [583, 348] width 61 height 10
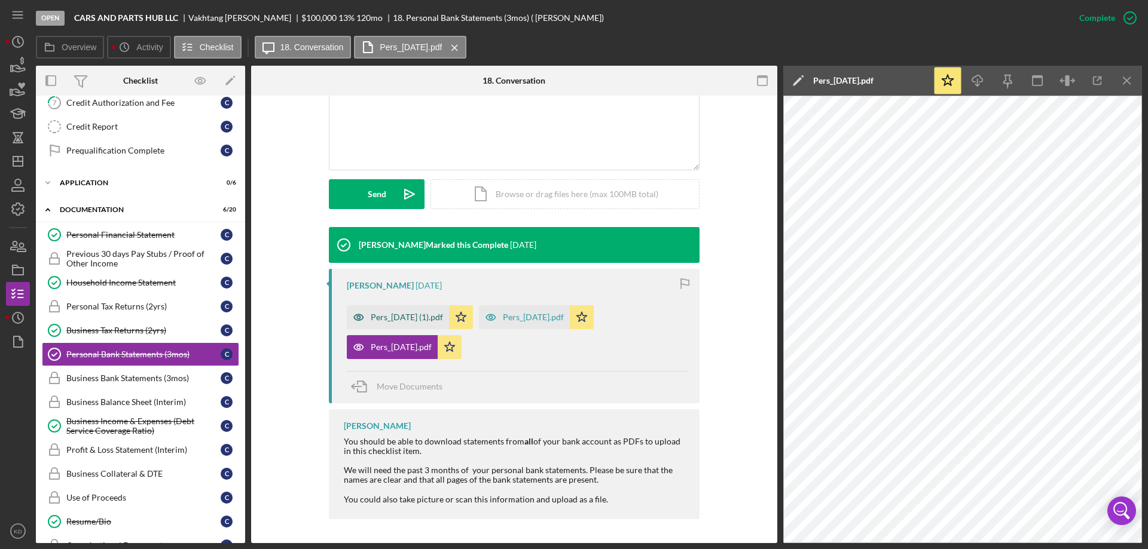
click at [375, 315] on div "Pers_[DATE] (1).pdf" at bounding box center [407, 318] width 72 height 10
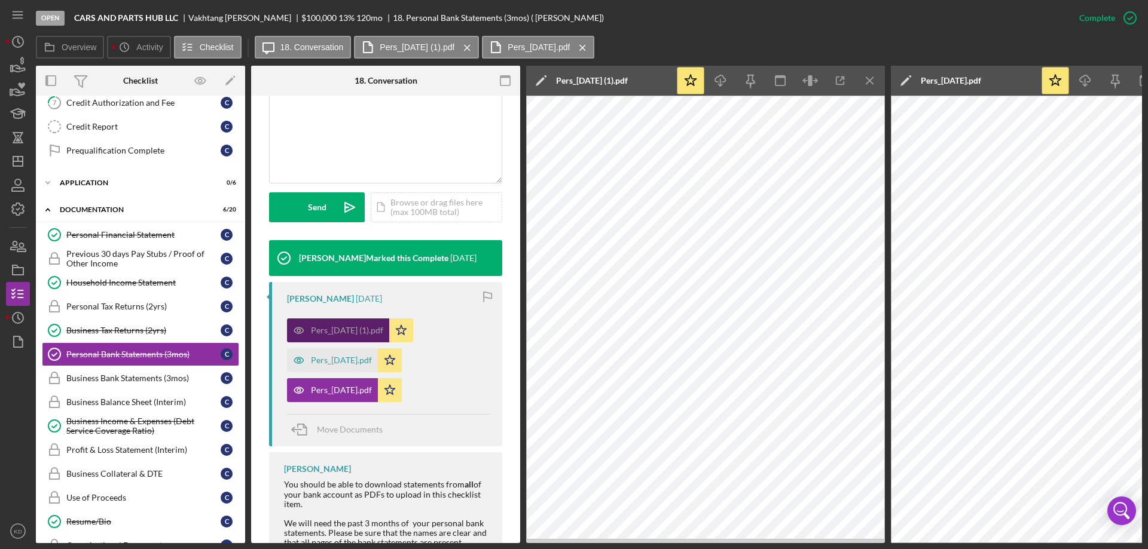
scroll to position [280, 0]
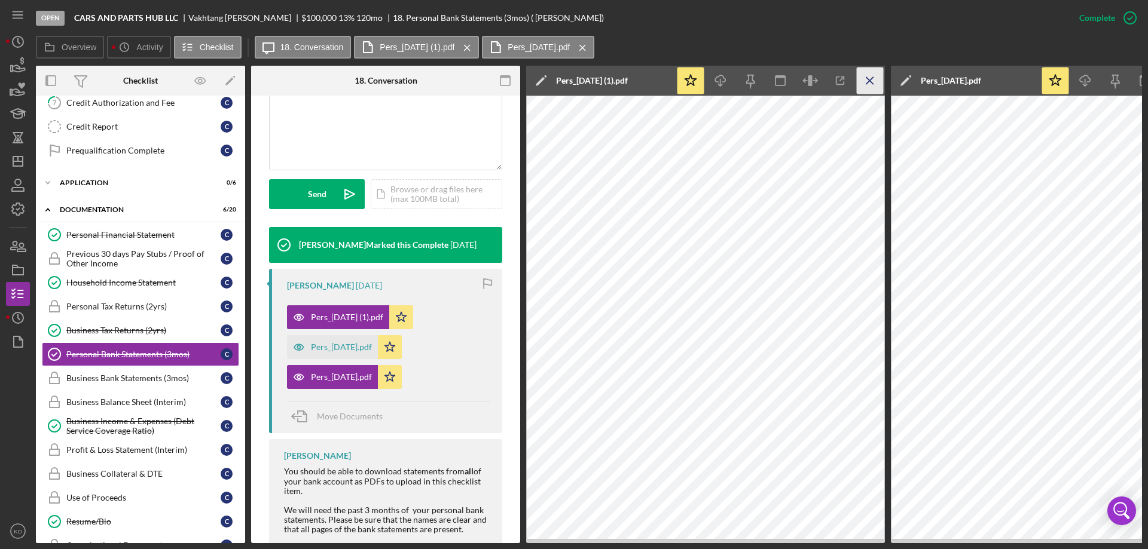
click at [871, 83] on icon "Icon/Menu Close" at bounding box center [870, 81] width 27 height 27
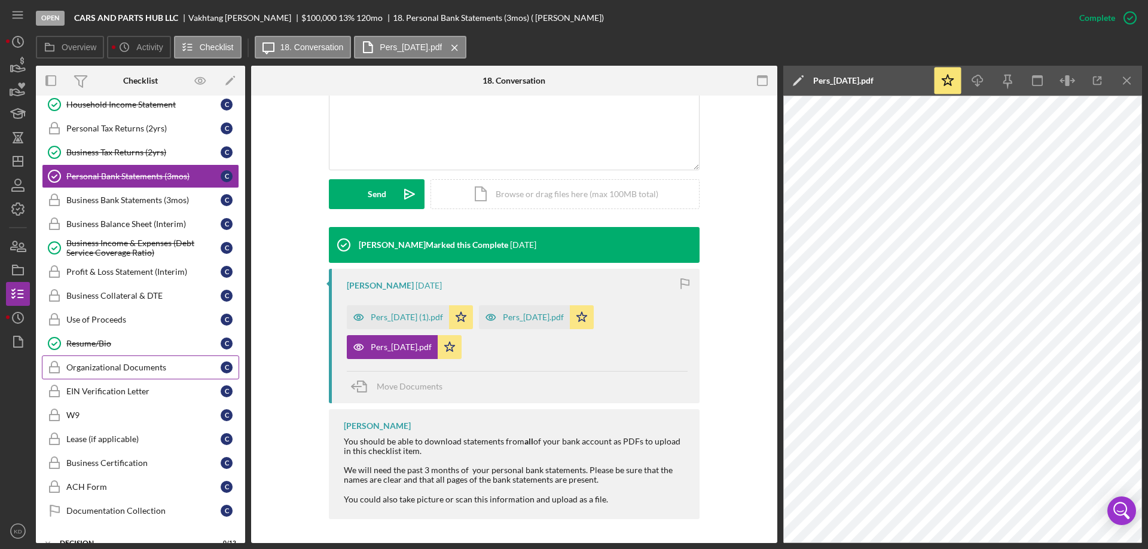
scroll to position [358, 0]
click at [80, 342] on div "Resume/Bio" at bounding box center [143, 343] width 154 height 10
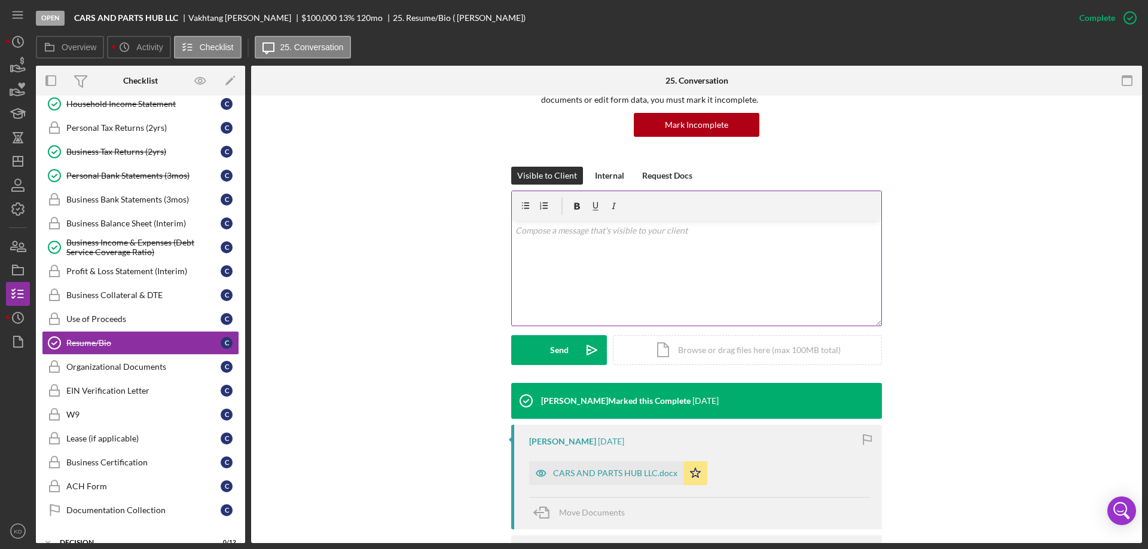
scroll to position [208, 0]
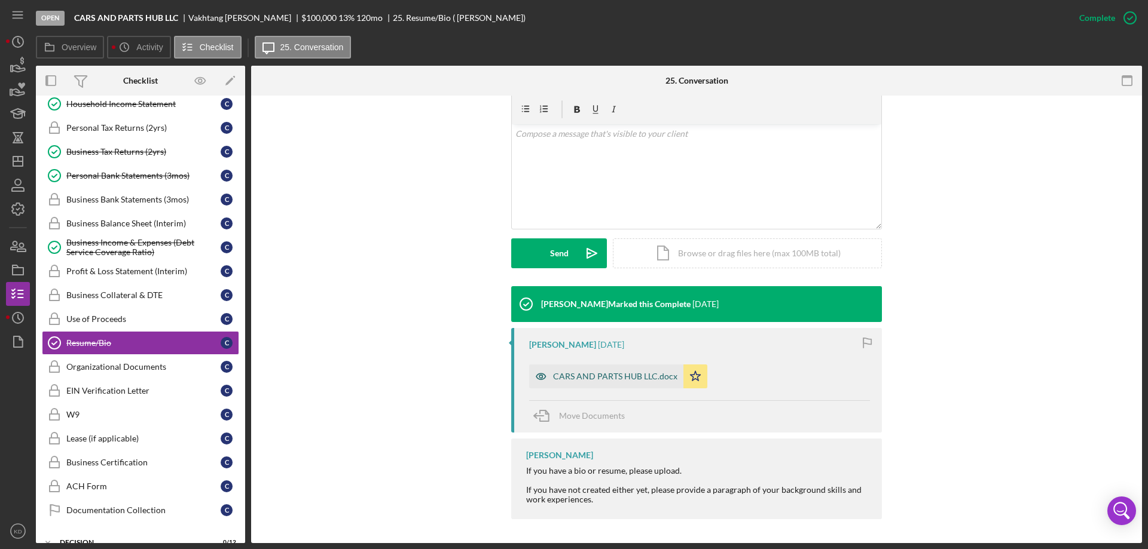
click at [586, 374] on div "CARS AND PARTS HUB LLC.docx" at bounding box center [615, 377] width 124 height 10
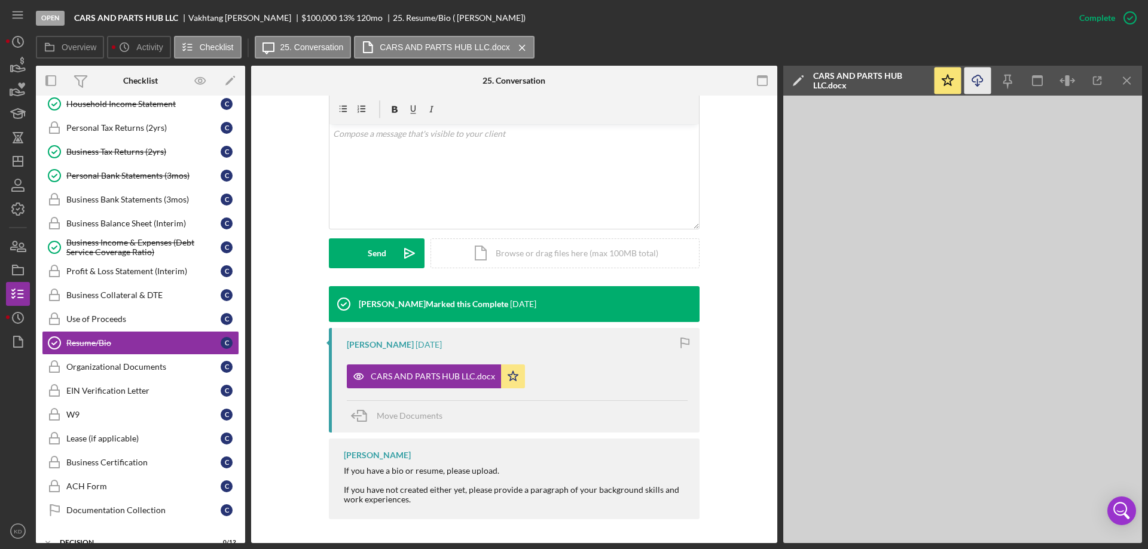
click at [973, 74] on icon "Icon/Download" at bounding box center [977, 81] width 27 height 27
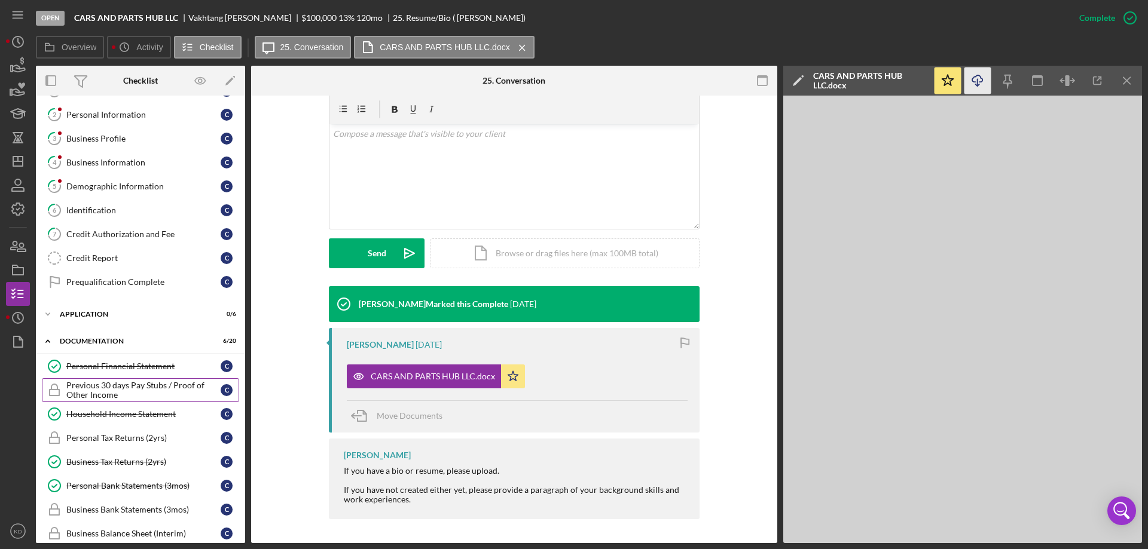
scroll to position [0, 0]
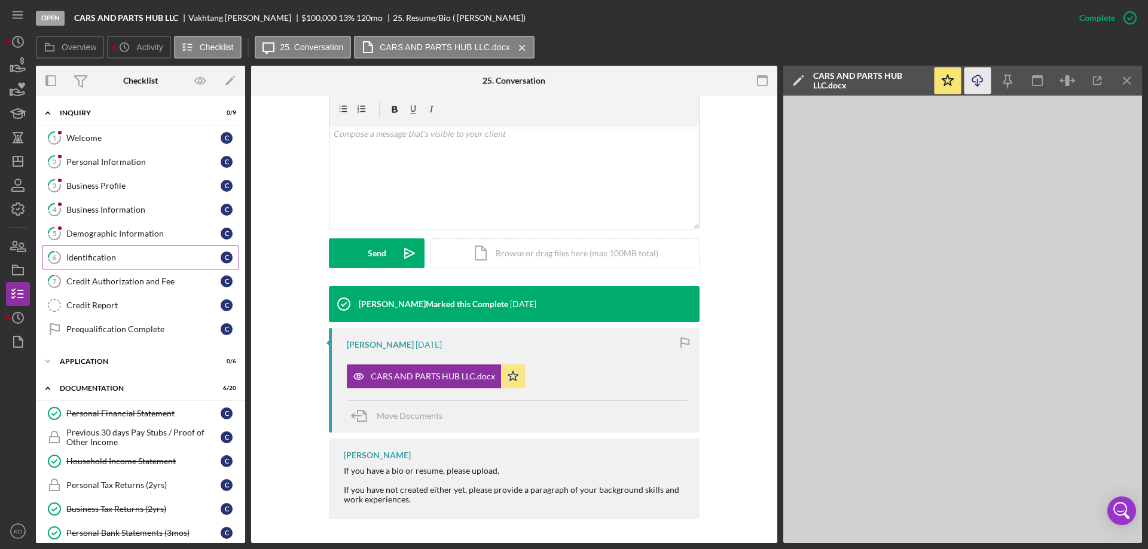
click at [87, 254] on div "Identification" at bounding box center [143, 258] width 154 height 10
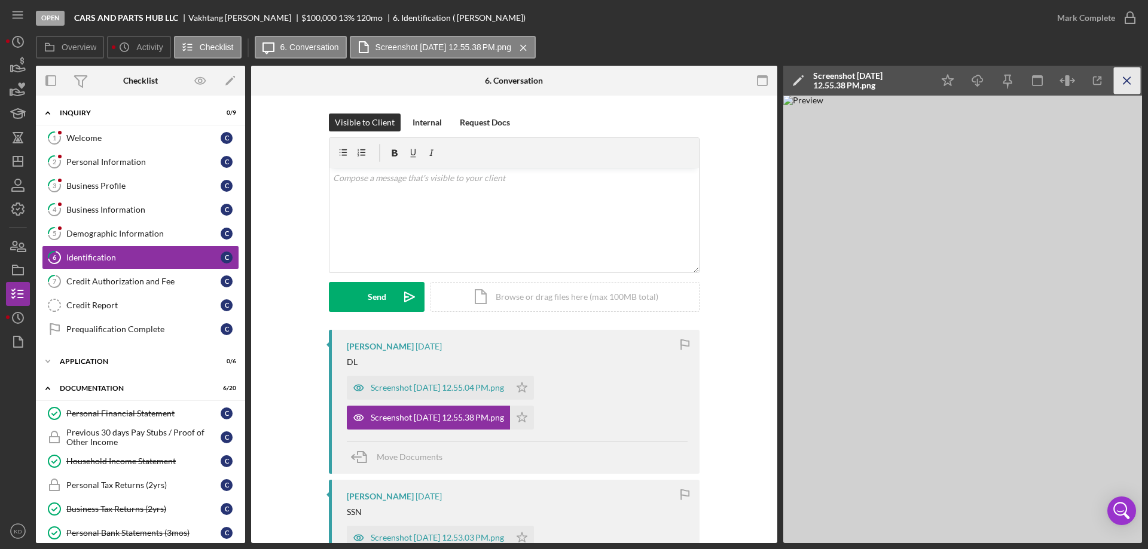
click at [1133, 80] on icon "Icon/Menu Close" at bounding box center [1127, 81] width 27 height 27
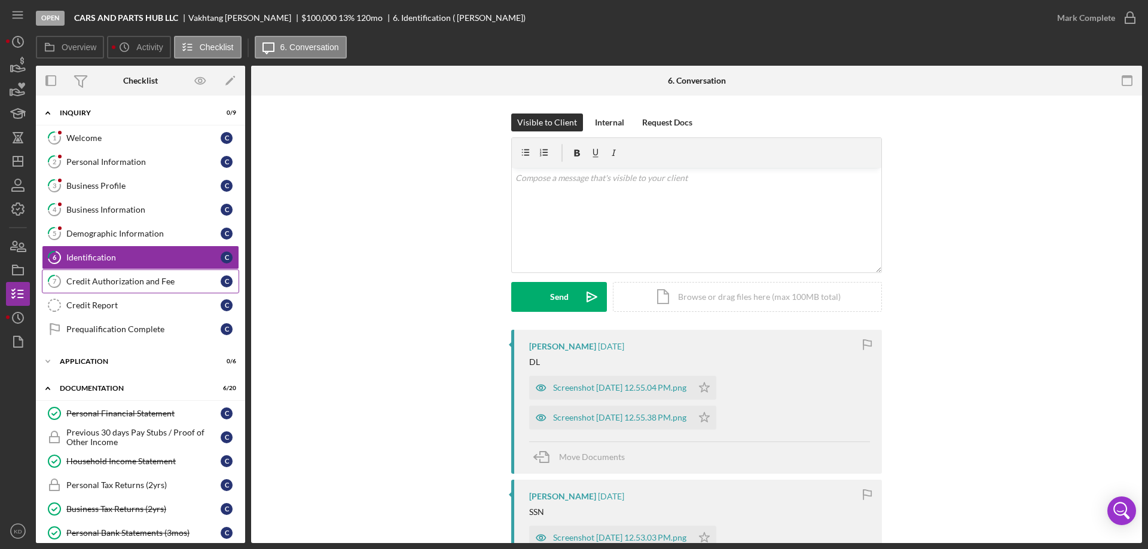
click at [99, 278] on div "Credit Authorization and Fee" at bounding box center [143, 282] width 154 height 10
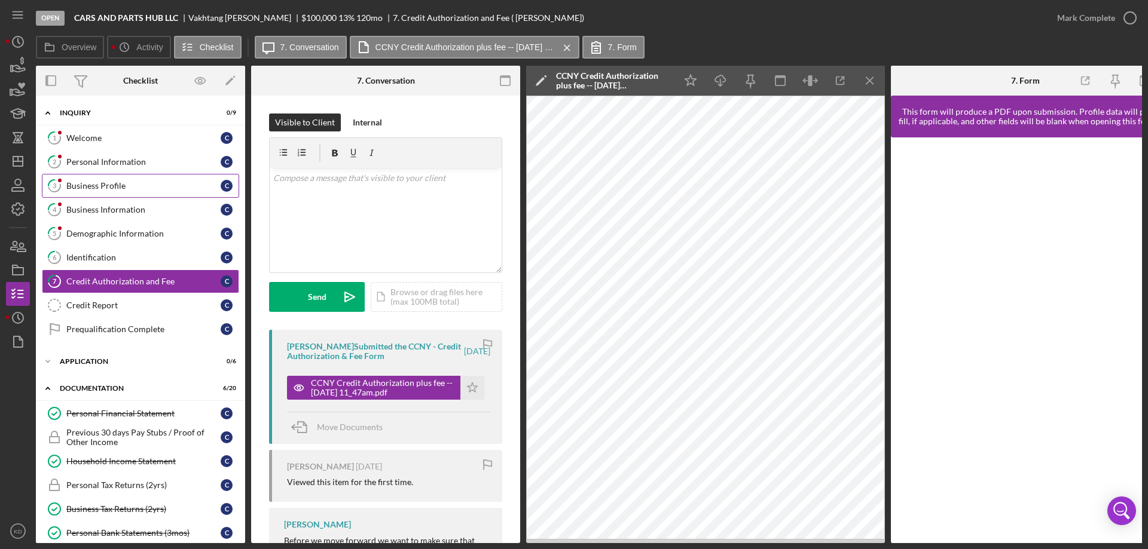
click at [106, 188] on div "Business Profile" at bounding box center [143, 186] width 154 height 10
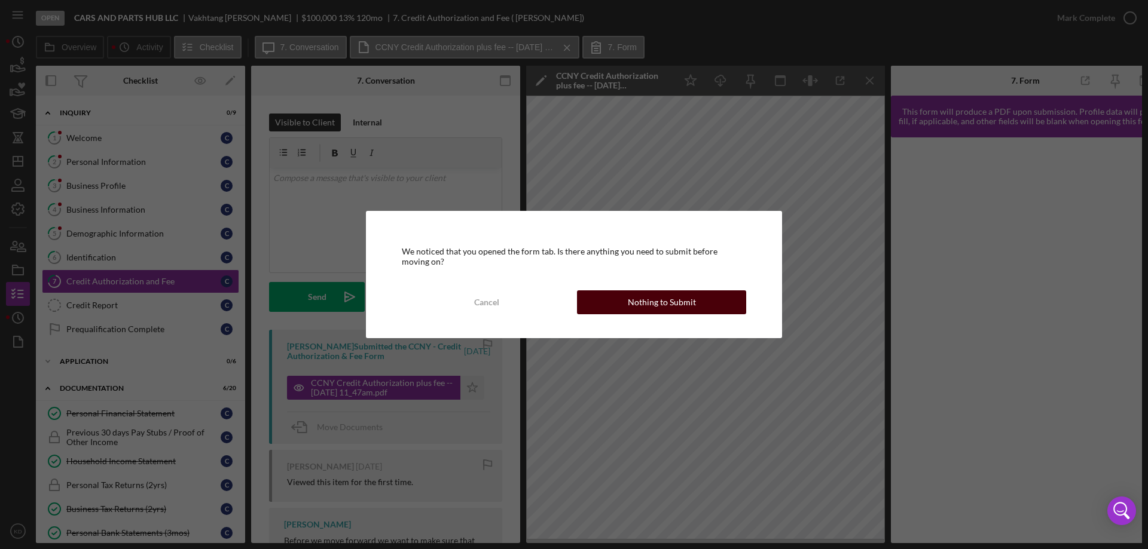
click at [646, 303] on div "Nothing to Submit" at bounding box center [662, 303] width 68 height 24
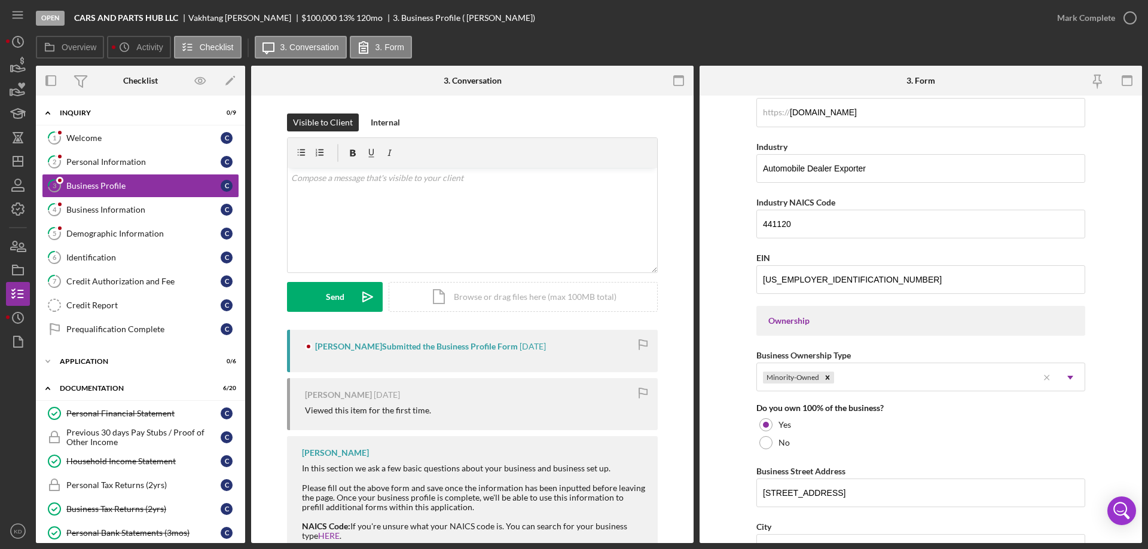
scroll to position [347, 0]
click at [47, 361] on icon "Icon/Expander" at bounding box center [48, 362] width 24 height 24
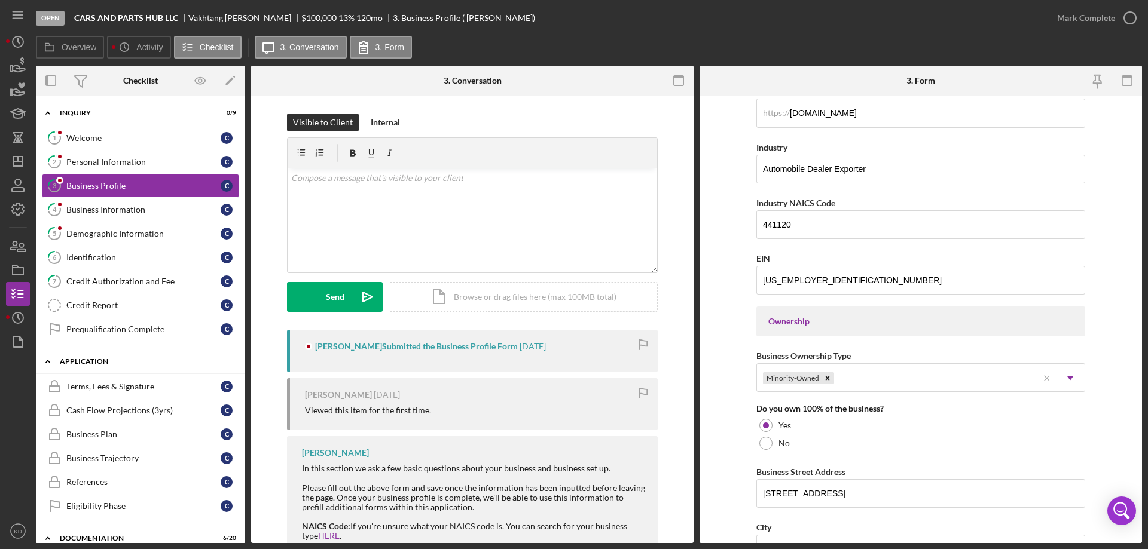
click at [47, 361] on icon "Icon/Expander" at bounding box center [48, 362] width 24 height 24
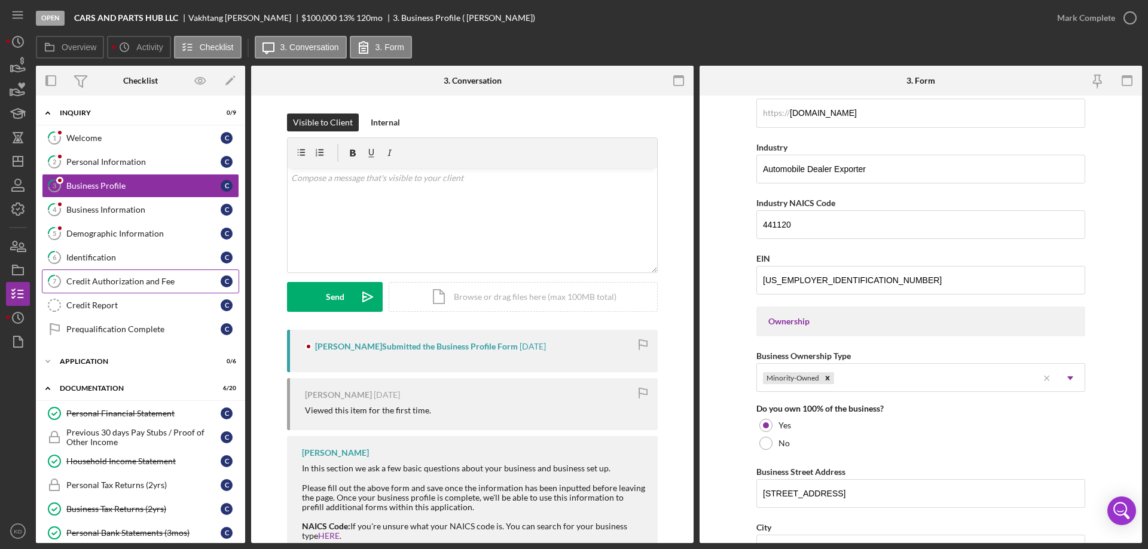
click at [117, 284] on div "Credit Authorization and Fee" at bounding box center [143, 282] width 154 height 10
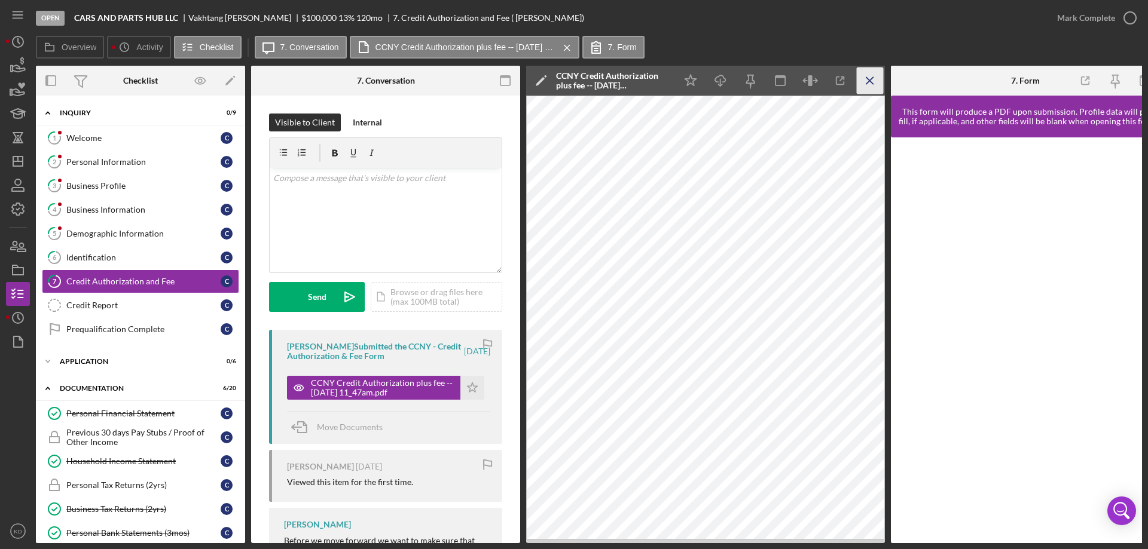
click at [867, 83] on line "button" at bounding box center [869, 80] width 7 height 7
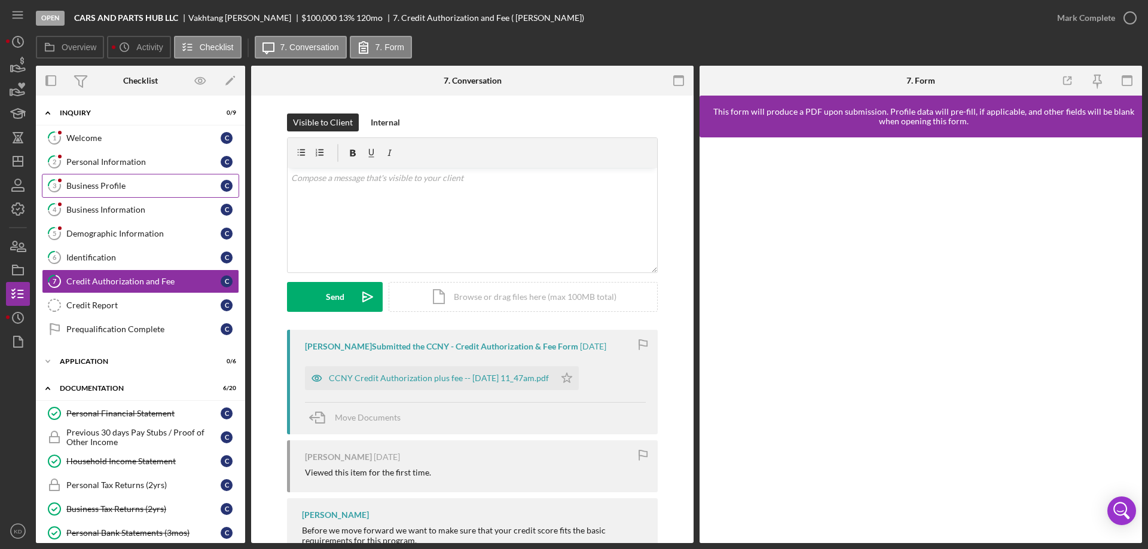
click at [114, 190] on div "Business Profile" at bounding box center [143, 186] width 154 height 10
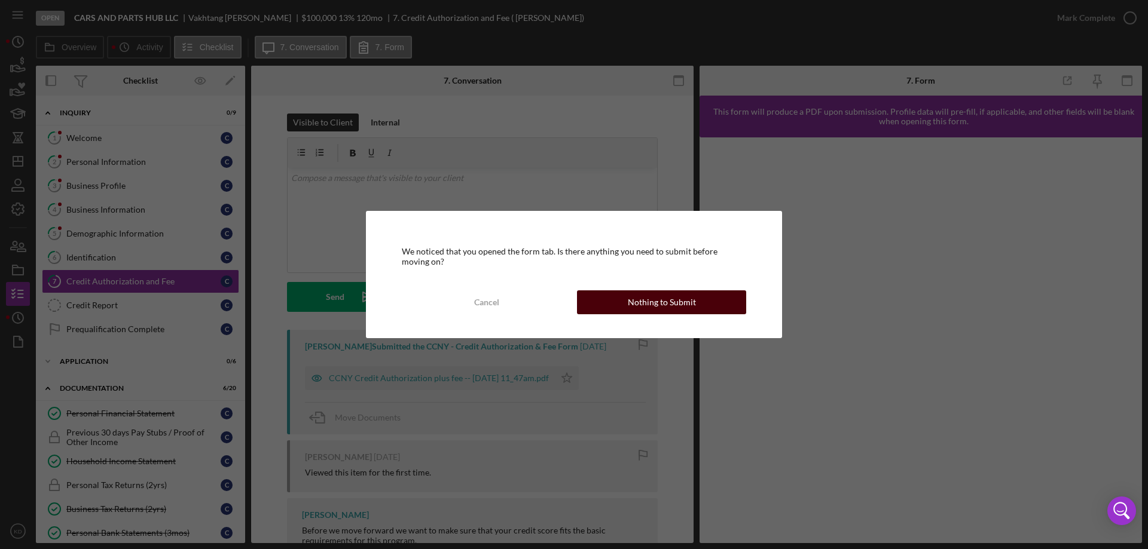
click at [685, 303] on div "Nothing to Submit" at bounding box center [662, 303] width 68 height 24
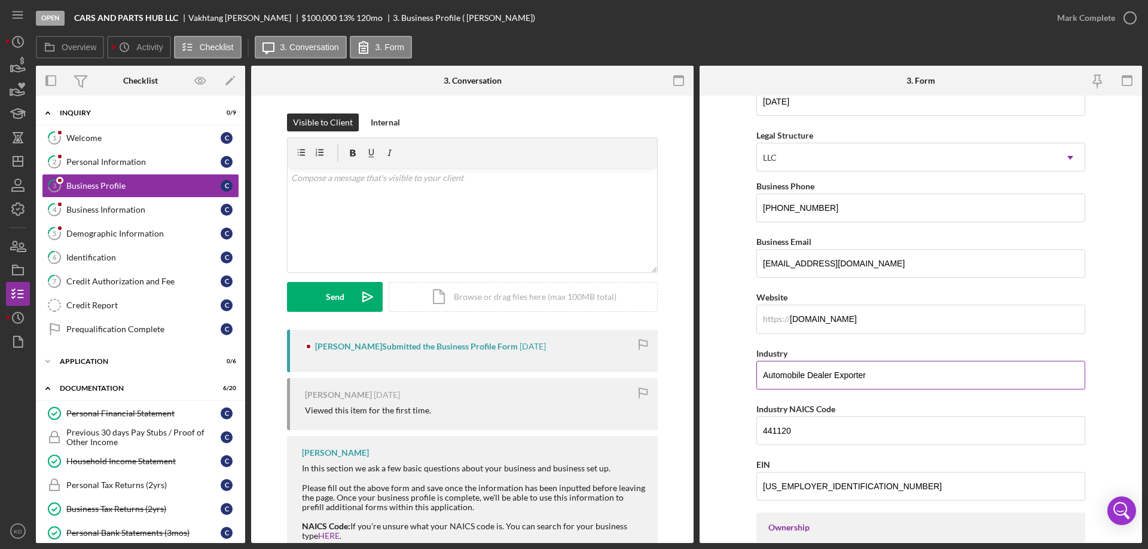
scroll to position [120, 0]
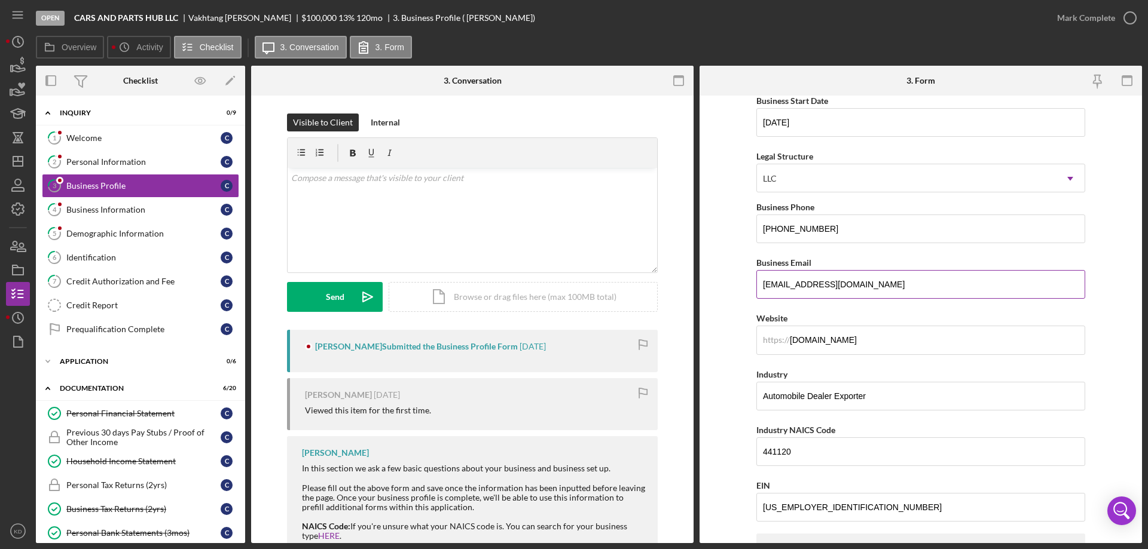
drag, startPoint x: 880, startPoint y: 287, endPoint x: 760, endPoint y: 288, distance: 120.2
click at [760, 288] on input "[EMAIL_ADDRESS][DOMAIN_NAME]" at bounding box center [920, 284] width 329 height 29
click at [111, 234] on div "Demographic Information" at bounding box center [143, 234] width 154 height 10
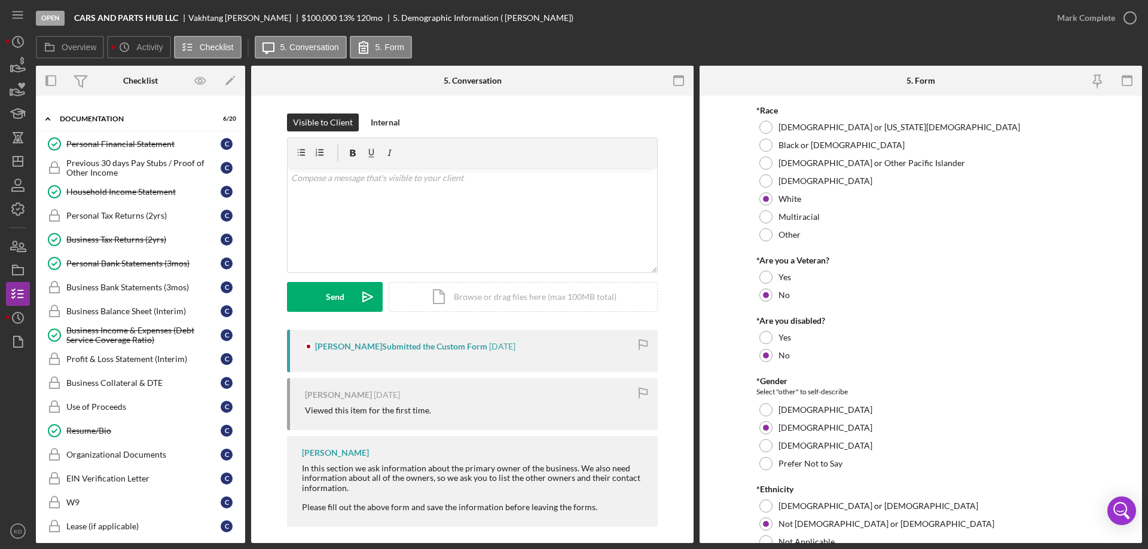
scroll to position [269, 0]
click at [17, 160] on icon "Icon/Dashboard" at bounding box center [18, 161] width 30 height 30
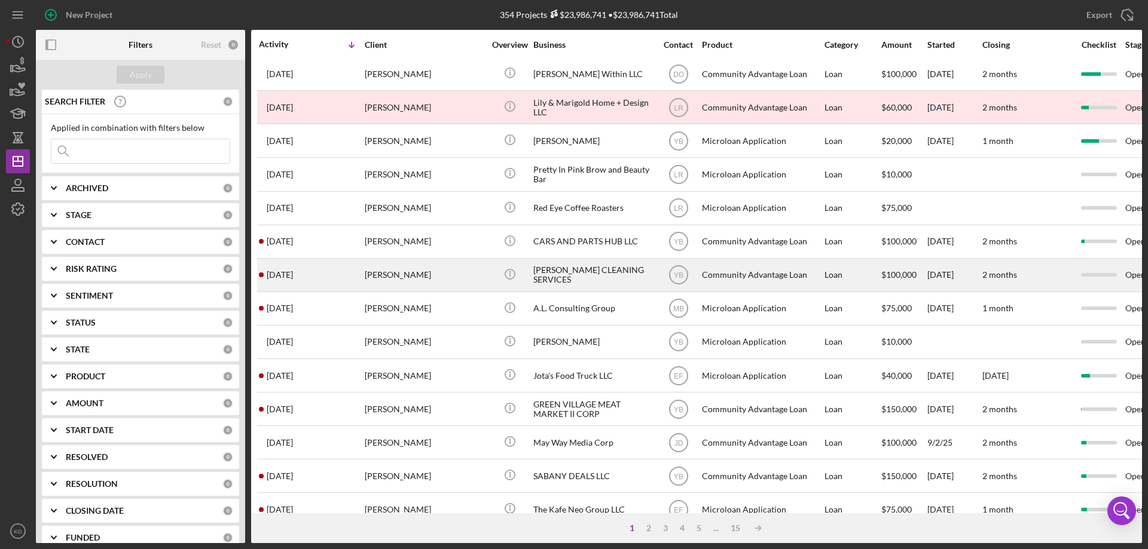
scroll to position [238, 0]
click at [607, 276] on div "[PERSON_NAME] CLEANING SERVICES" at bounding box center [593, 275] width 120 height 32
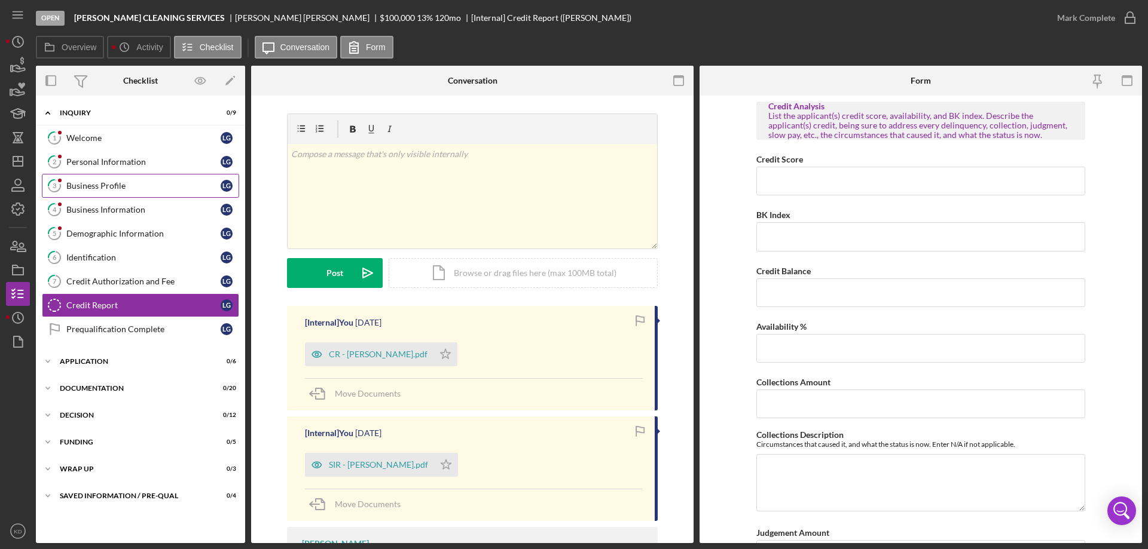
click at [105, 190] on div "Business Profile" at bounding box center [143, 186] width 154 height 10
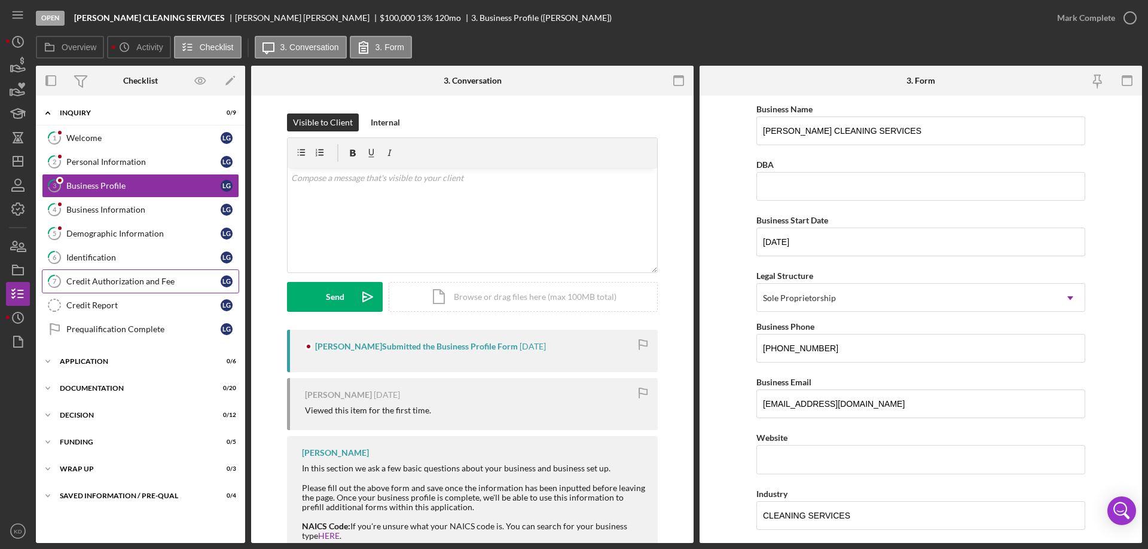
click at [108, 277] on div "Credit Authorization and Fee" at bounding box center [143, 282] width 154 height 10
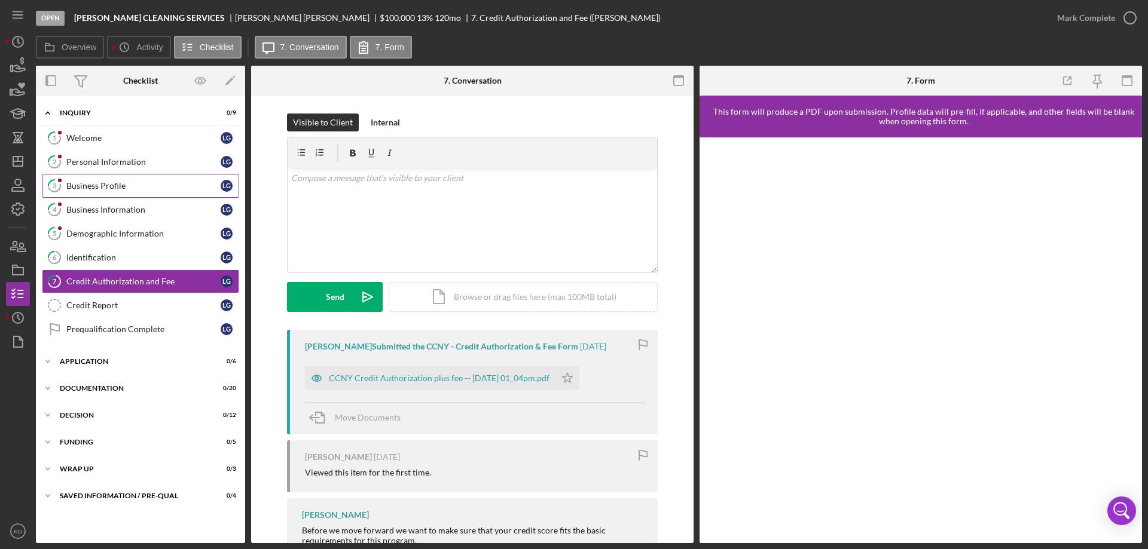
click at [93, 184] on div "Business Profile" at bounding box center [143, 186] width 154 height 10
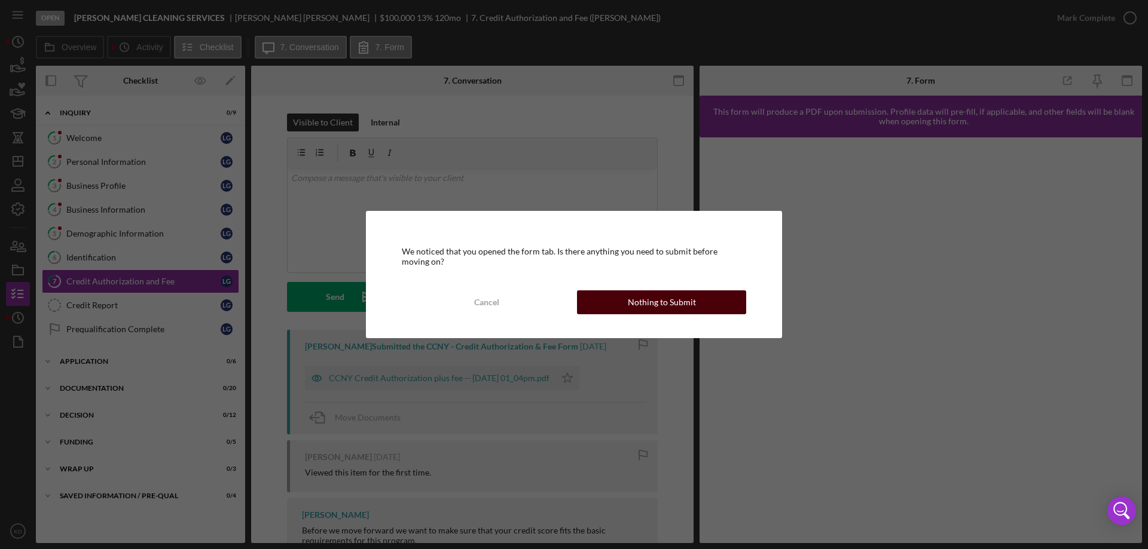
click at [683, 306] on div "Nothing to Submit" at bounding box center [662, 303] width 68 height 24
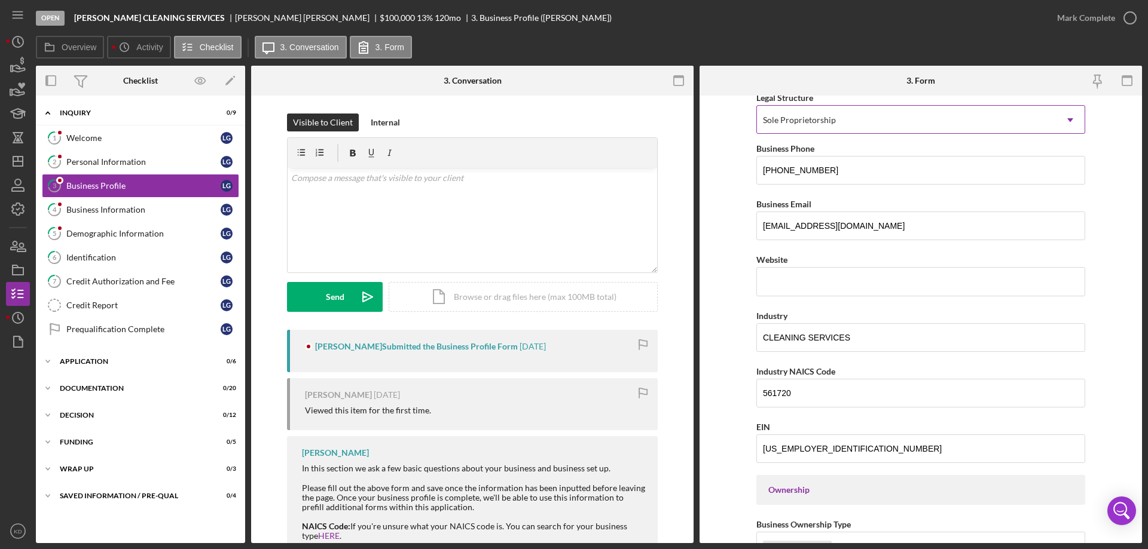
scroll to position [60, 0]
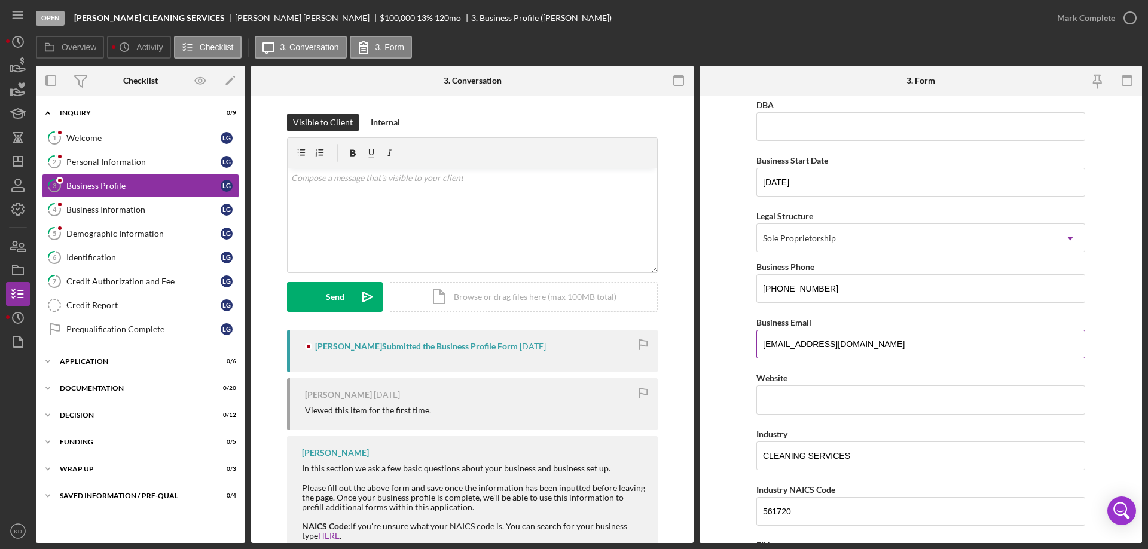
drag, startPoint x: 840, startPoint y: 350, endPoint x: 755, endPoint y: 349, distance: 84.9
click at [756, 349] on input "[EMAIL_ADDRESS][DOMAIN_NAME]" at bounding box center [920, 344] width 329 height 29
click at [106, 229] on div "Demographic Information" at bounding box center [143, 234] width 154 height 10
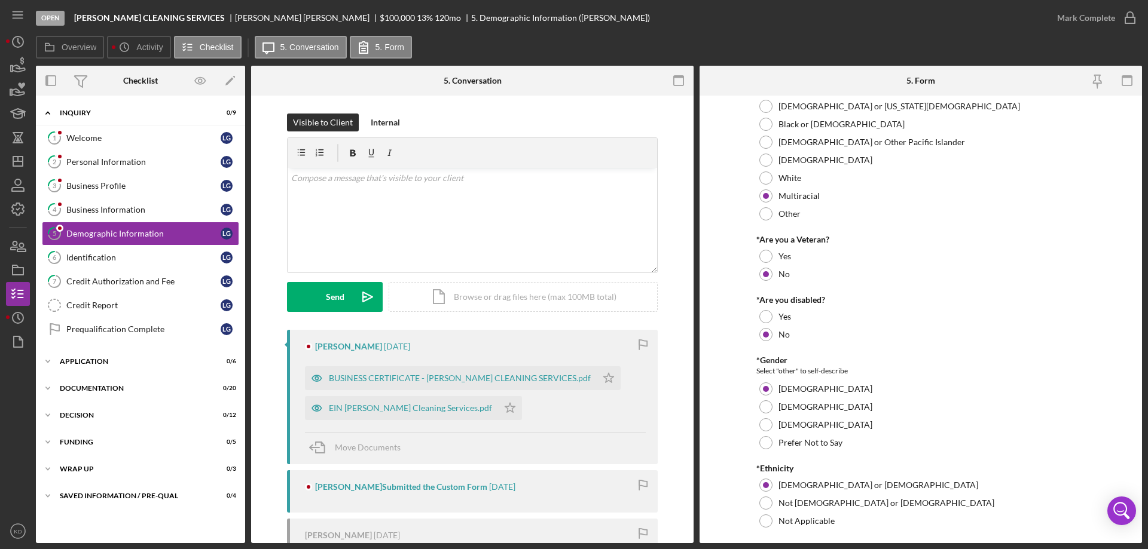
scroll to position [59, 0]
click at [99, 184] on div "Business Profile" at bounding box center [143, 186] width 154 height 10
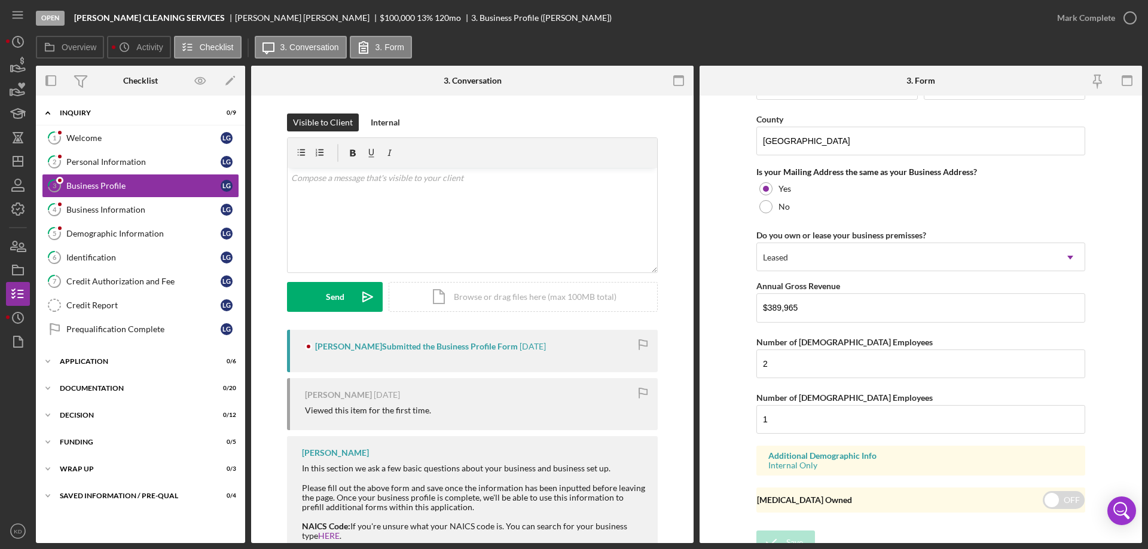
scroll to position [879, 0]
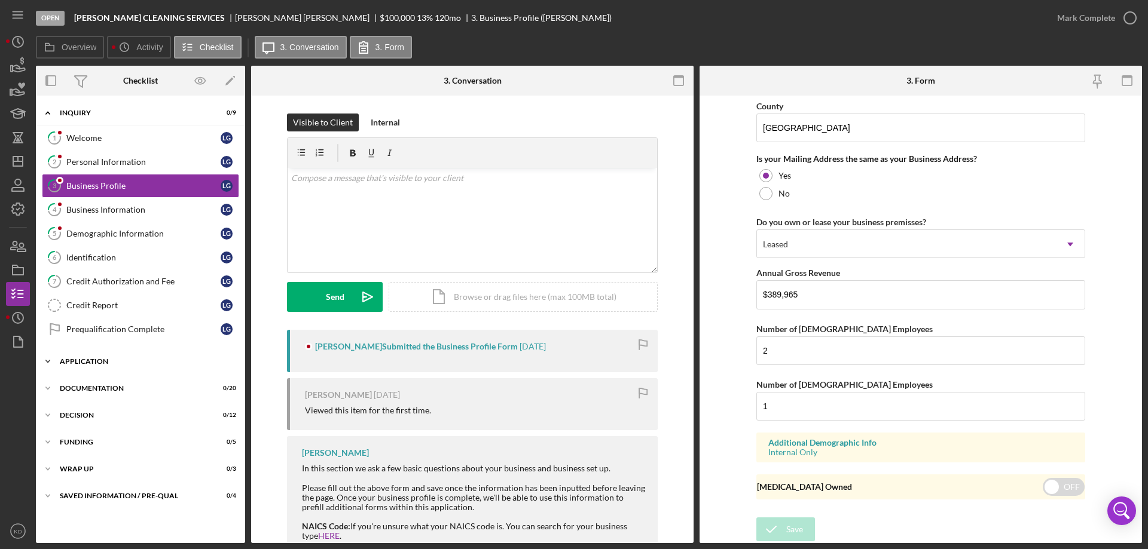
click at [45, 362] on icon "Icon/Expander" at bounding box center [48, 362] width 24 height 24
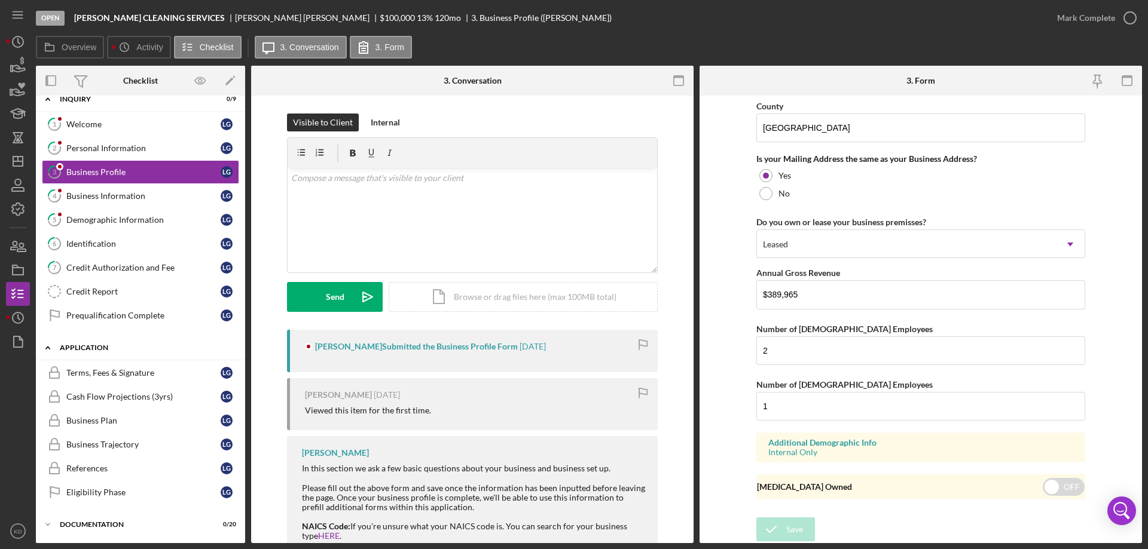
scroll to position [13, 0]
click at [48, 349] on icon "Icon/Expander" at bounding box center [48, 349] width 24 height 24
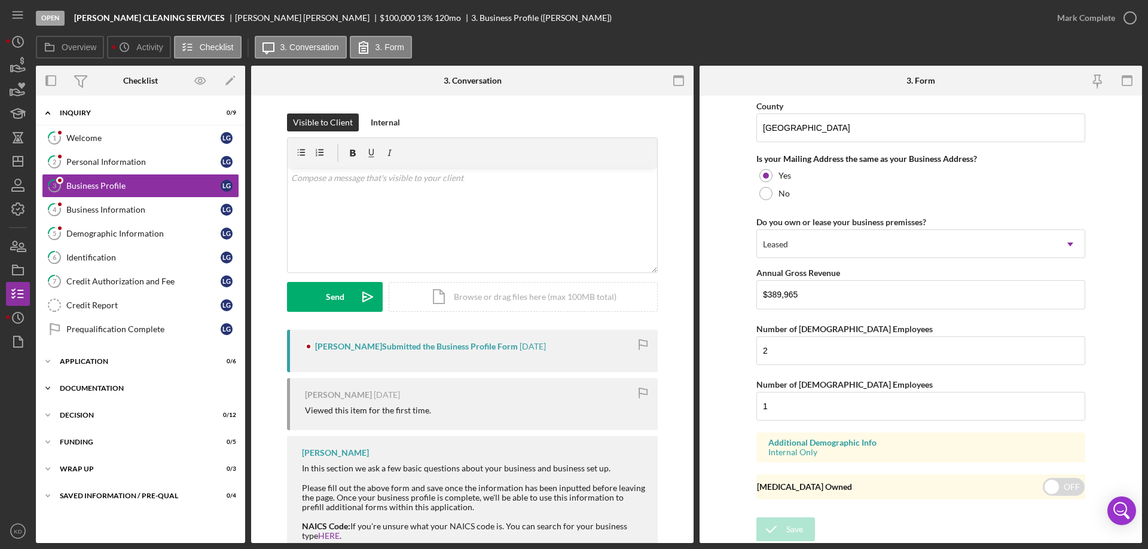
click at [47, 388] on polyline at bounding box center [48, 388] width 4 height 2
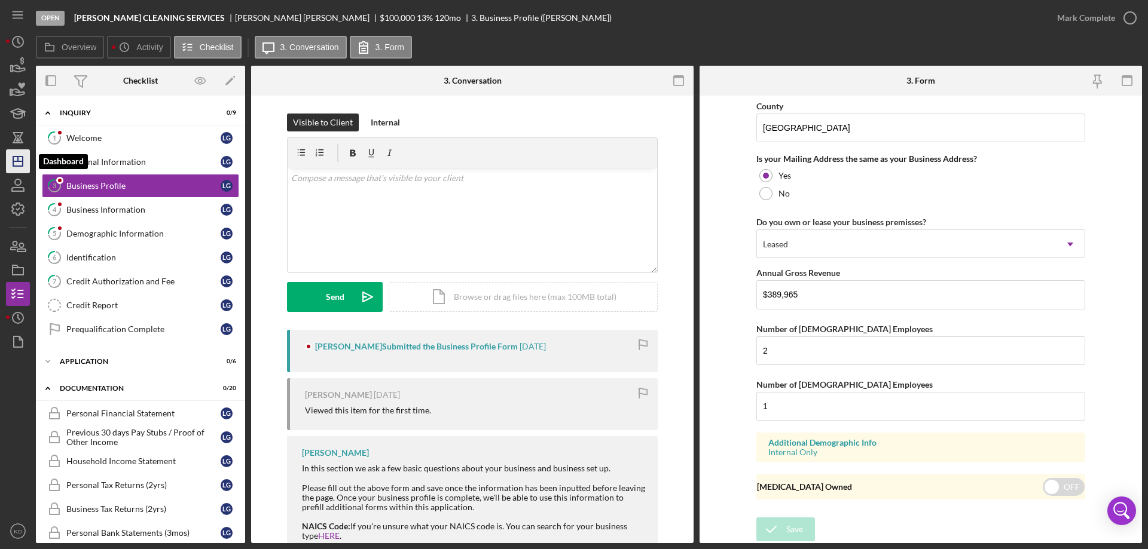
click at [19, 156] on icon "Icon/Dashboard" at bounding box center [18, 161] width 30 height 30
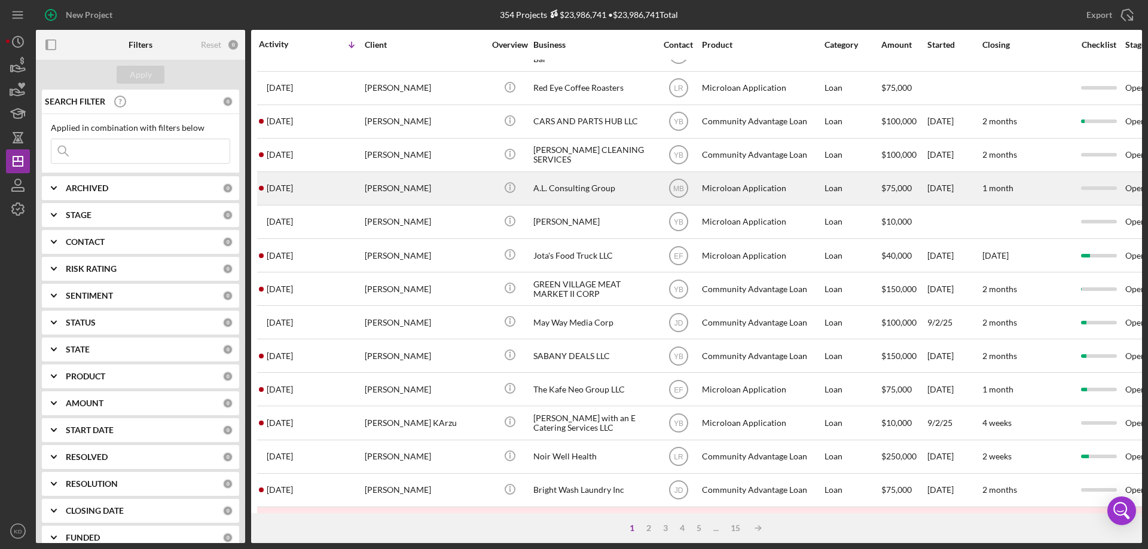
scroll to position [358, 0]
click at [588, 186] on div "A.L. Consulting Group" at bounding box center [593, 188] width 120 height 32
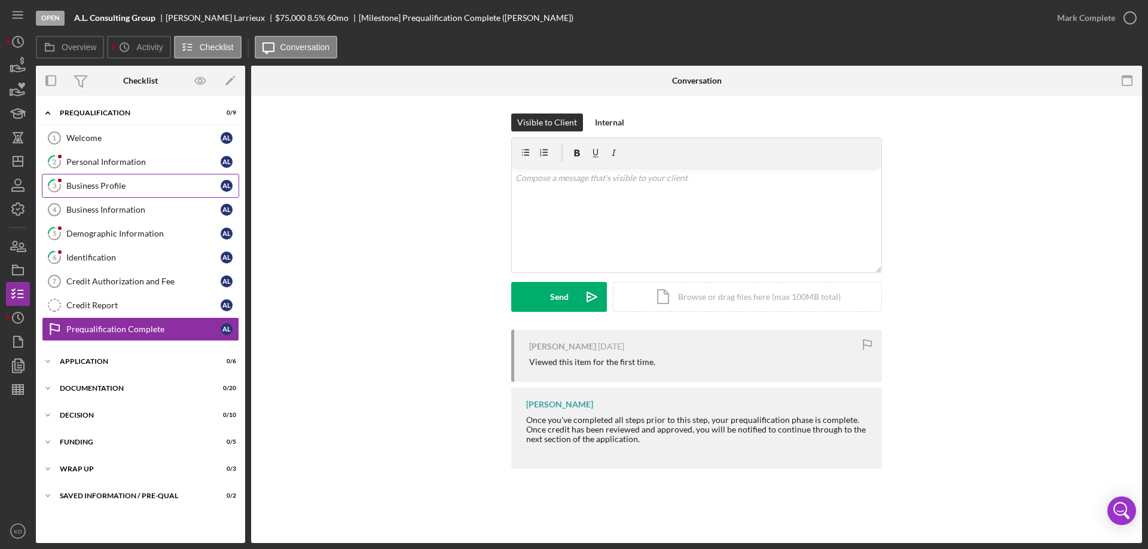
click at [115, 184] on div "Business Profile" at bounding box center [143, 186] width 154 height 10
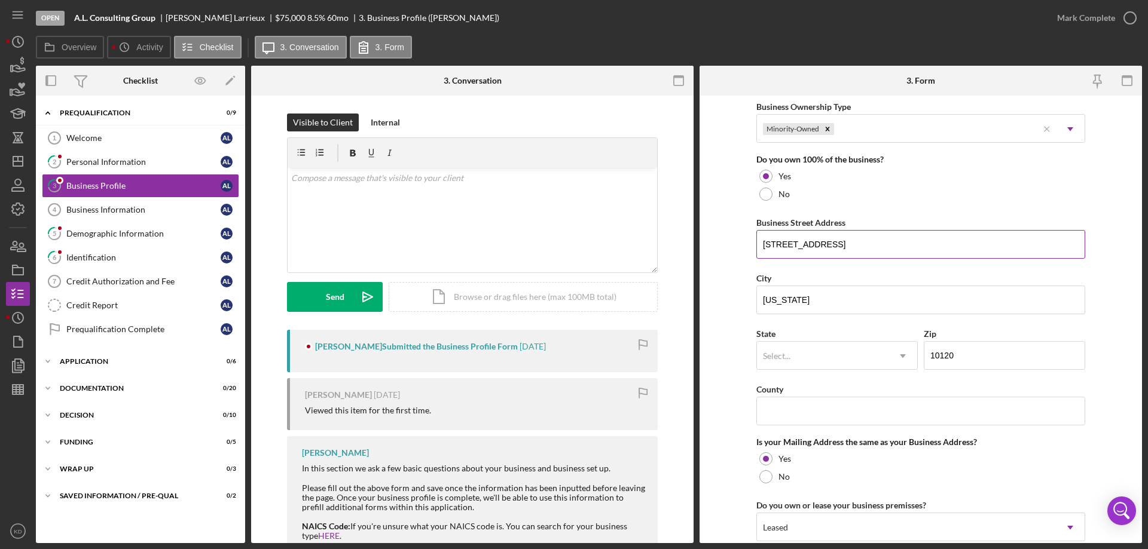
scroll to position [597, 0]
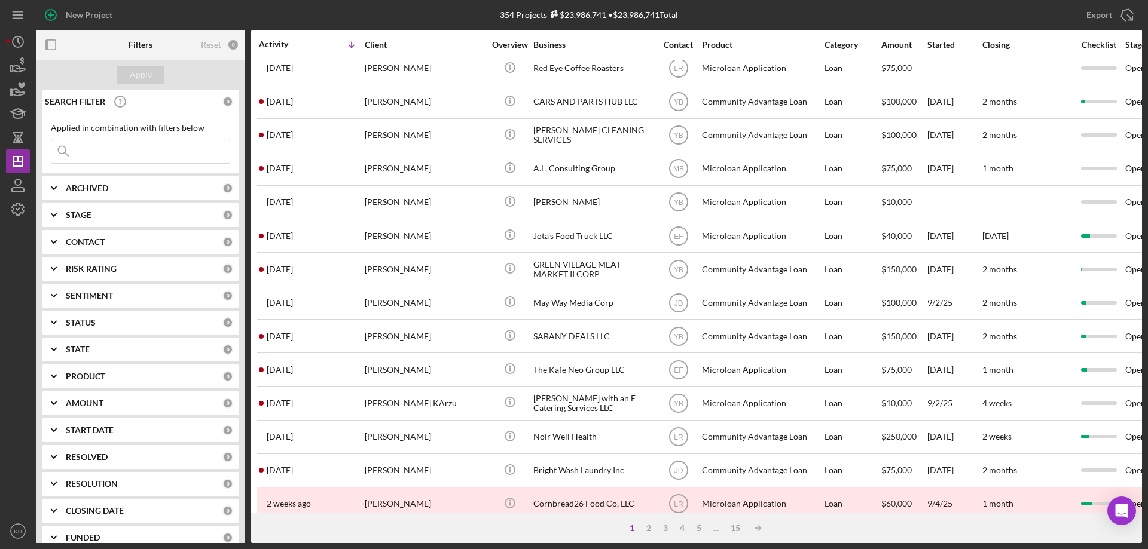
scroll to position [400, 0]
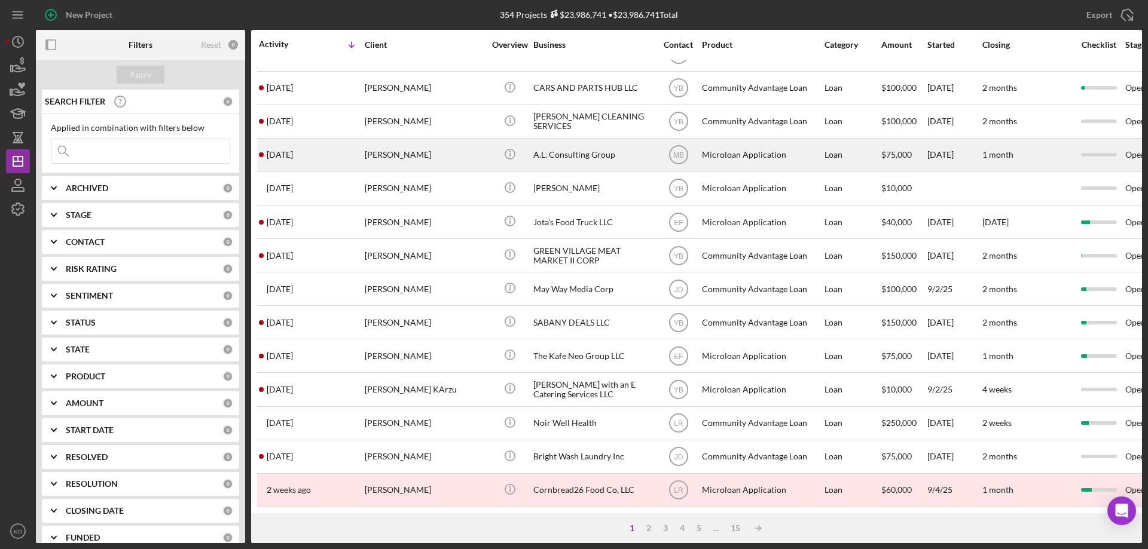
click at [549, 141] on div "A.L. Consulting Group" at bounding box center [593, 155] width 120 height 32
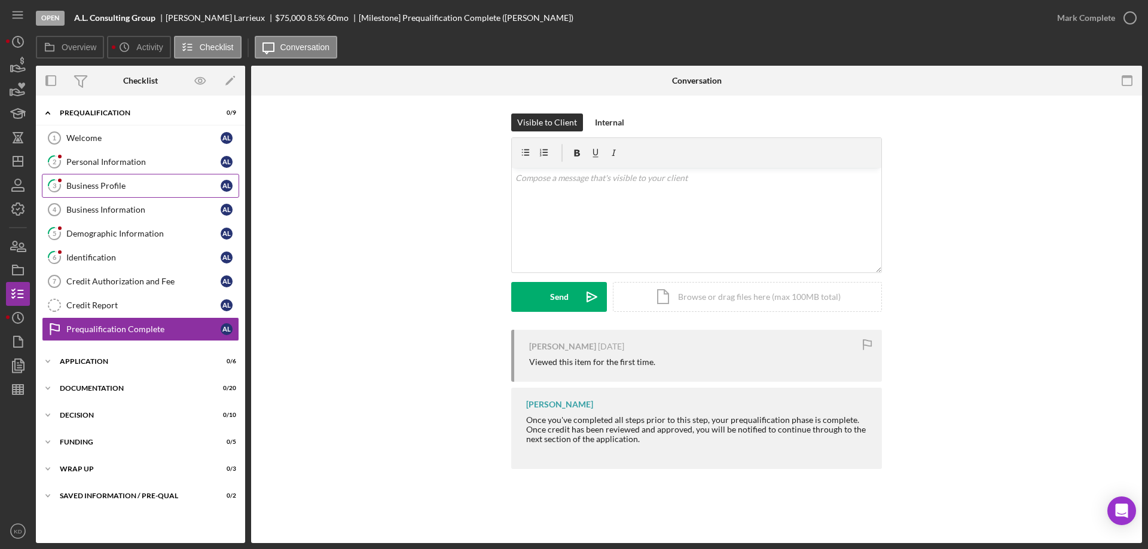
click at [101, 185] on div "Business Profile" at bounding box center [143, 186] width 154 height 10
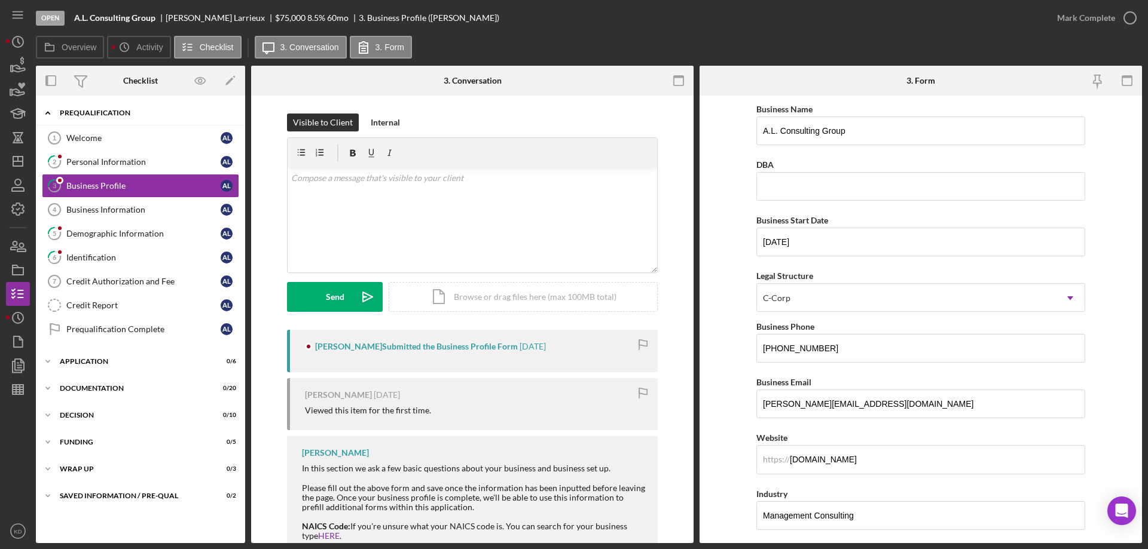
click at [50, 111] on icon "Icon/Expander" at bounding box center [48, 113] width 24 height 24
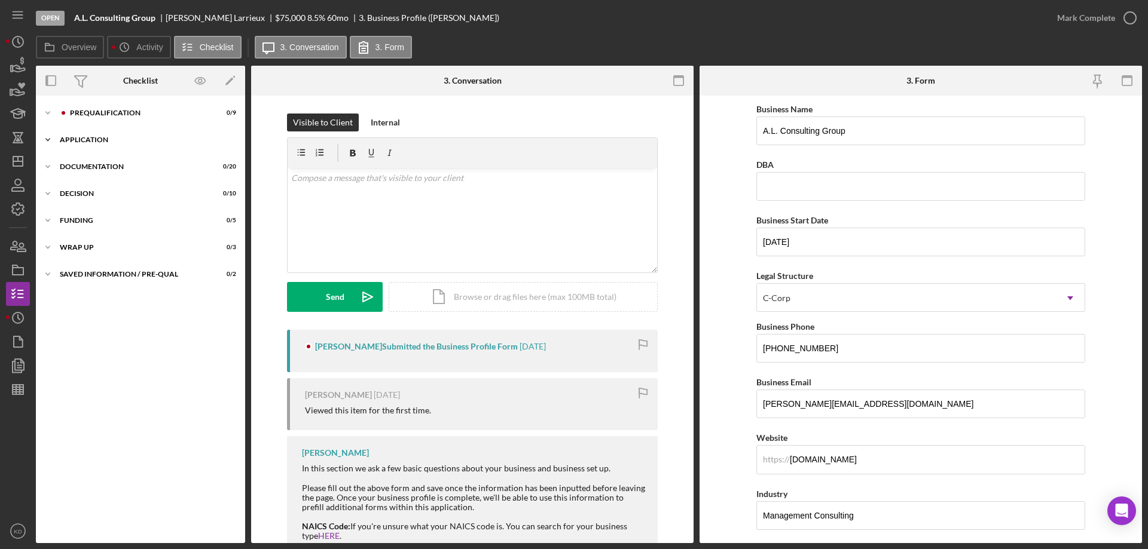
click at [48, 137] on icon "Icon/Expander" at bounding box center [48, 140] width 24 height 24
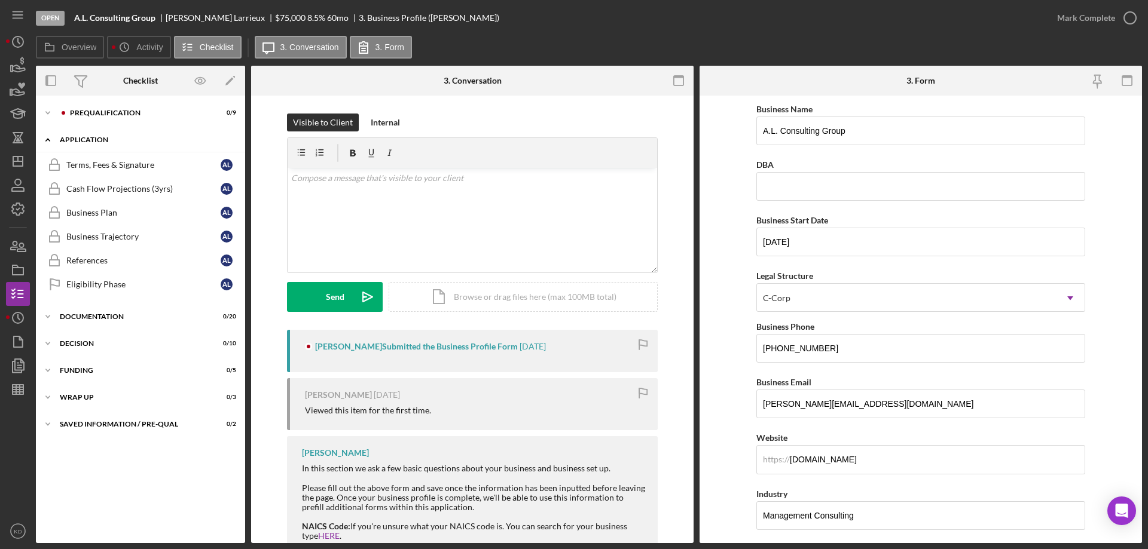
click at [48, 137] on icon "Icon/Expander" at bounding box center [48, 140] width 24 height 24
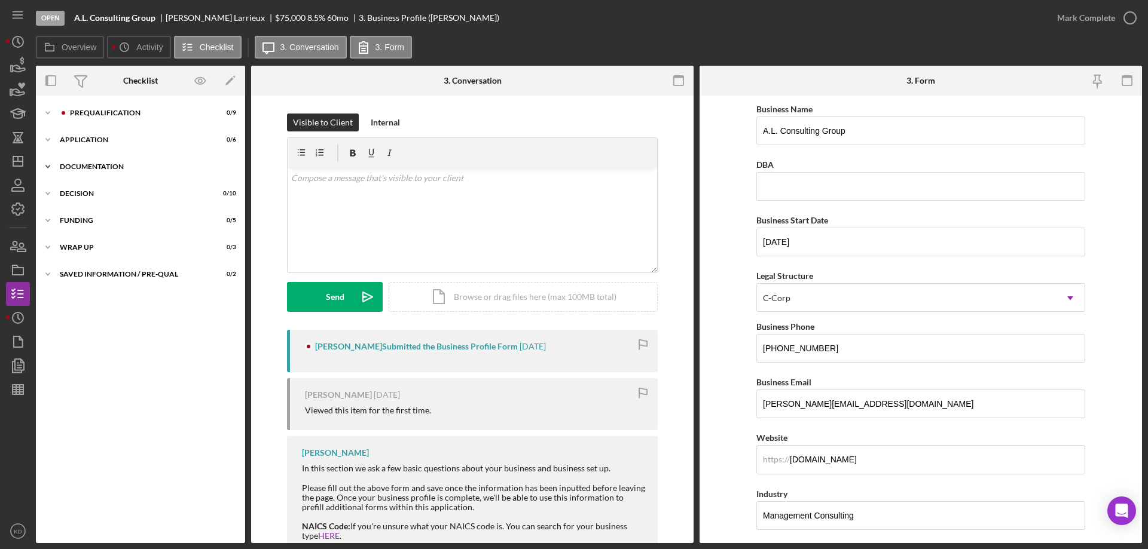
click at [47, 165] on icon "Icon/Expander" at bounding box center [48, 167] width 24 height 24
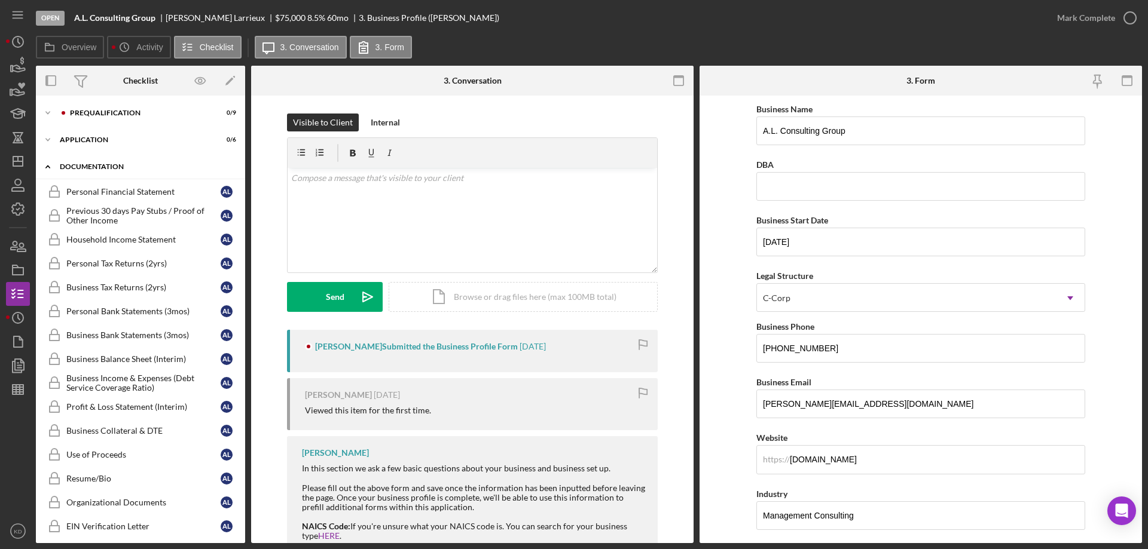
click at [47, 167] on icon "Icon/Expander" at bounding box center [48, 167] width 24 height 24
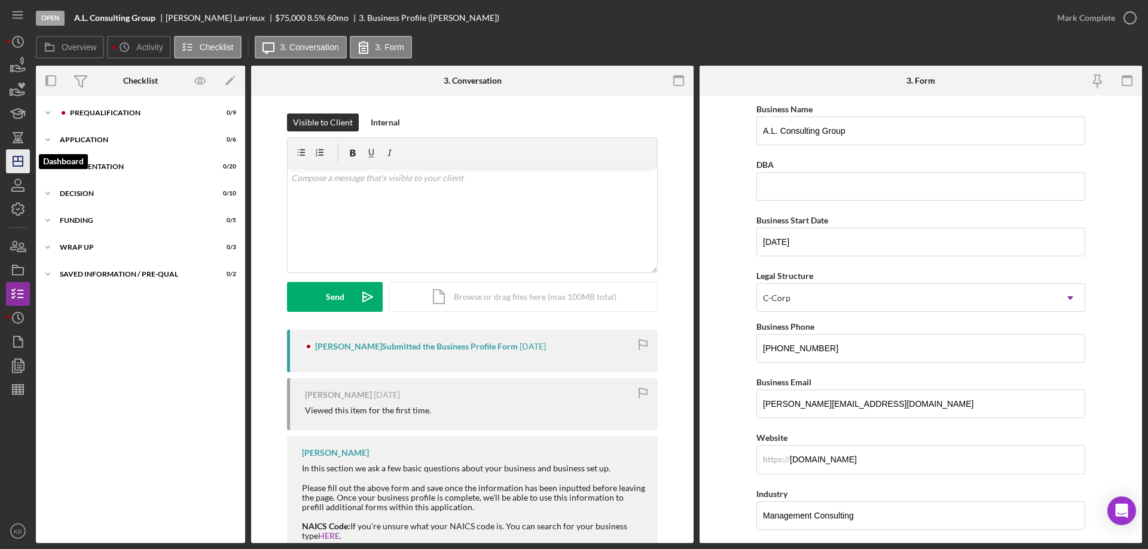
click at [18, 159] on line "button" at bounding box center [18, 159] width 0 height 5
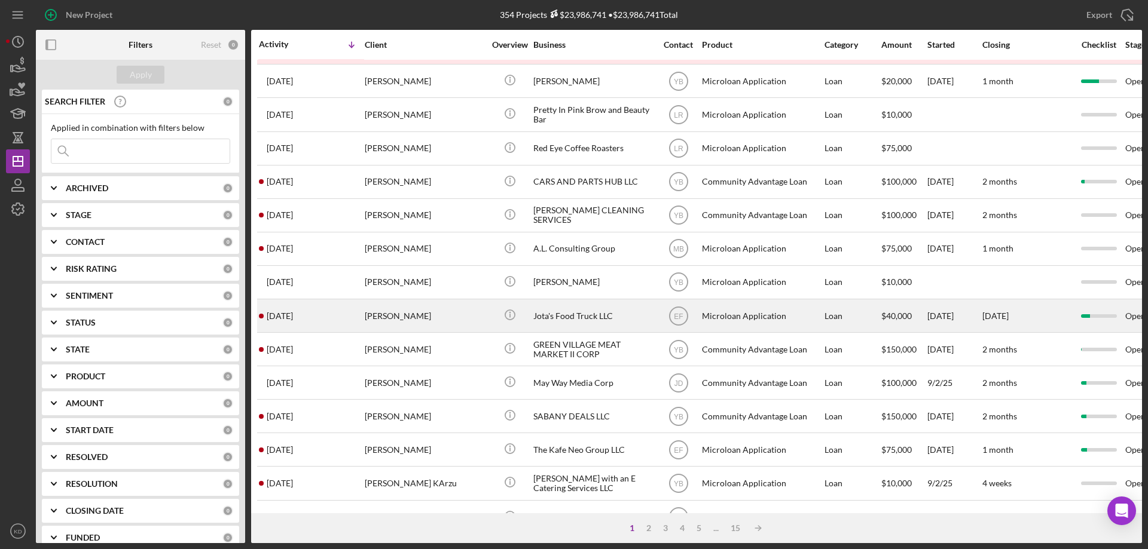
scroll to position [298, 0]
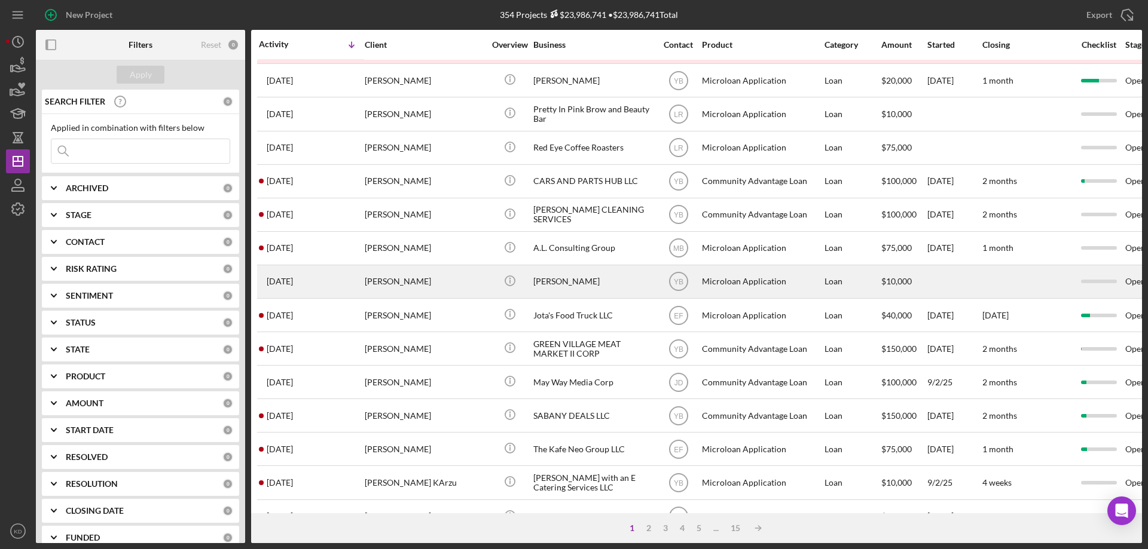
click at [571, 279] on div "[PERSON_NAME]" at bounding box center [593, 282] width 120 height 32
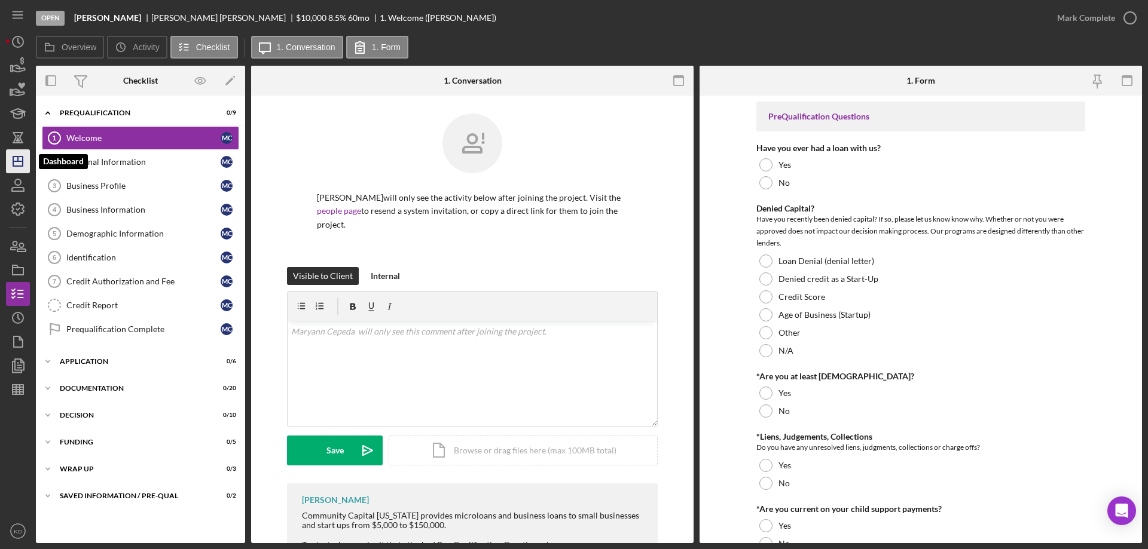
click at [22, 163] on icon "Icon/Dashboard" at bounding box center [18, 161] width 30 height 30
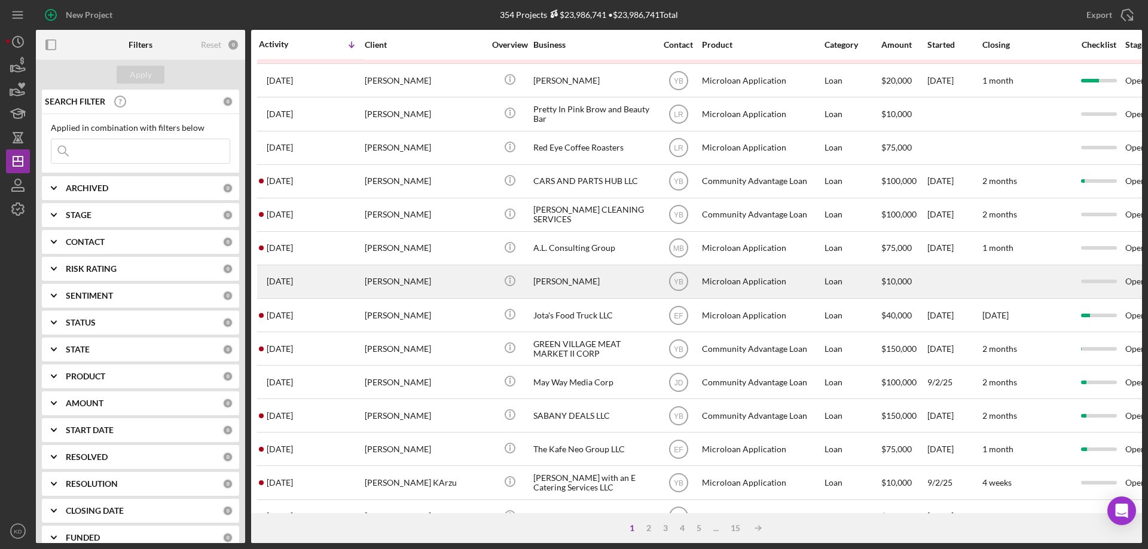
scroll to position [299, 0]
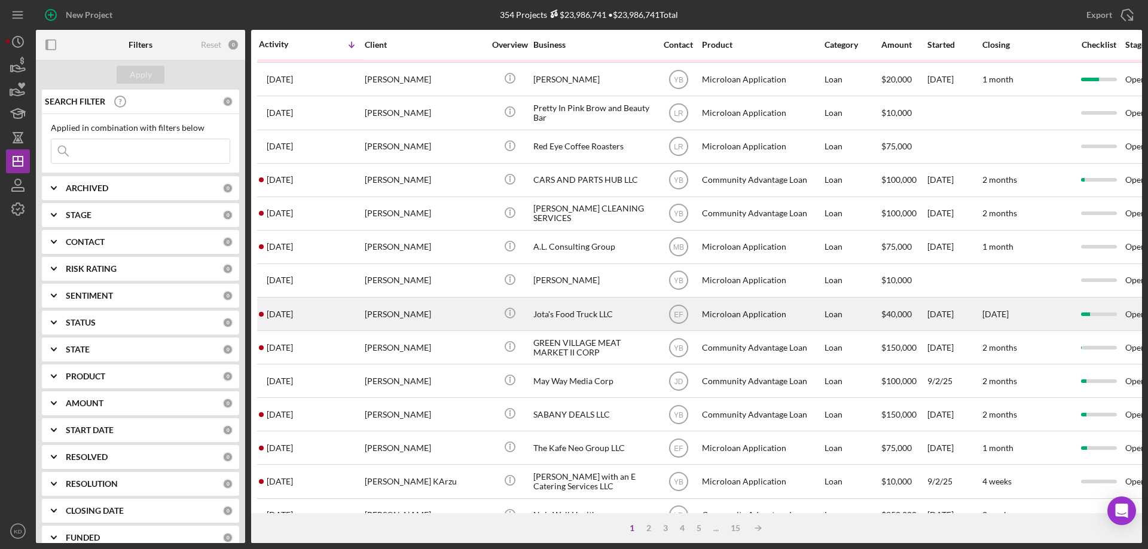
click at [413, 314] on div "[PERSON_NAME]" at bounding box center [425, 314] width 120 height 32
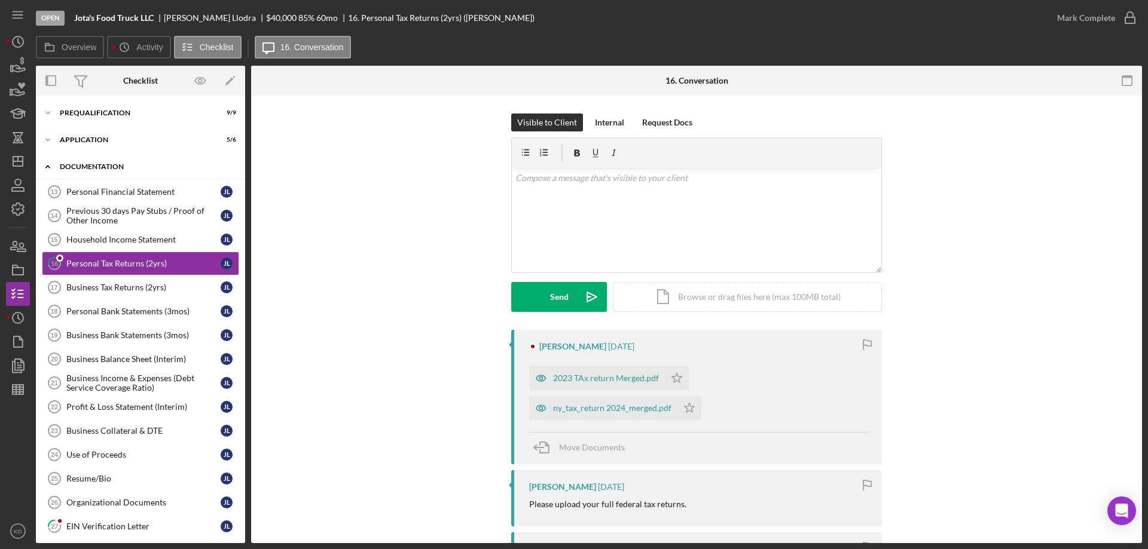
click at [49, 166] on icon "Icon/Expander" at bounding box center [48, 167] width 24 height 24
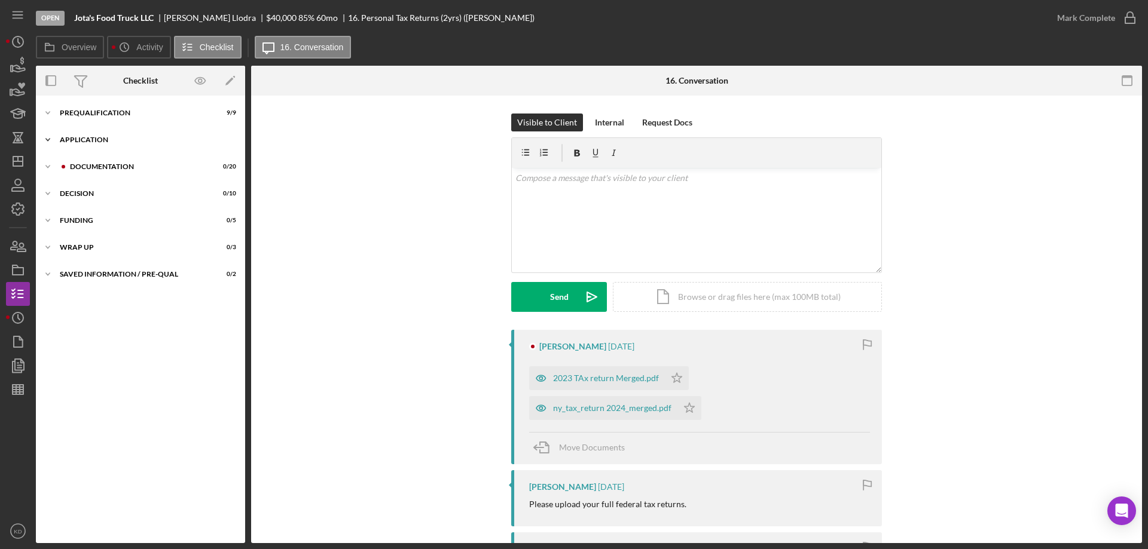
click at [48, 141] on polyline at bounding box center [48, 140] width 4 height 2
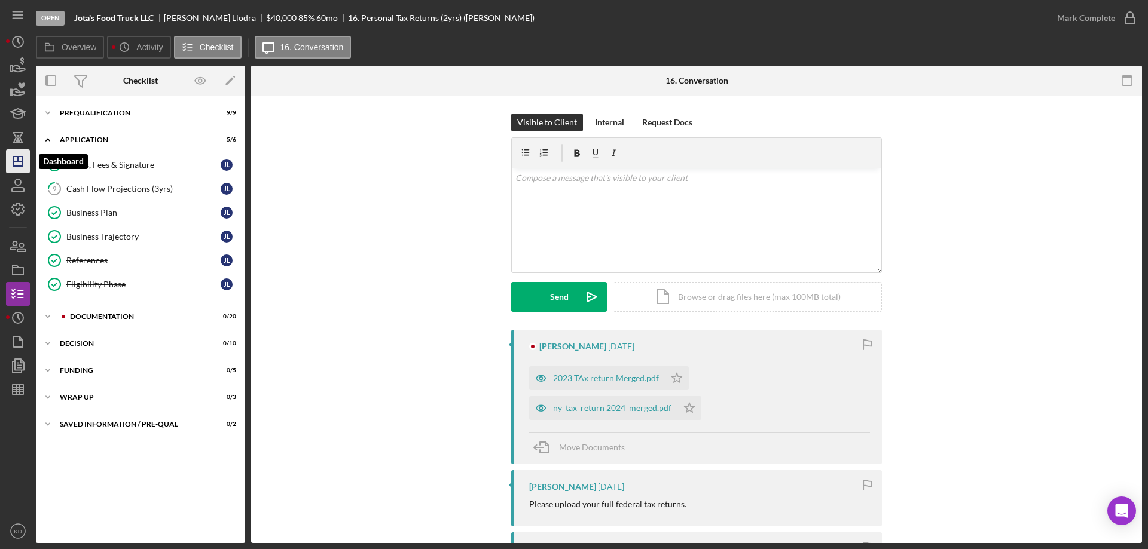
click at [23, 161] on line "button" at bounding box center [18, 161] width 10 height 0
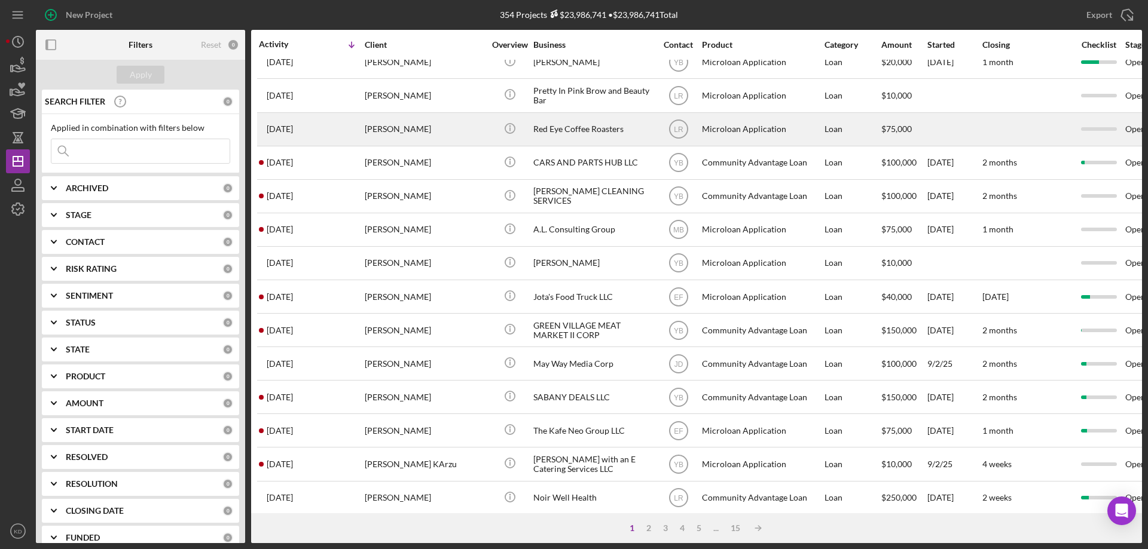
scroll to position [317, 0]
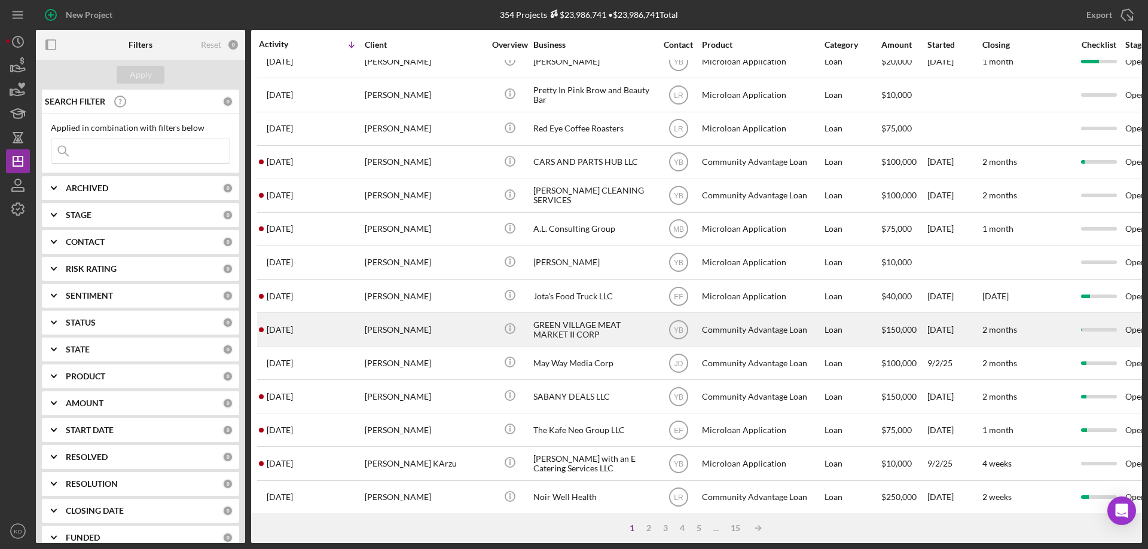
click at [559, 327] on div "GREEN VILLAGE MEAT MARKET II CORP" at bounding box center [593, 330] width 120 height 32
